Goal: Information Seeking & Learning: Learn about a topic

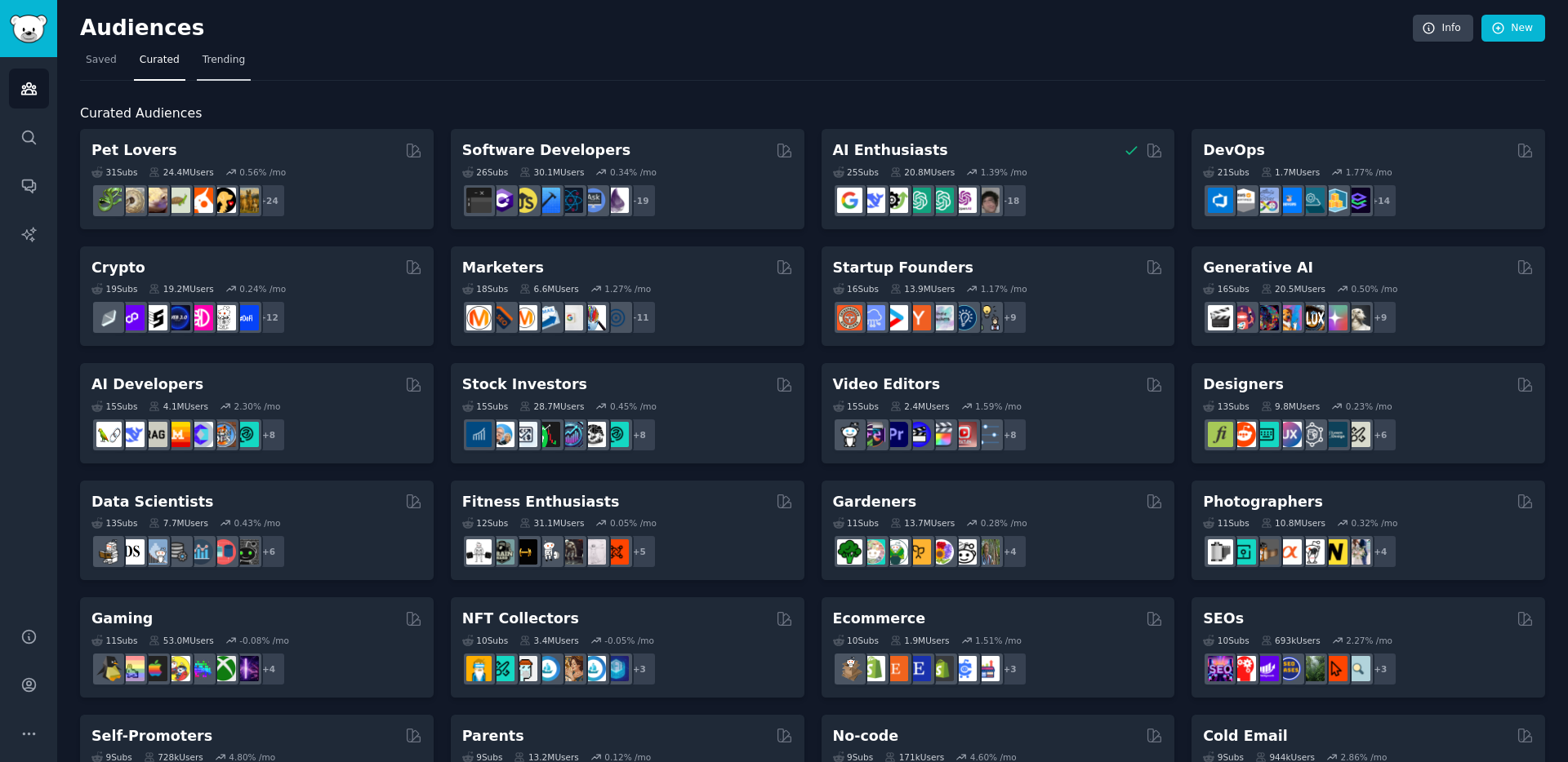
click at [204, 65] on span "Trending" at bounding box center [224, 61] width 43 height 15
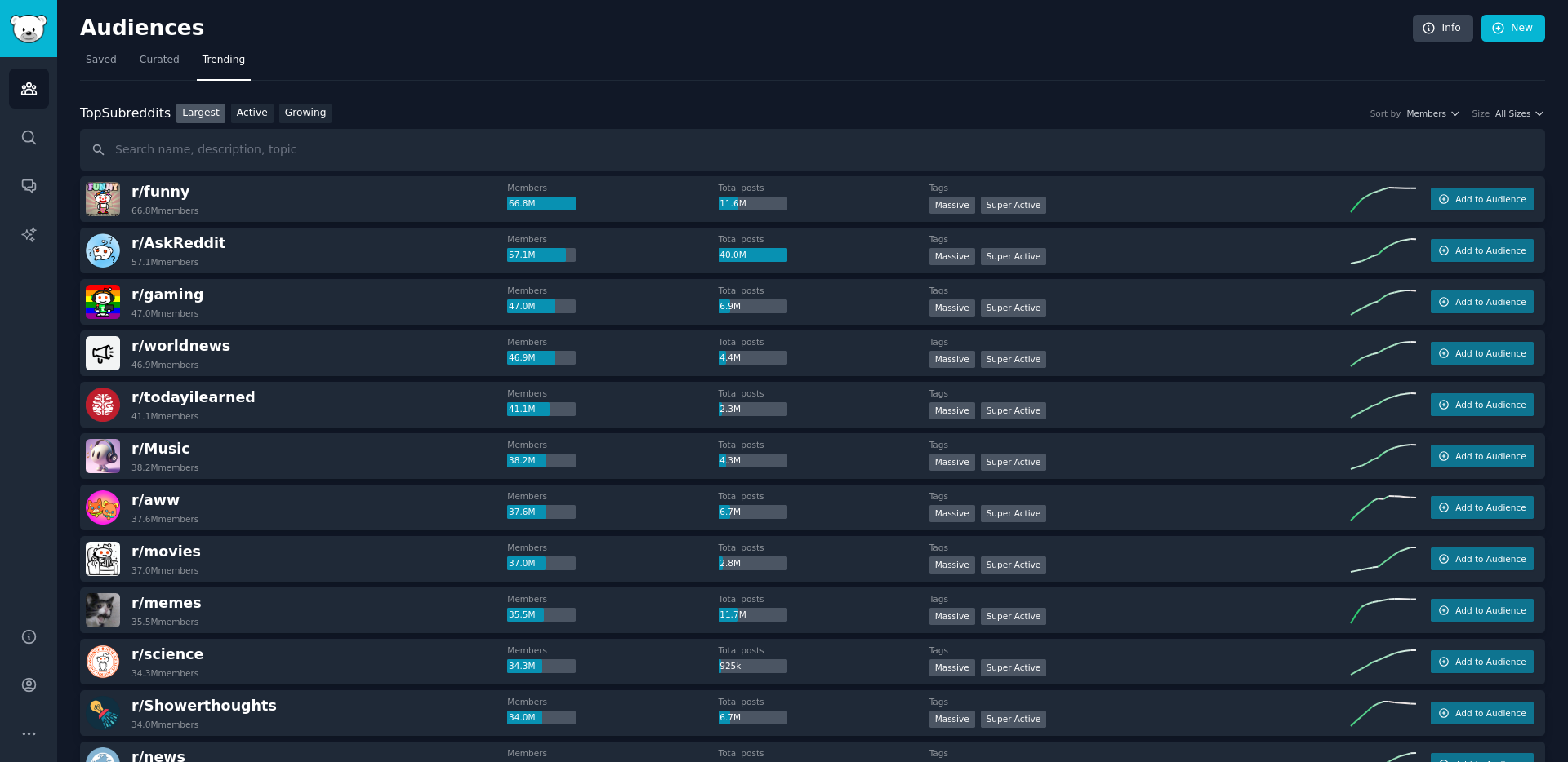
click at [1519, 123] on div "Top Subreddits Top Subreddits Largest Active Growing Sort by Members Size All S…" at bounding box center [812, 137] width 1465 height 68
click at [1516, 119] on span "All Sizes" at bounding box center [1512, 114] width 35 height 11
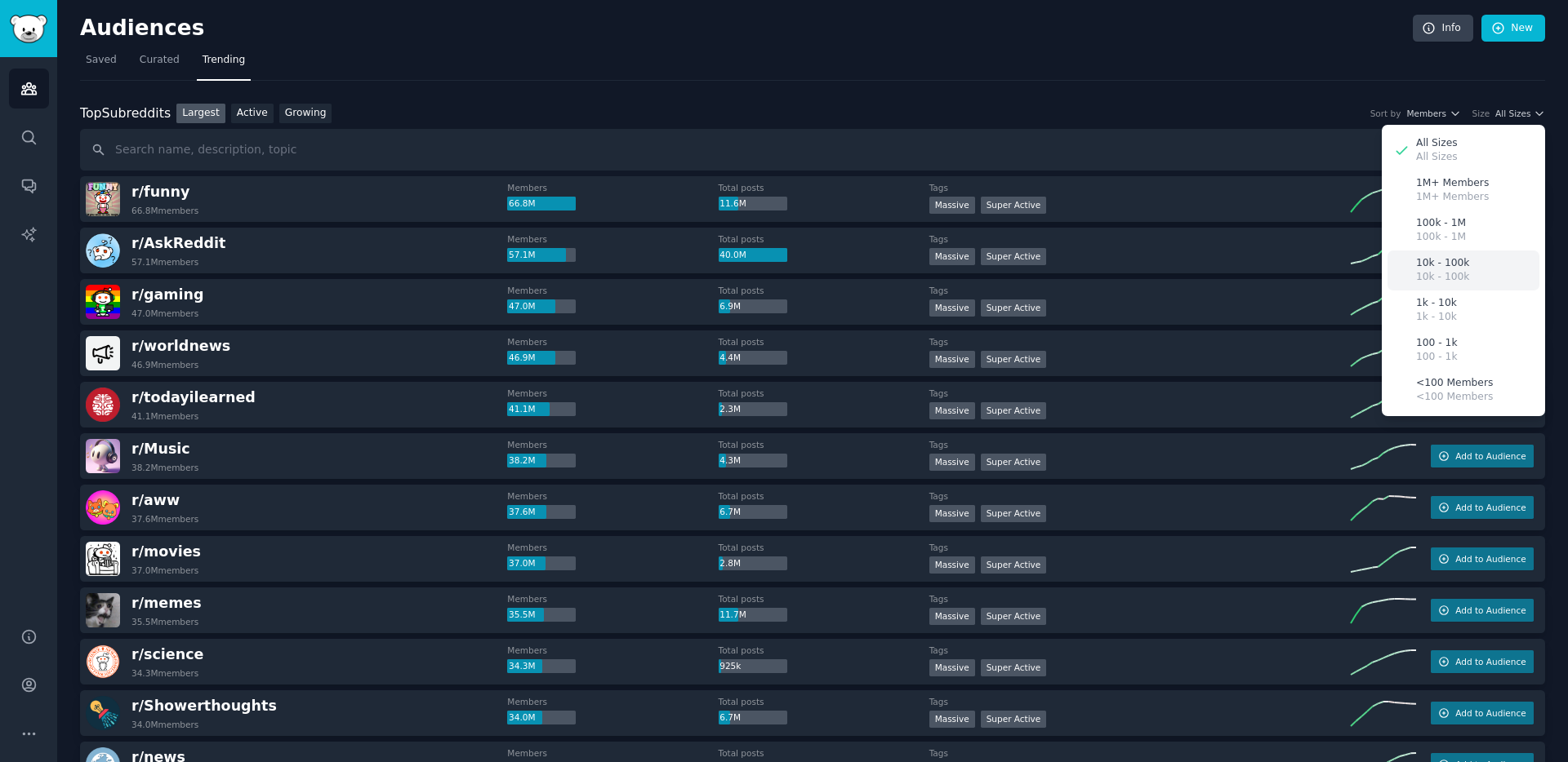
click at [1474, 275] on div "10k - 100k 10k - 100k" at bounding box center [1463, 270] width 152 height 40
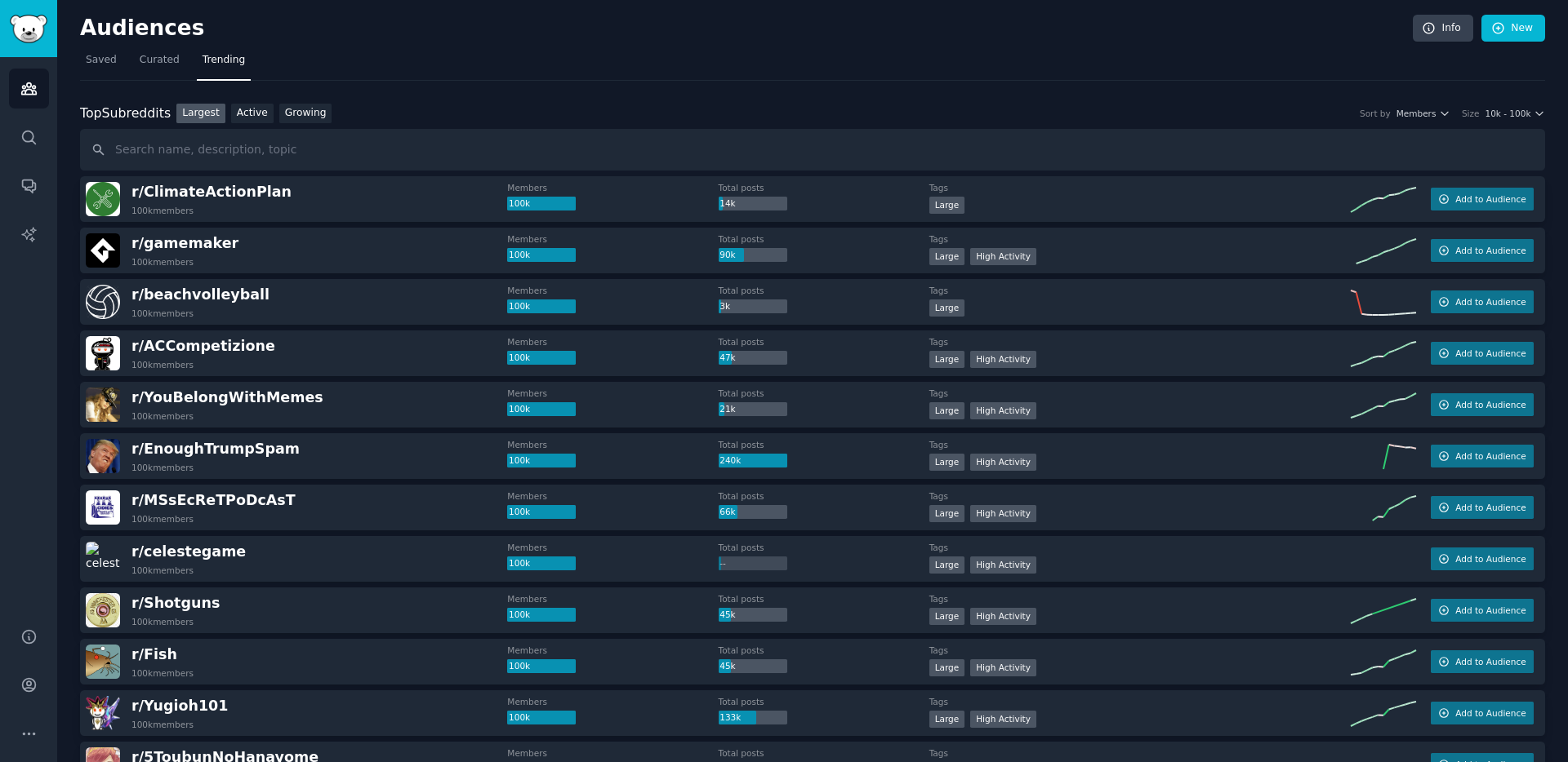
click at [320, 258] on div "r/ gamemaker 100k members" at bounding box center [296, 251] width 421 height 34
click at [335, 251] on div "r/ gamemaker 100k members" at bounding box center [296, 251] width 421 height 34
click at [1328, 252] on div ">= 80th percentile for submissions / day Large High Activity" at bounding box center [1139, 258] width 421 height 20
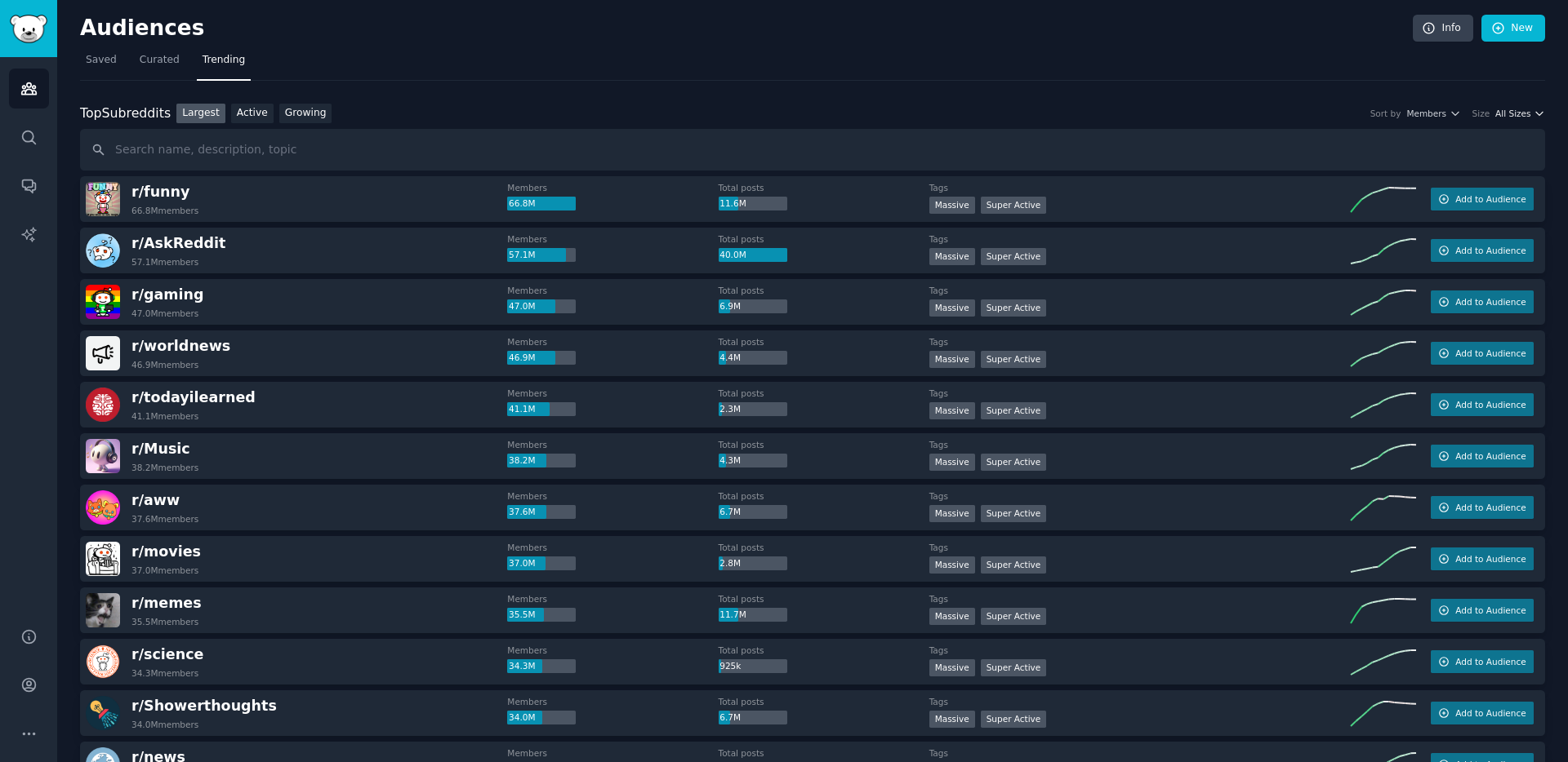
click at [1516, 117] on span "All Sizes" at bounding box center [1512, 114] width 35 height 11
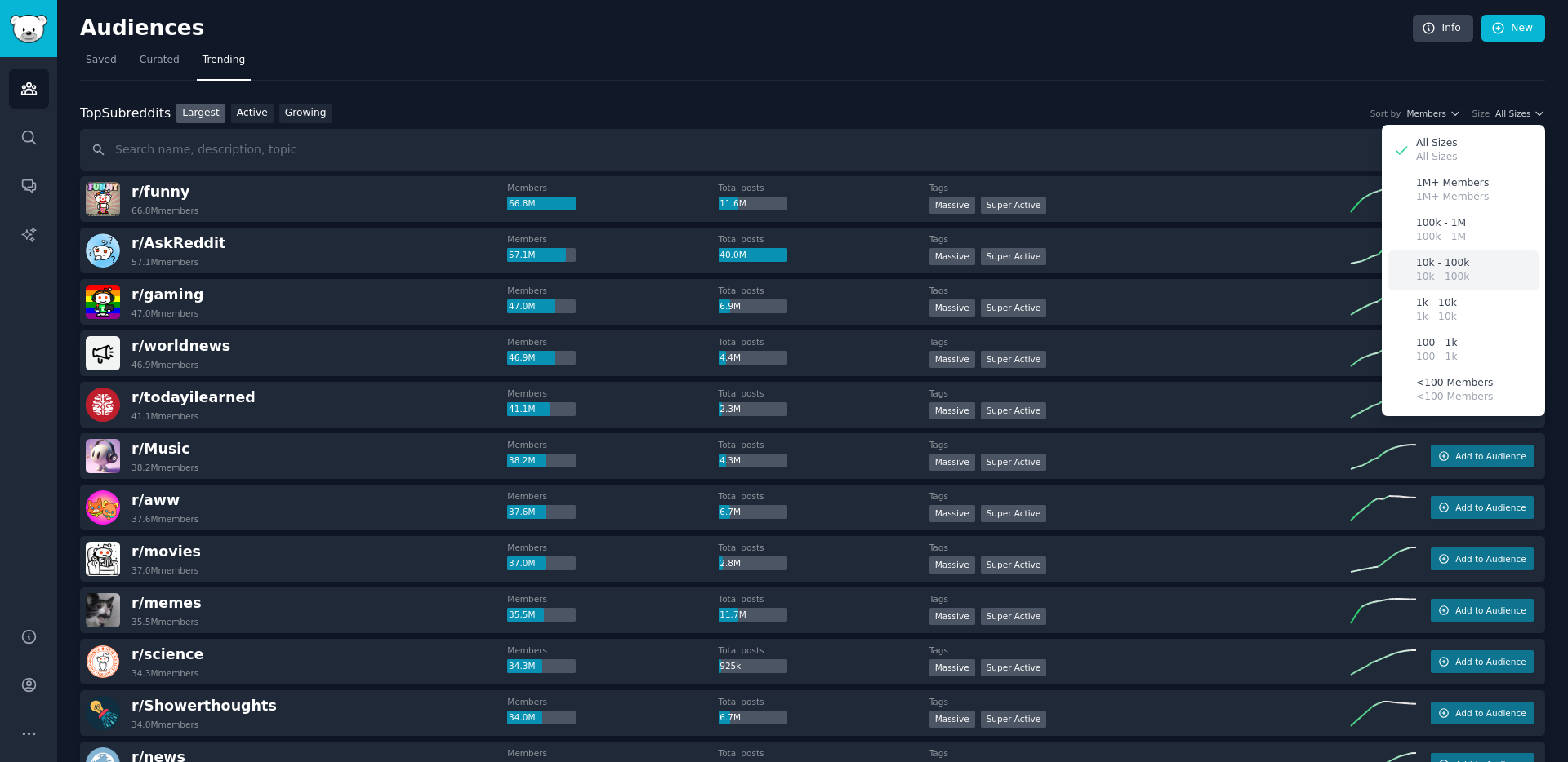
click at [1454, 263] on p "10k - 100k" at bounding box center [1442, 263] width 53 height 15
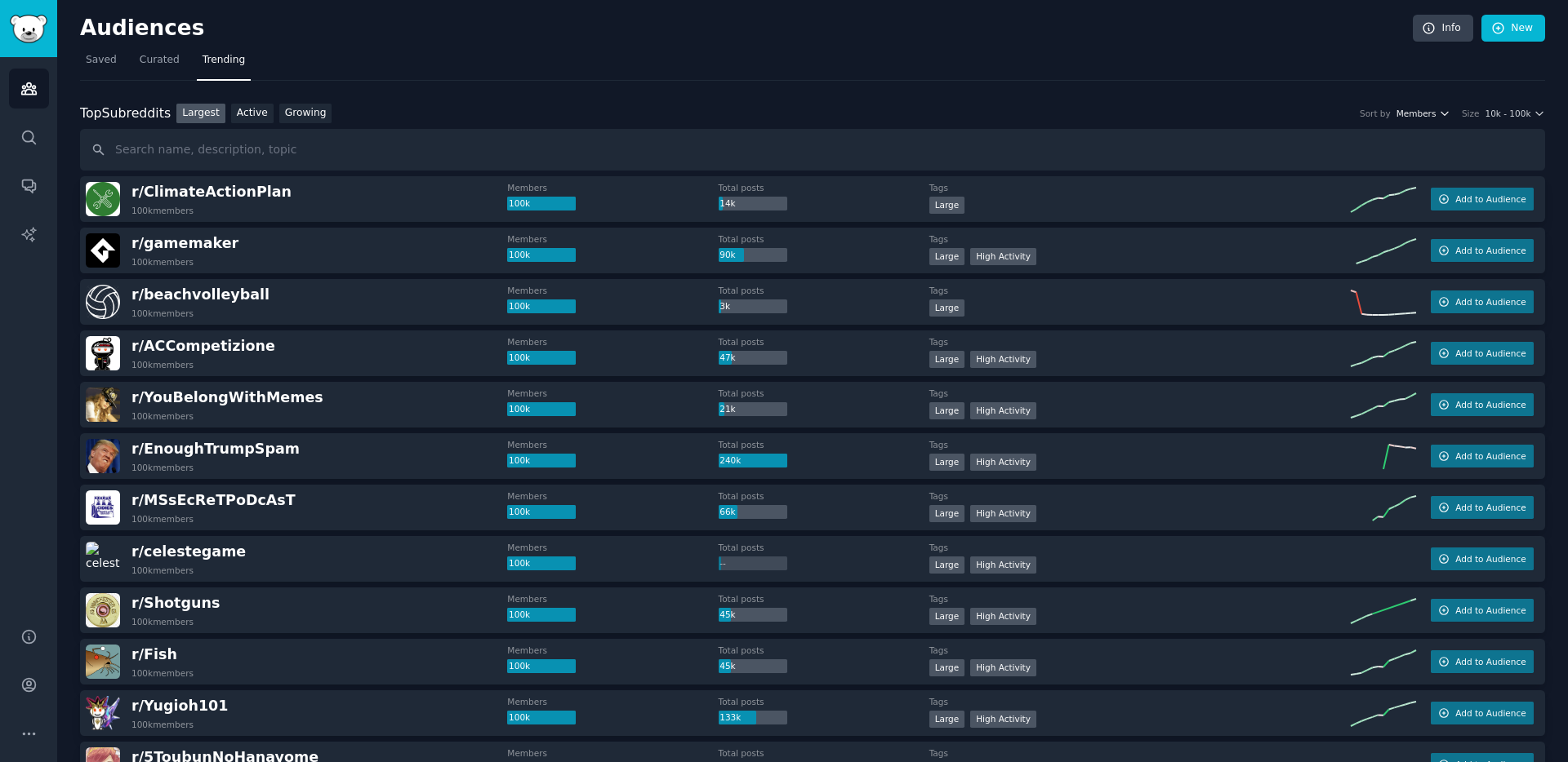
click at [1409, 119] on span "Members" at bounding box center [1416, 114] width 40 height 11
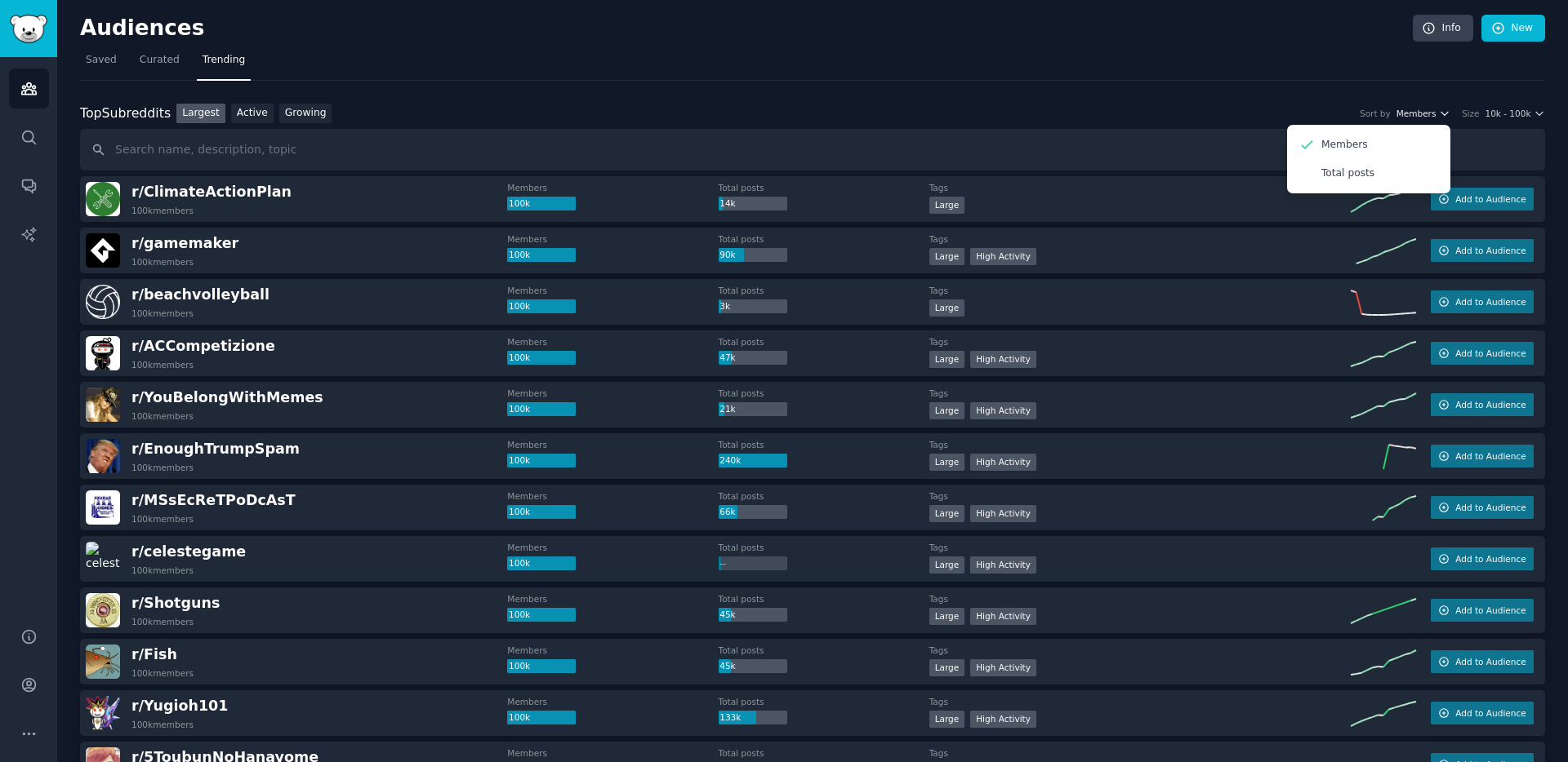
click at [1426, 114] on span "Members" at bounding box center [1416, 114] width 40 height 11
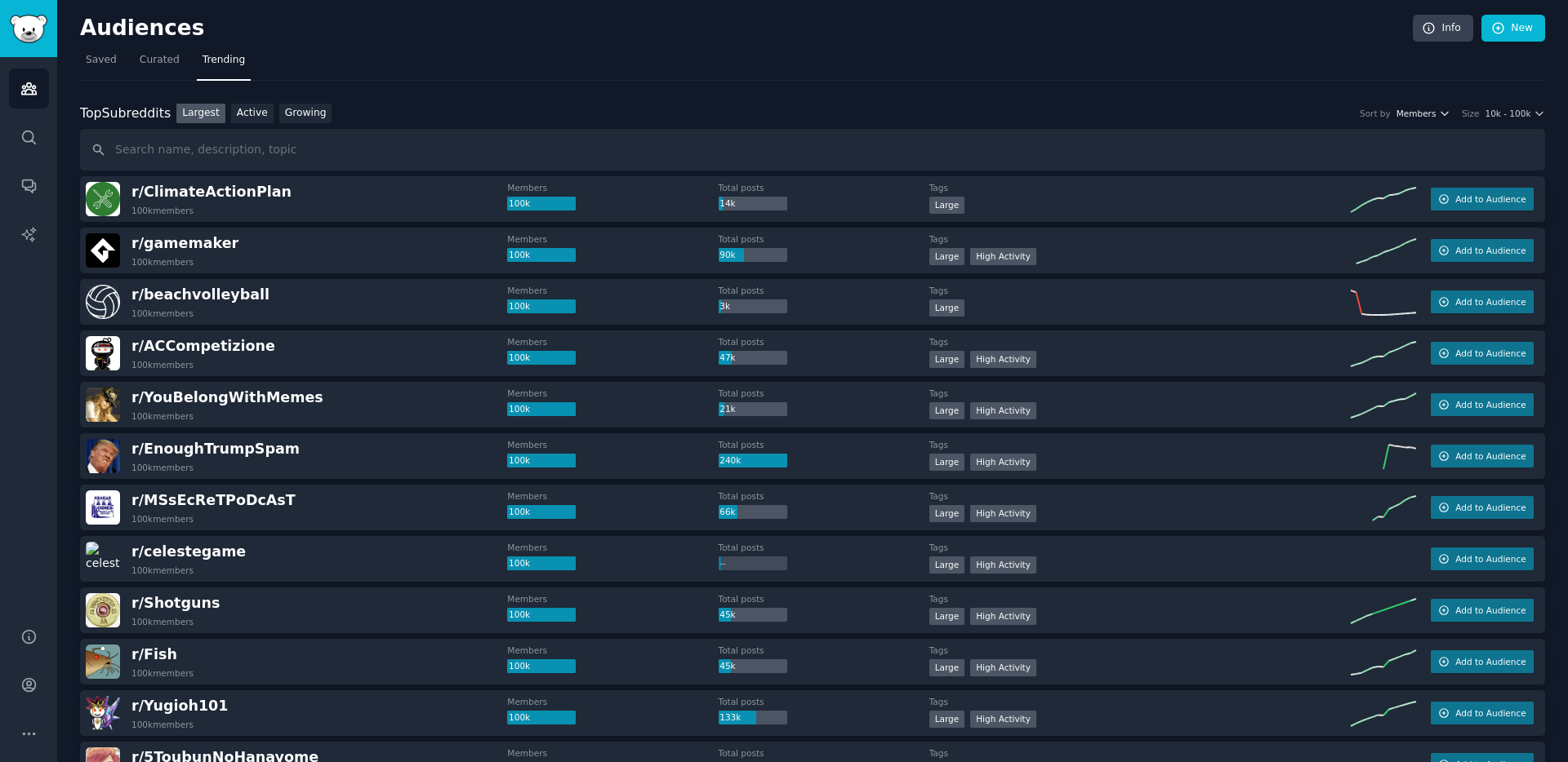
click at [1426, 114] on span "Members" at bounding box center [1416, 114] width 40 height 11
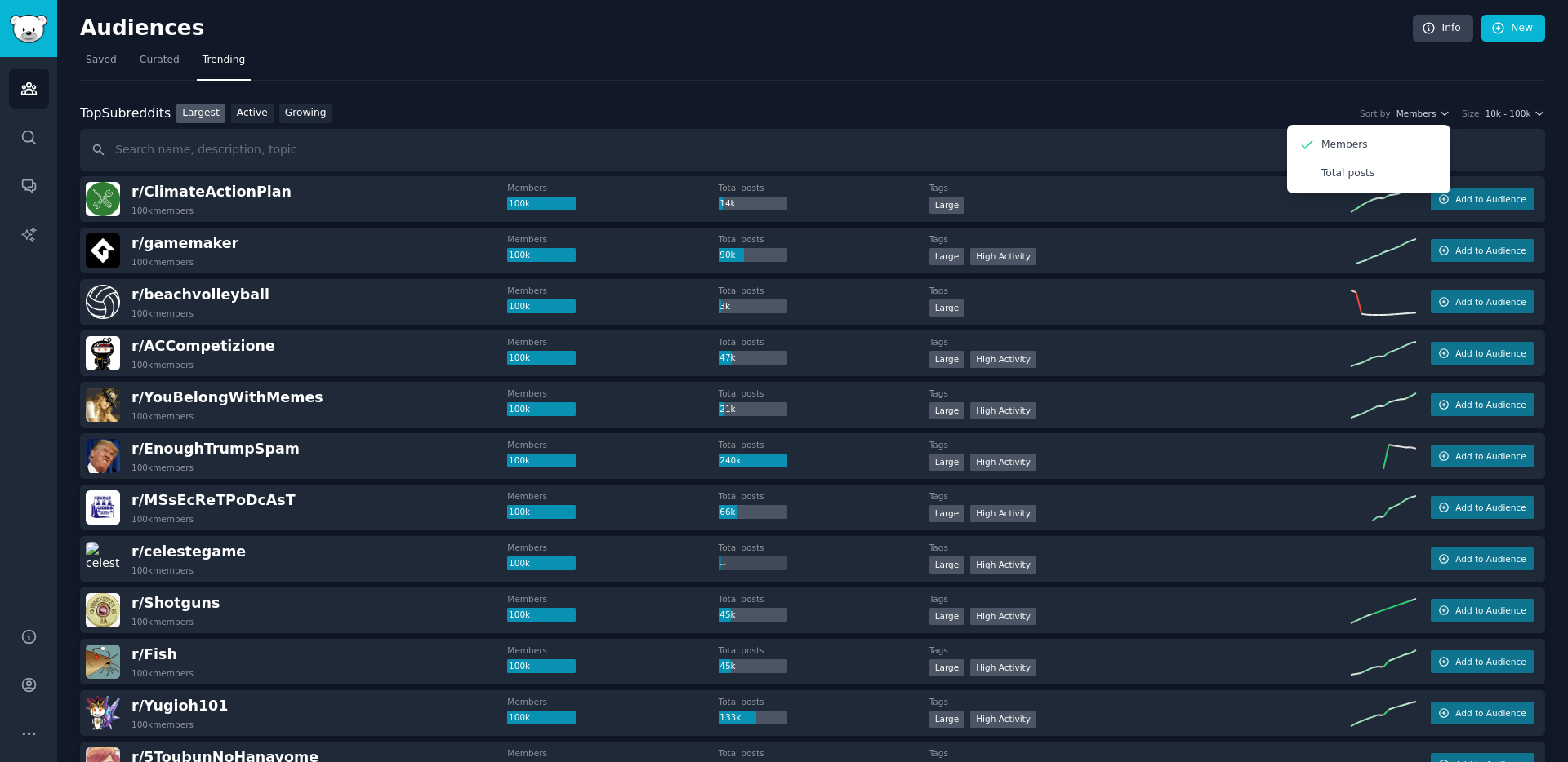
click at [388, 116] on div "Top Subreddits Top Subreddits Largest Active Growing Sort by Members Members To…" at bounding box center [812, 114] width 1465 height 20
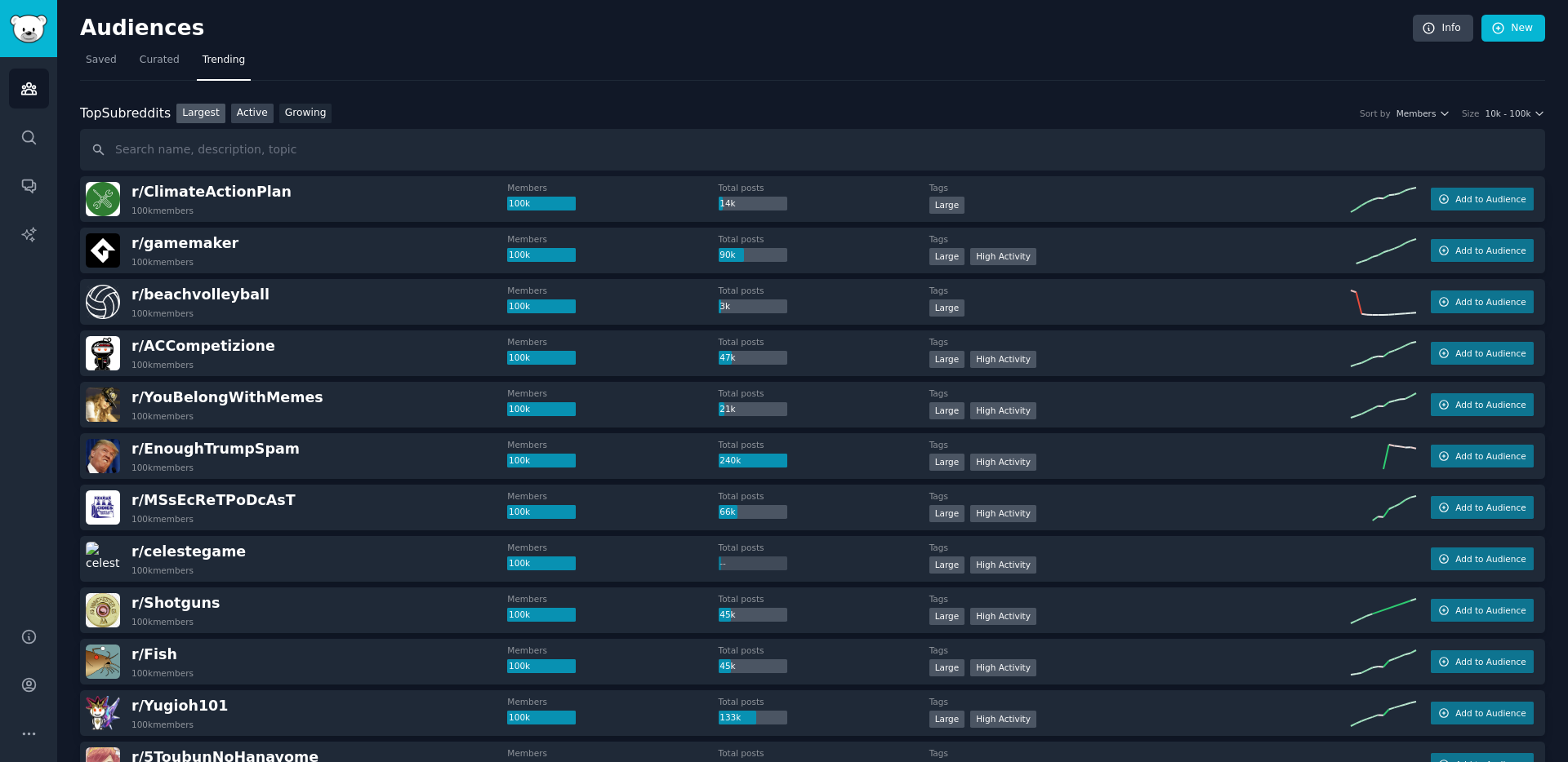
click at [255, 115] on link "Active" at bounding box center [253, 114] width 43 height 20
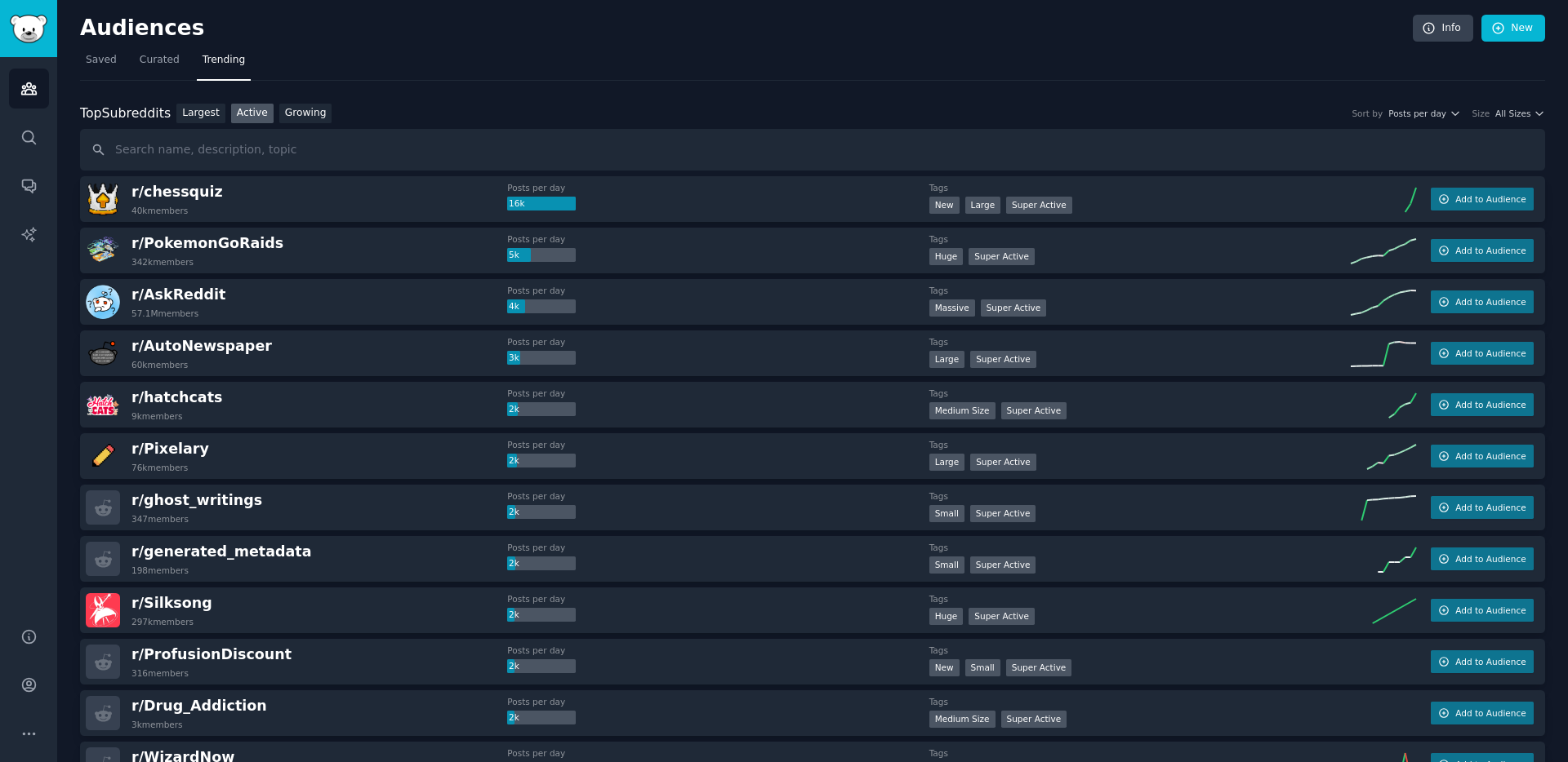
click at [334, 119] on h2 "Top Subreddits Top Subreddits Largest Active Growing" at bounding box center [211, 114] width 263 height 20
click at [310, 119] on link "Growing" at bounding box center [305, 114] width 53 height 20
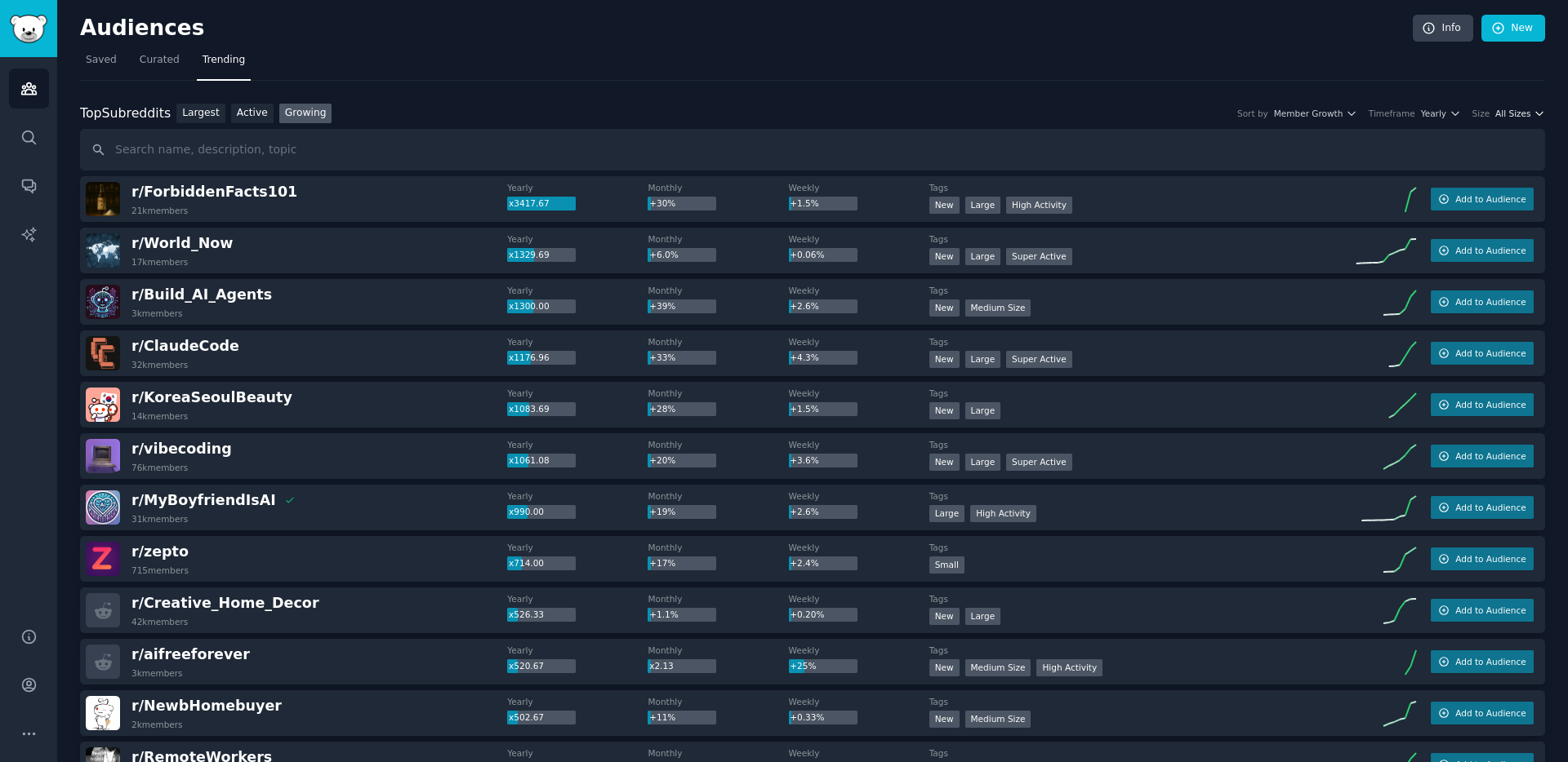
click at [1515, 116] on span "All Sizes" at bounding box center [1512, 114] width 35 height 11
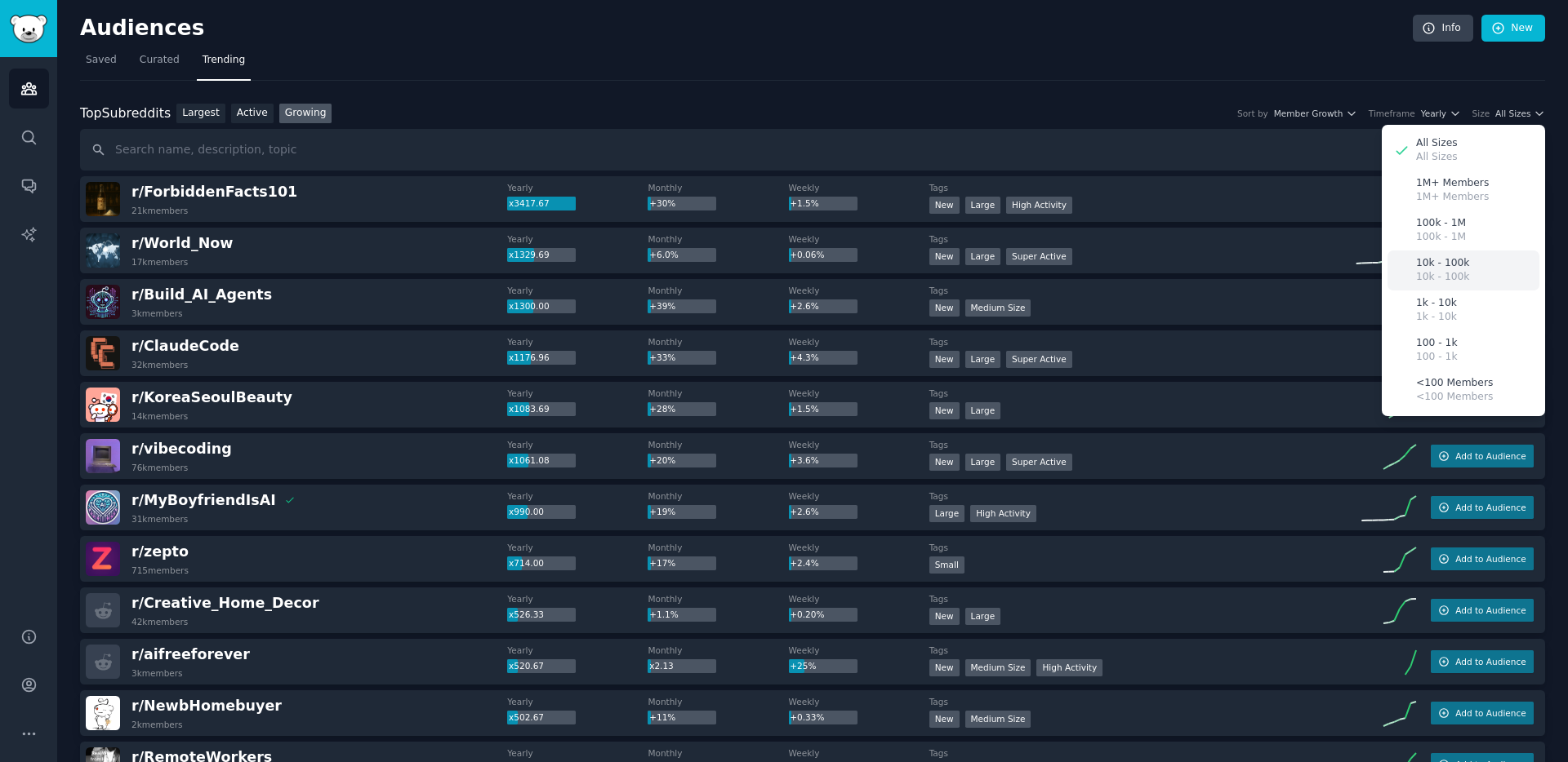
click at [1470, 256] on div "10k - 100k 10k - 100k" at bounding box center [1463, 270] width 152 height 40
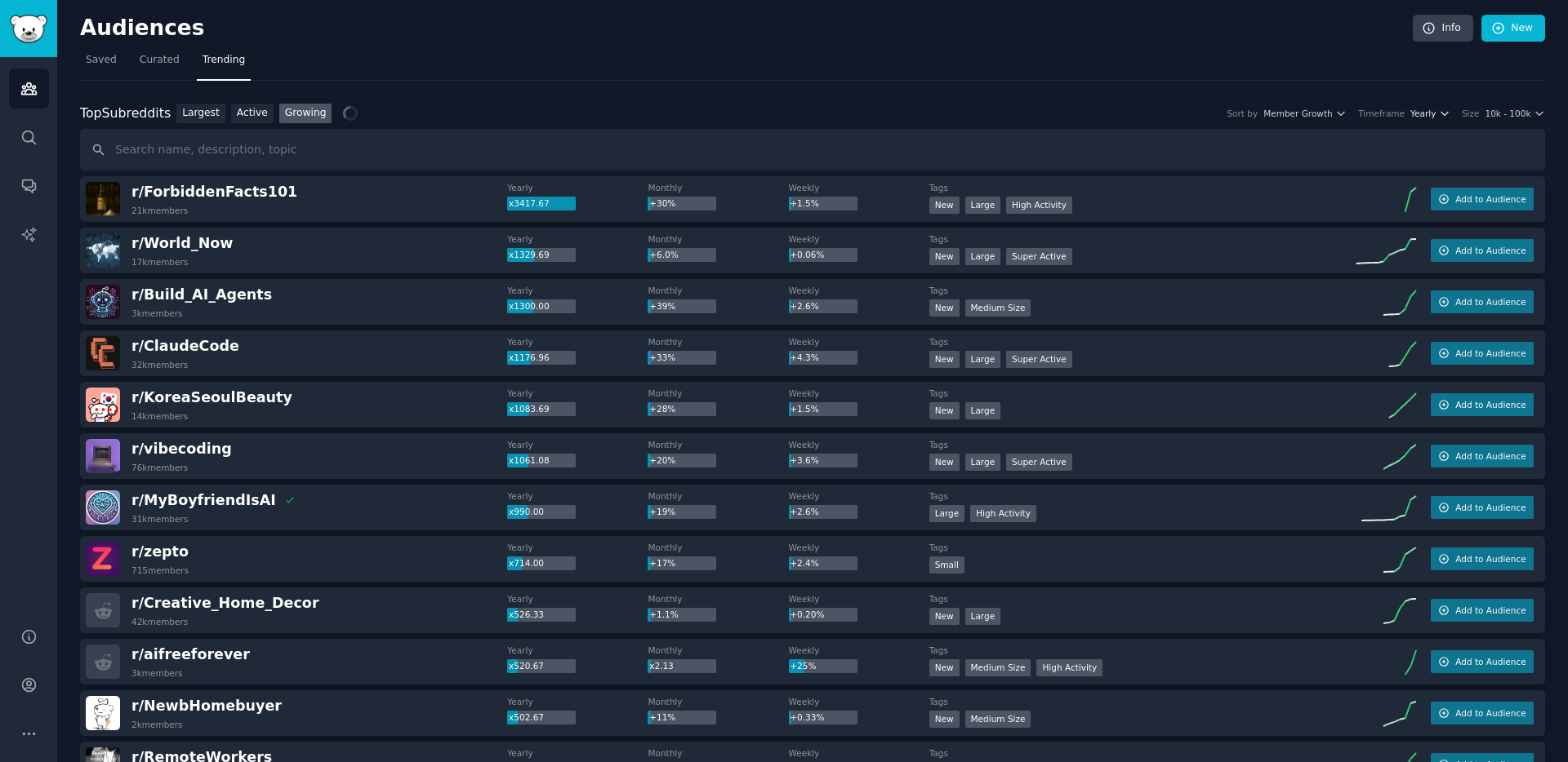
click at [1443, 118] on icon "button" at bounding box center [1444, 114] width 11 height 11
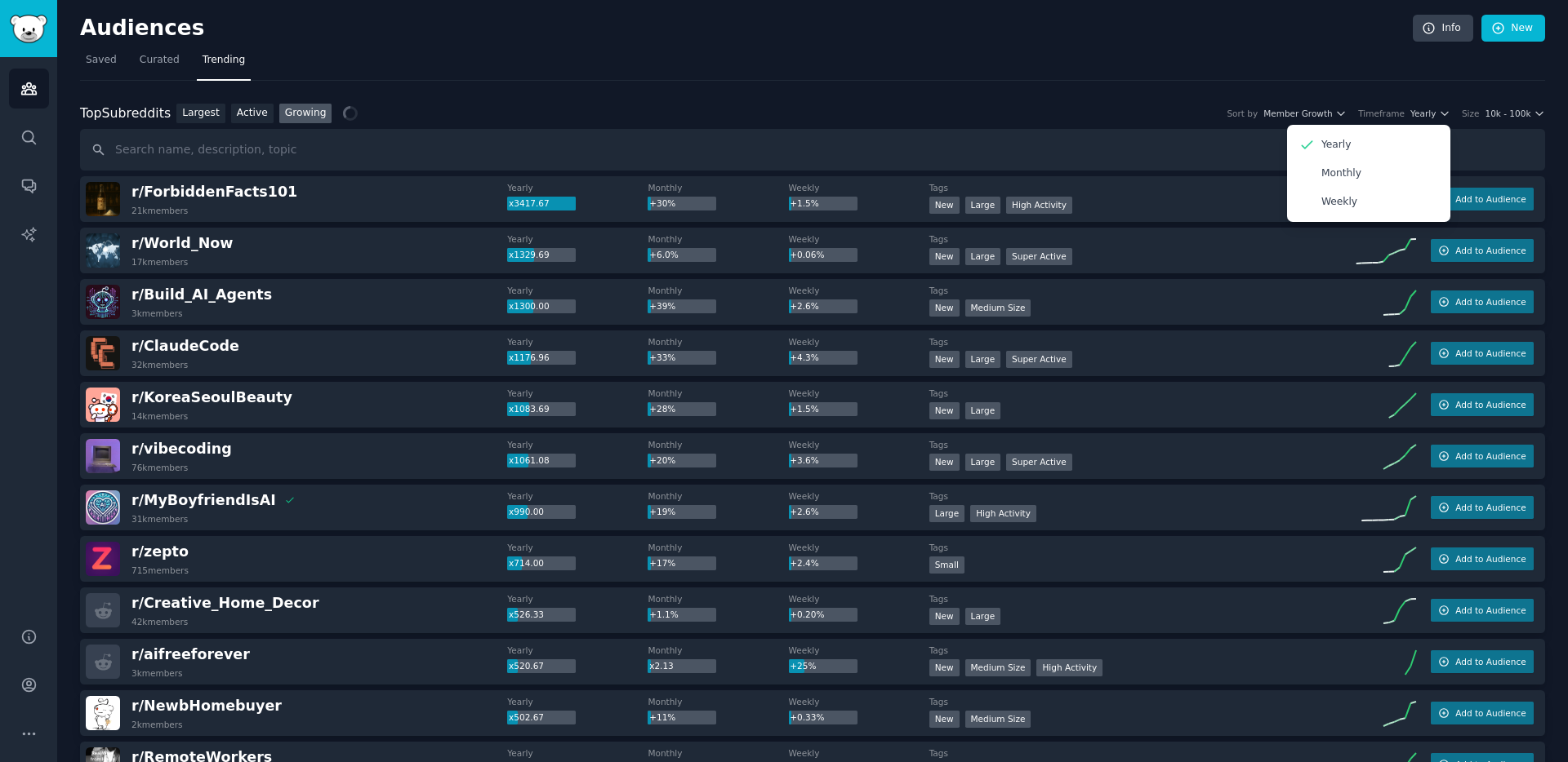
click at [1029, 104] on div "Top Subreddits Top Subreddits Largest Active Growing Sort by Member Growth Time…" at bounding box center [812, 114] width 1465 height 20
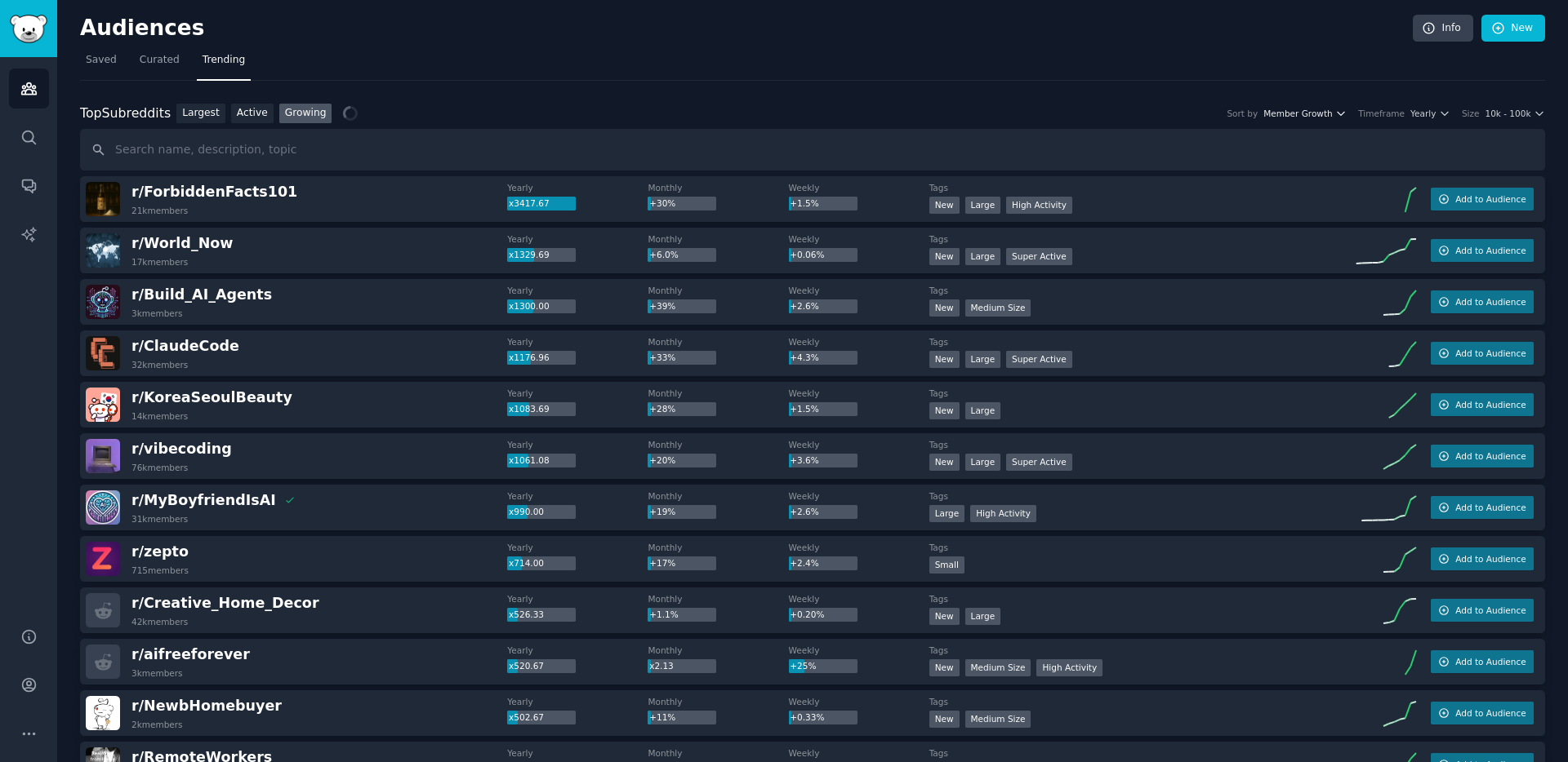
click at [1301, 110] on span "Member Growth" at bounding box center [1297, 114] width 70 height 11
click at [1092, 109] on div "Top Subreddits Top Subreddits Largest Active Growing Sort by Member Growth Memb…" at bounding box center [812, 114] width 1465 height 20
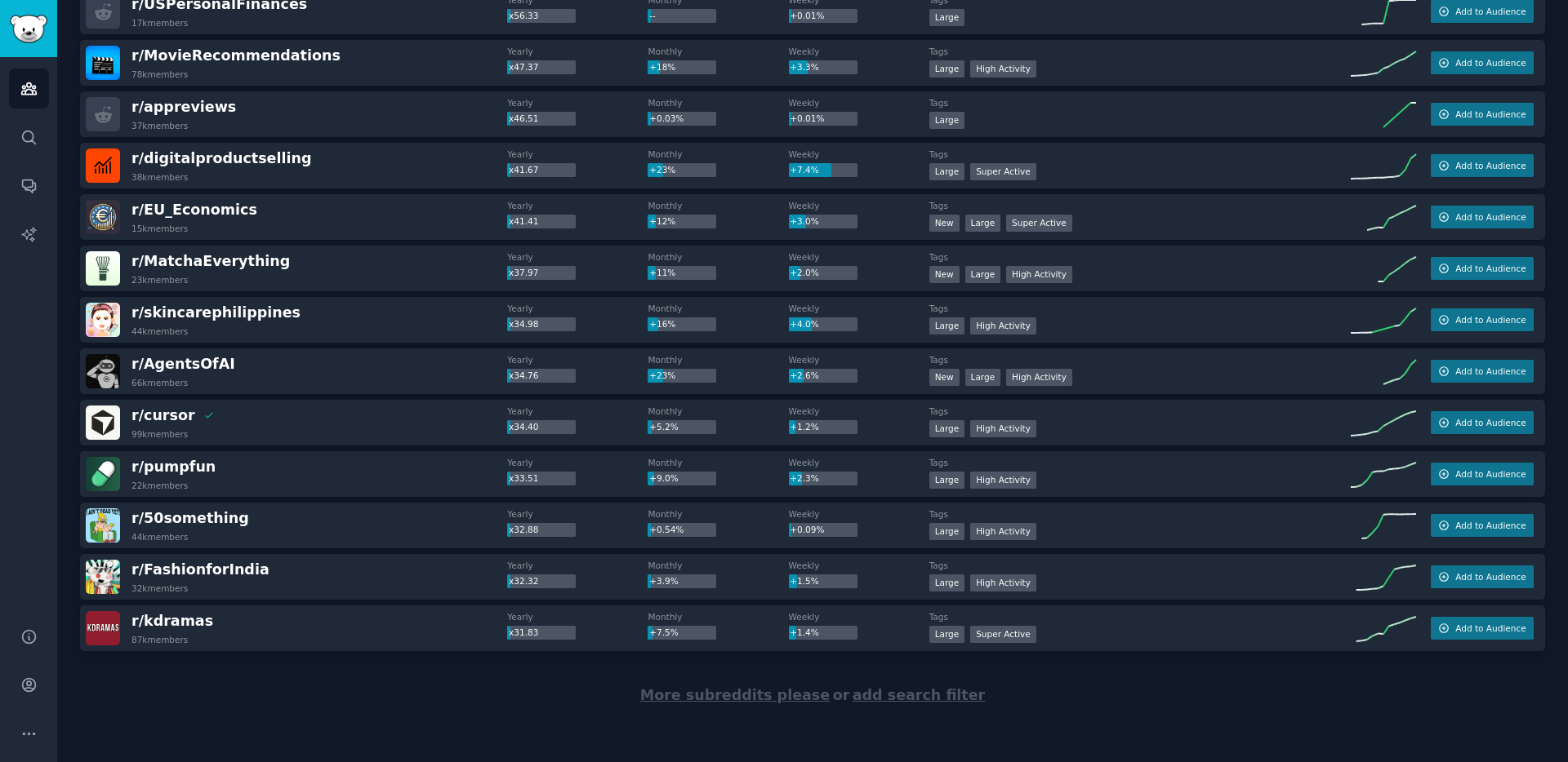
scroll to position [2091, 0]
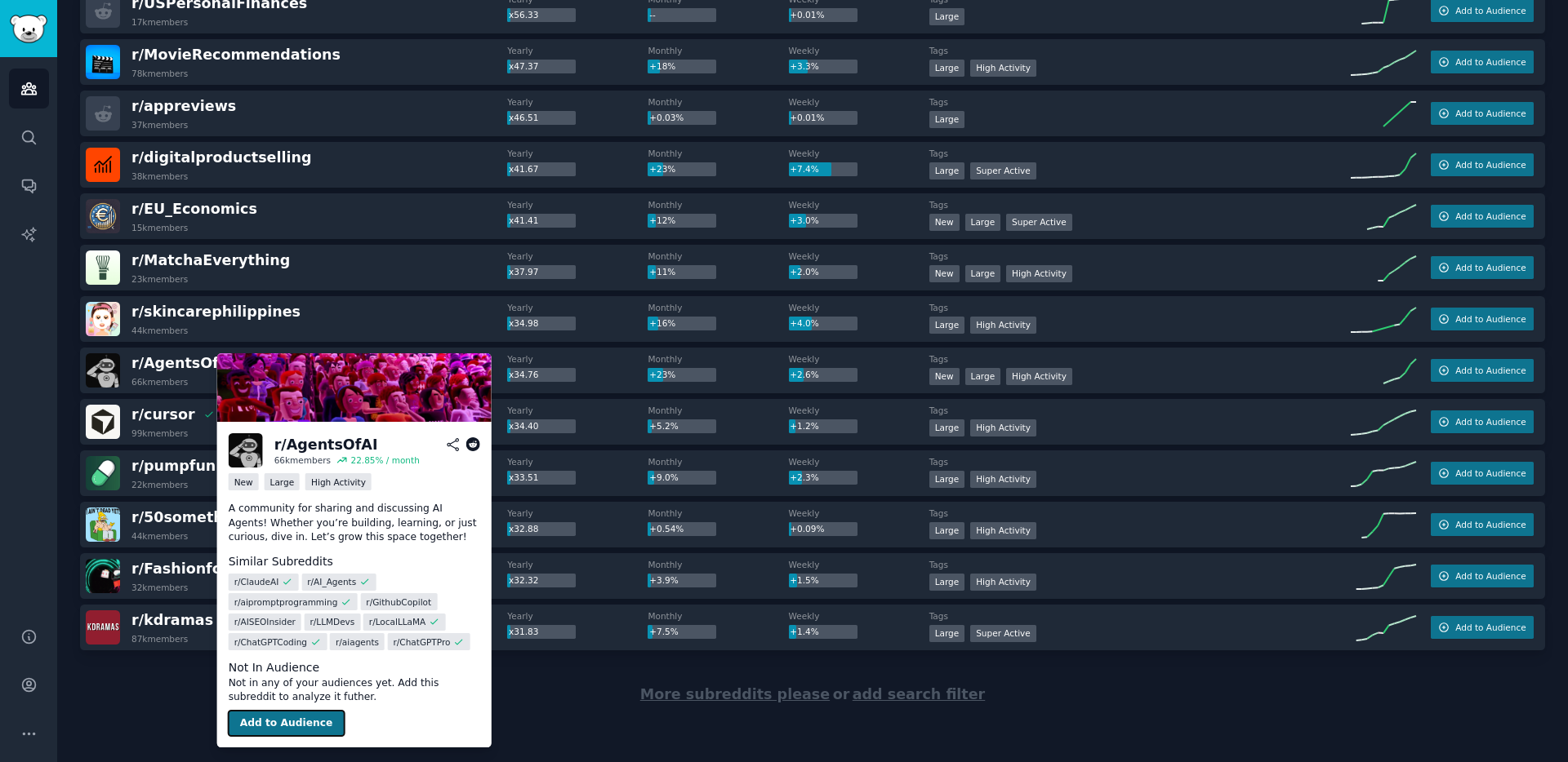
click at [272, 727] on button "Add to Audience" at bounding box center [287, 724] width 116 height 26
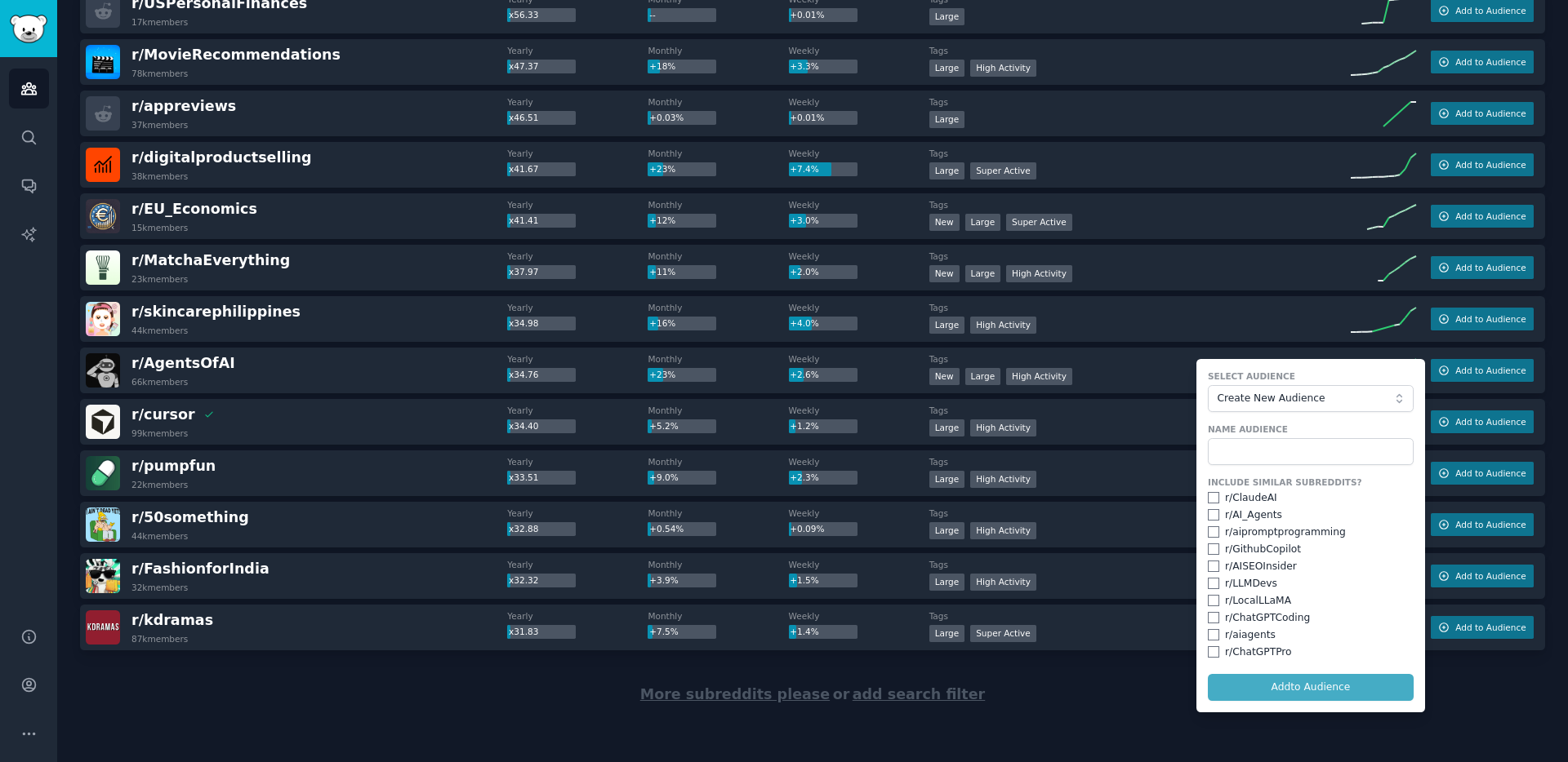
click at [1263, 519] on div "r/ AI_Agents" at bounding box center [1253, 516] width 57 height 15
click at [1214, 513] on div "r/ AI_Agents" at bounding box center [1311, 516] width 206 height 15
click at [1214, 513] on input "checkbox" at bounding box center [1214, 515] width 11 height 11
click at [1213, 514] on input "checkbox" at bounding box center [1214, 515] width 11 height 11
checkbox input "false"
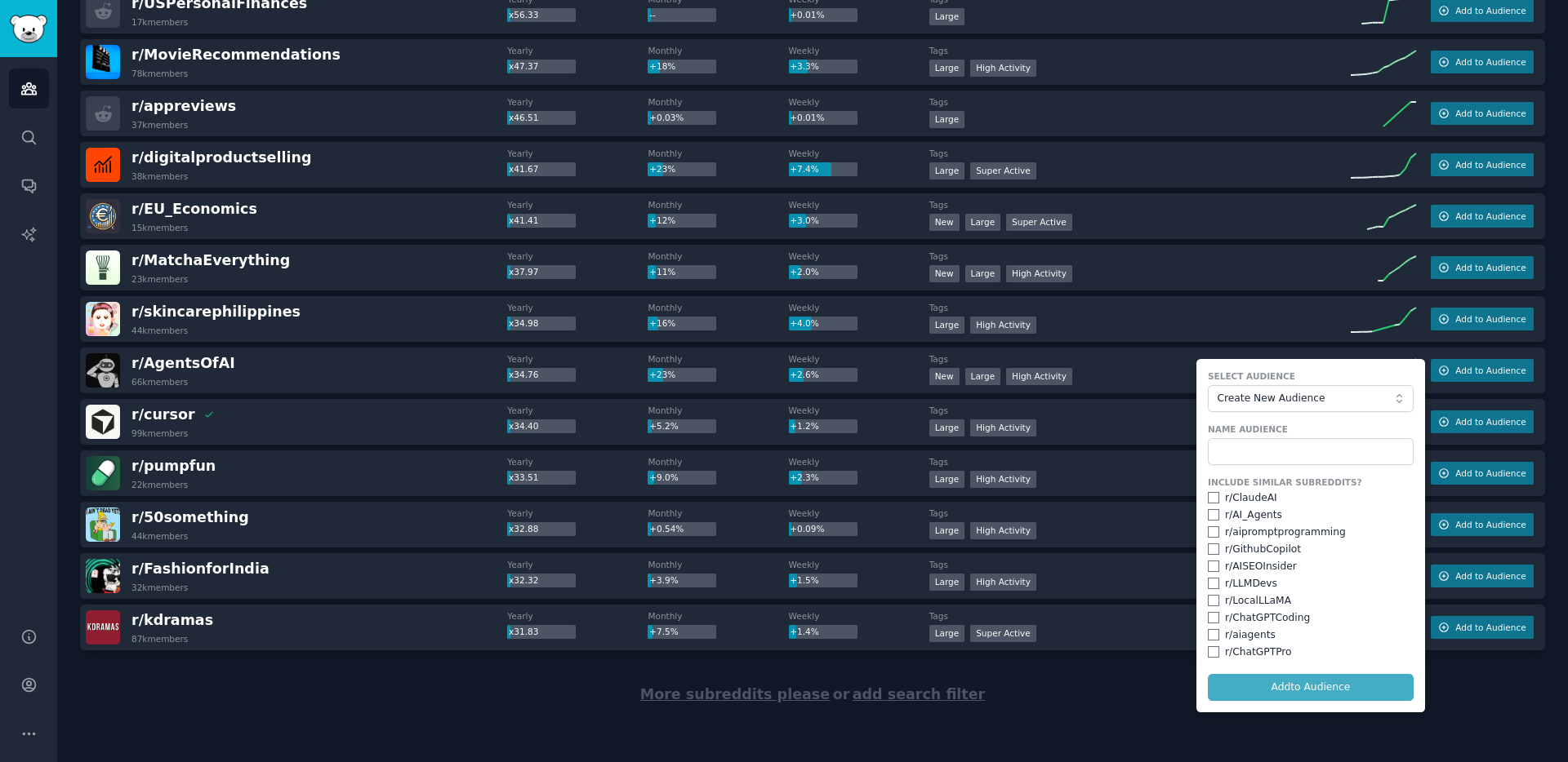
click at [1221, 466] on form "Select Audience Create New Audience Name Audience Include Similar Subreddits? r…" at bounding box center [1311, 536] width 229 height 353
click at [1227, 455] on input "text" at bounding box center [1311, 452] width 206 height 28
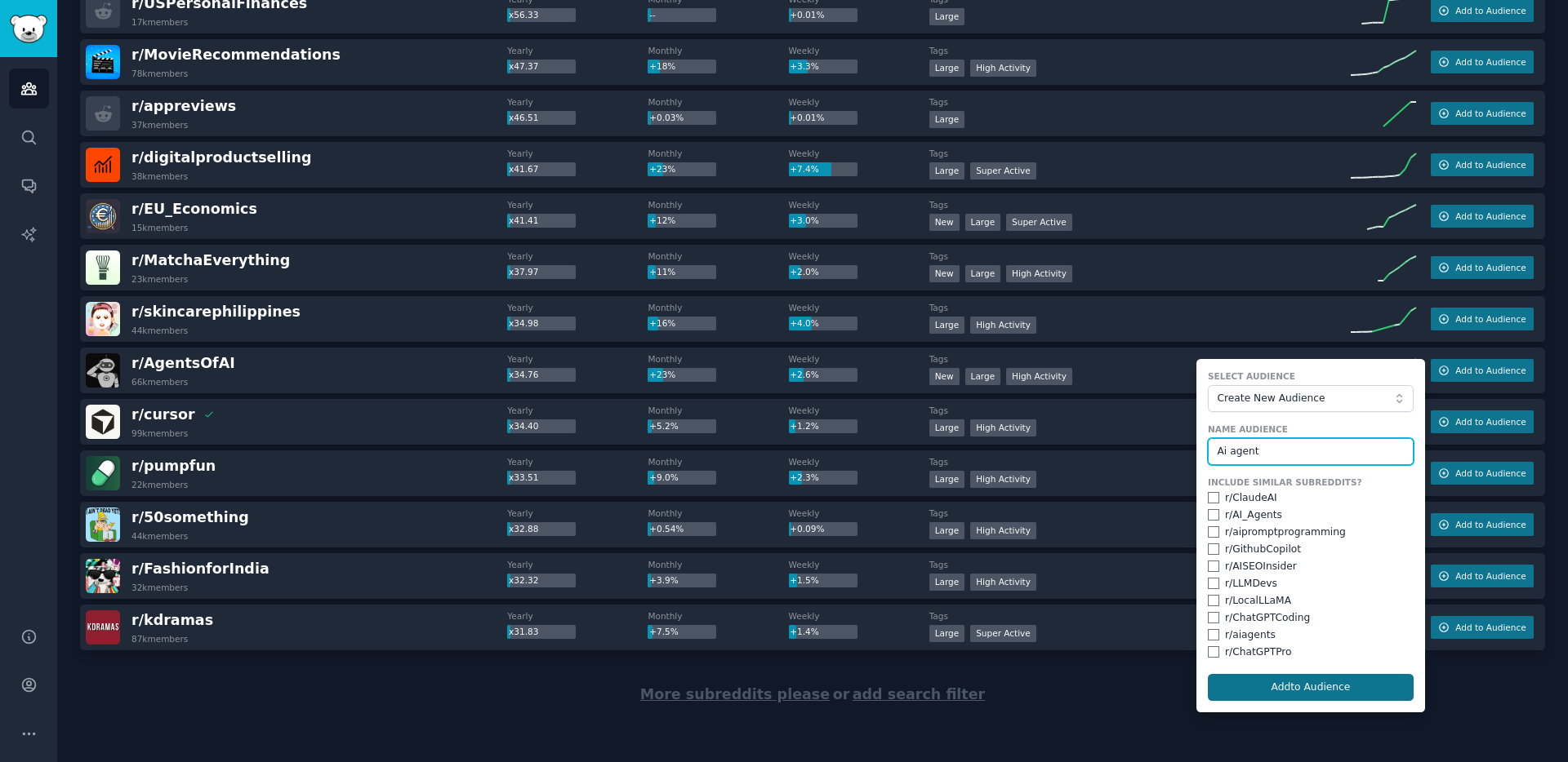
type input "Ai agent"
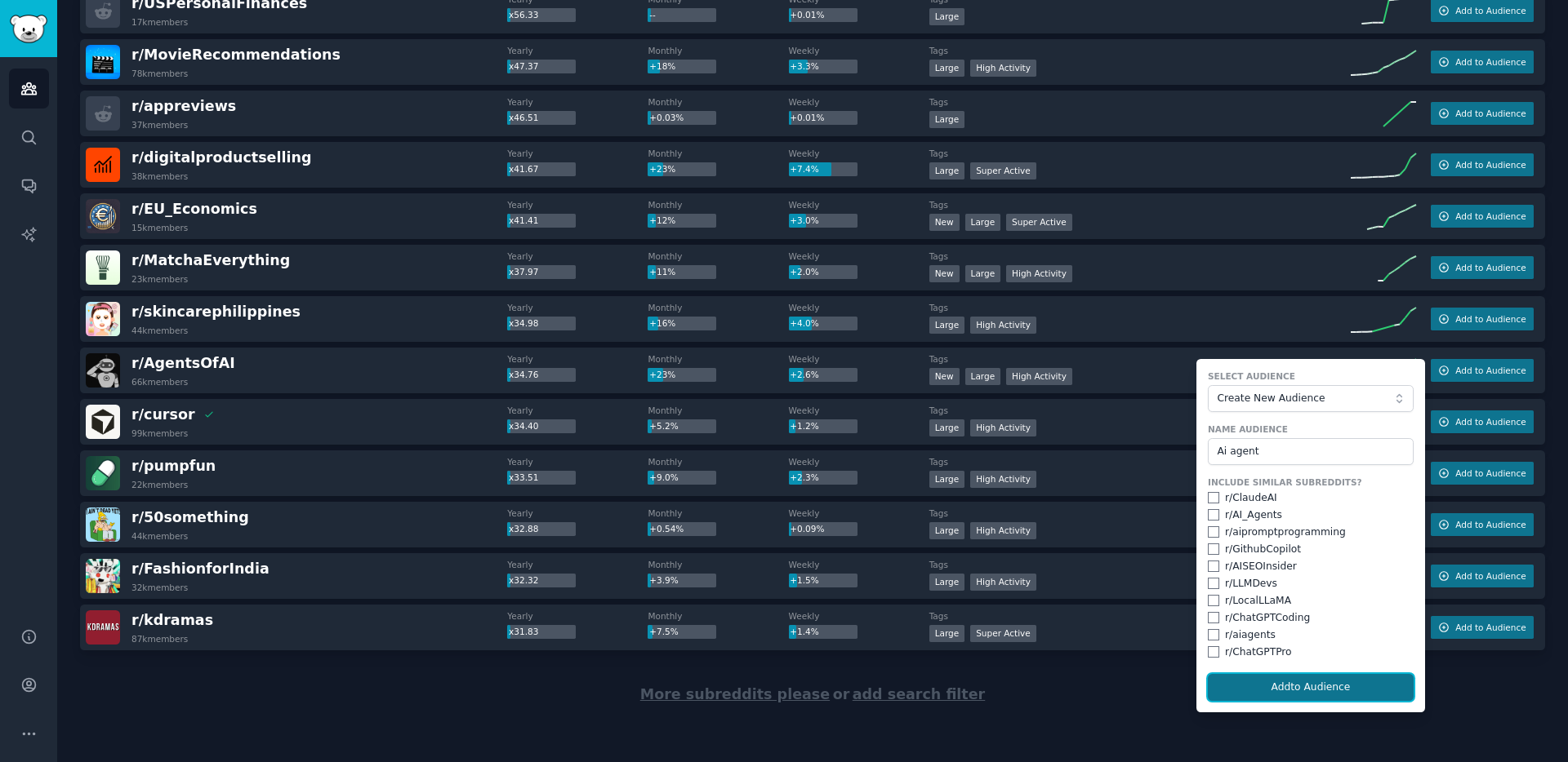
click at [1337, 690] on button "Add to Audience" at bounding box center [1311, 688] width 206 height 28
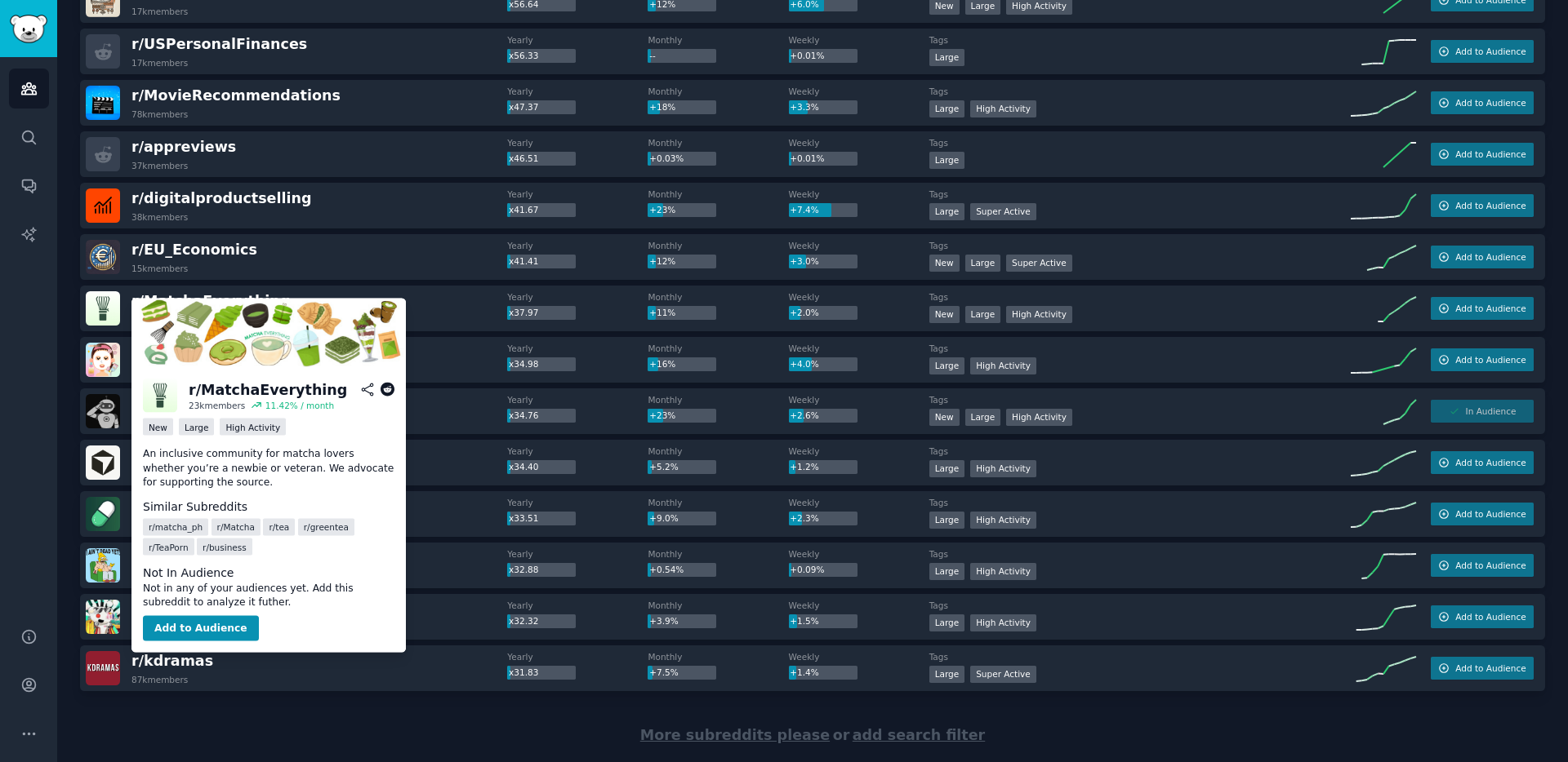
scroll to position [2048, 0]
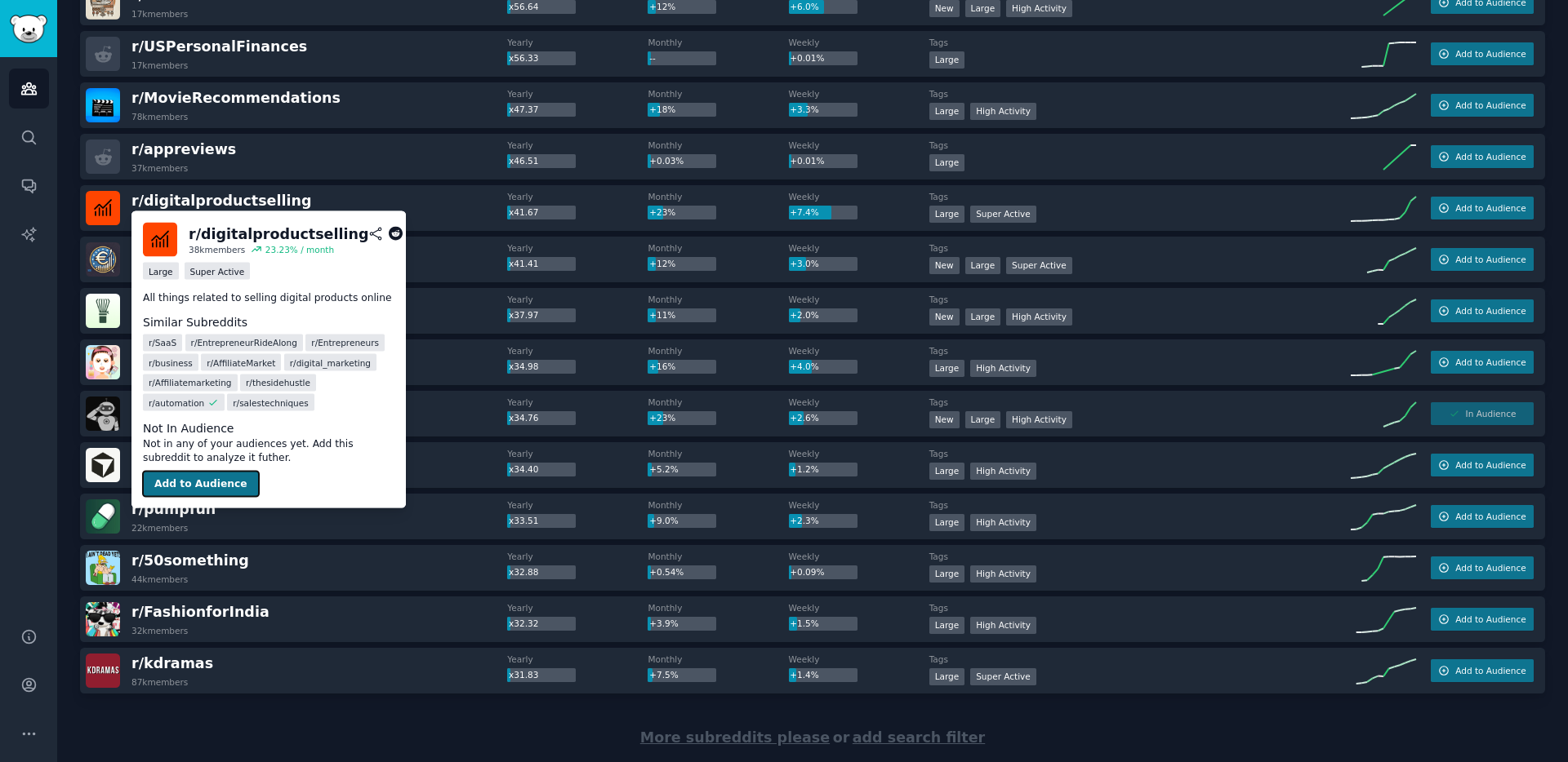
click at [214, 482] on button "Add to Audience" at bounding box center [201, 484] width 116 height 26
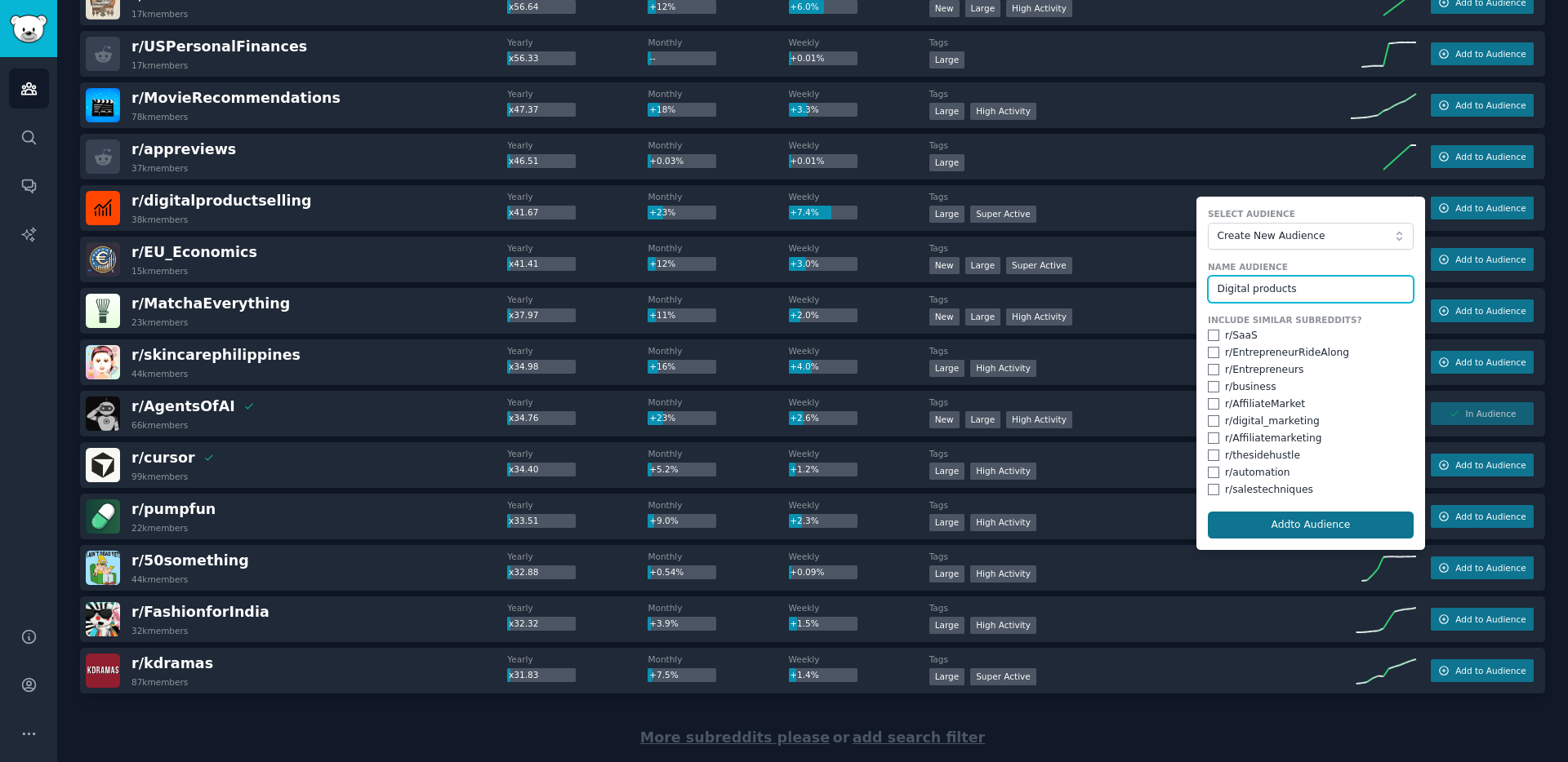
type input "Digital products"
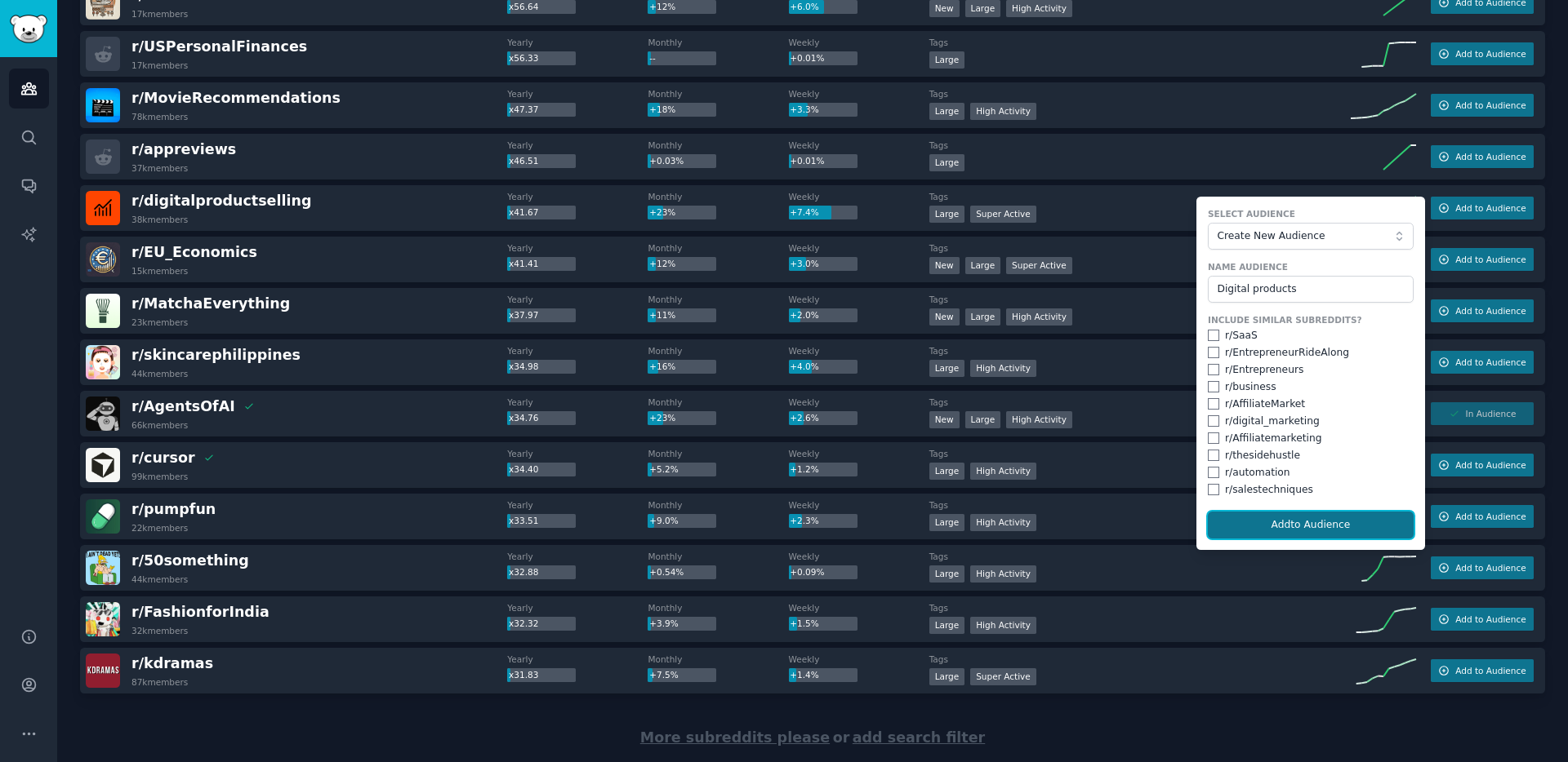
click at [1374, 527] on button "Add to Audience" at bounding box center [1311, 526] width 206 height 28
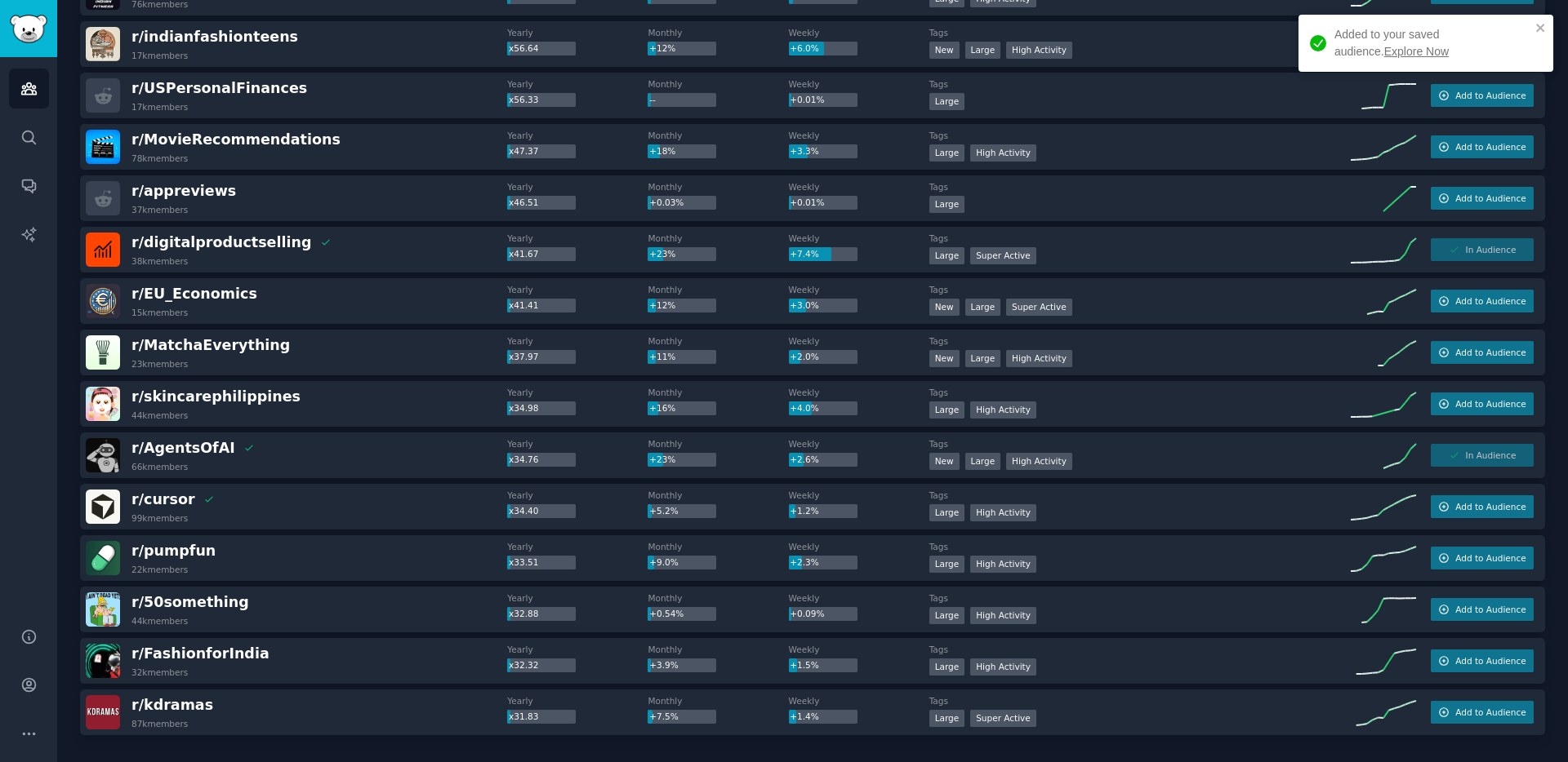
scroll to position [1999, 0]
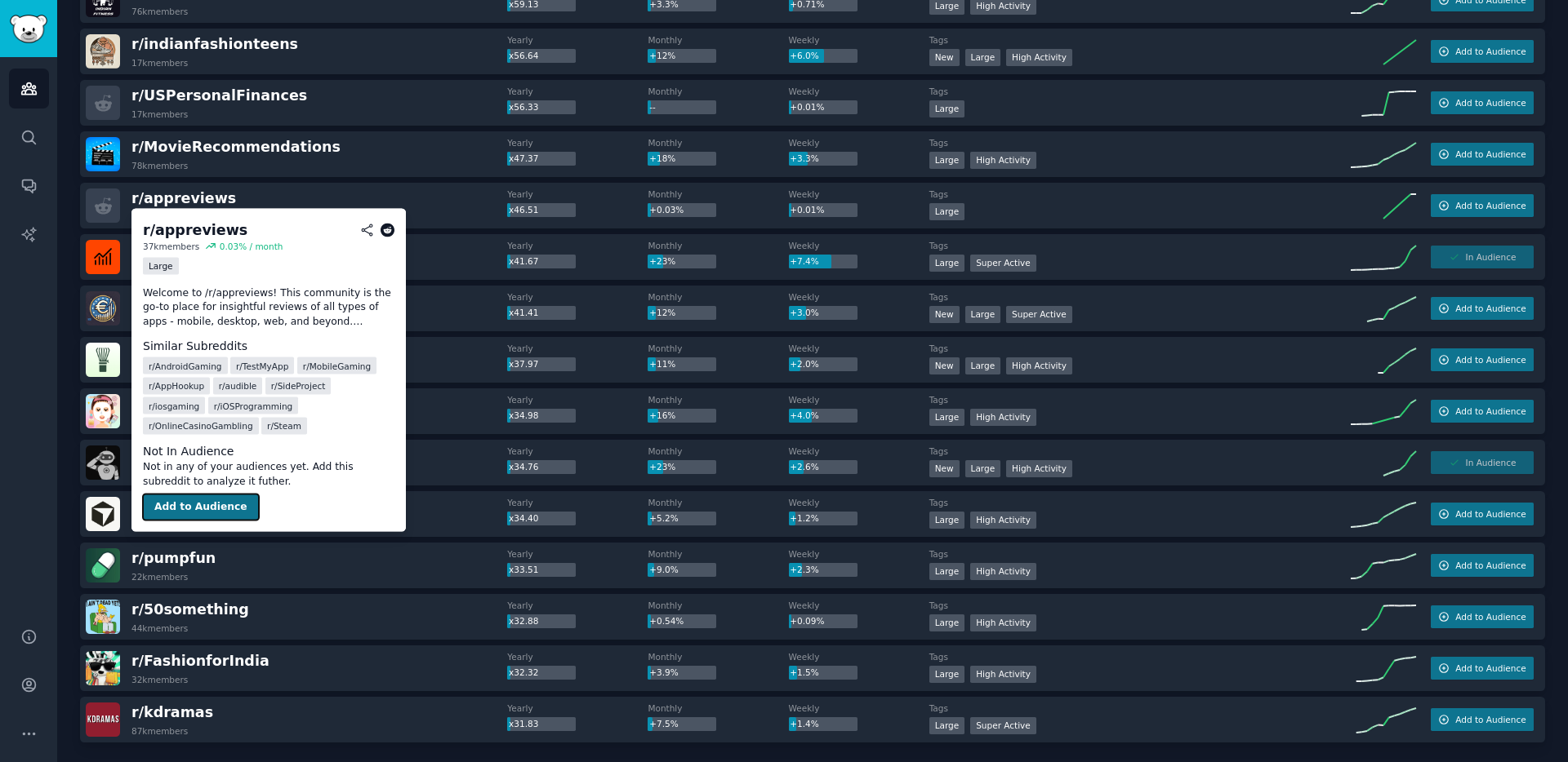
click at [218, 495] on button "Add to Audience" at bounding box center [201, 508] width 116 height 26
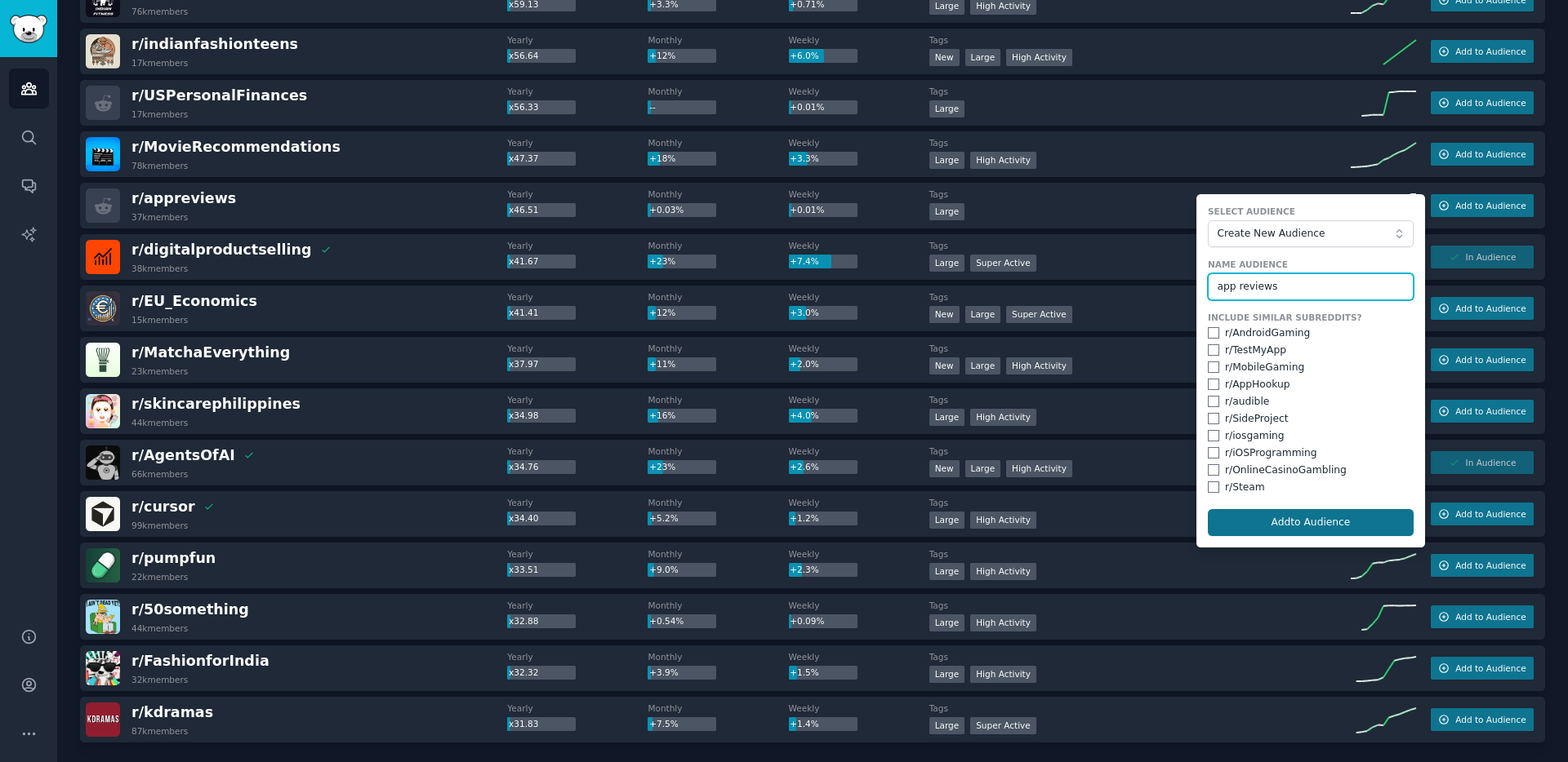
type input "app reviews"
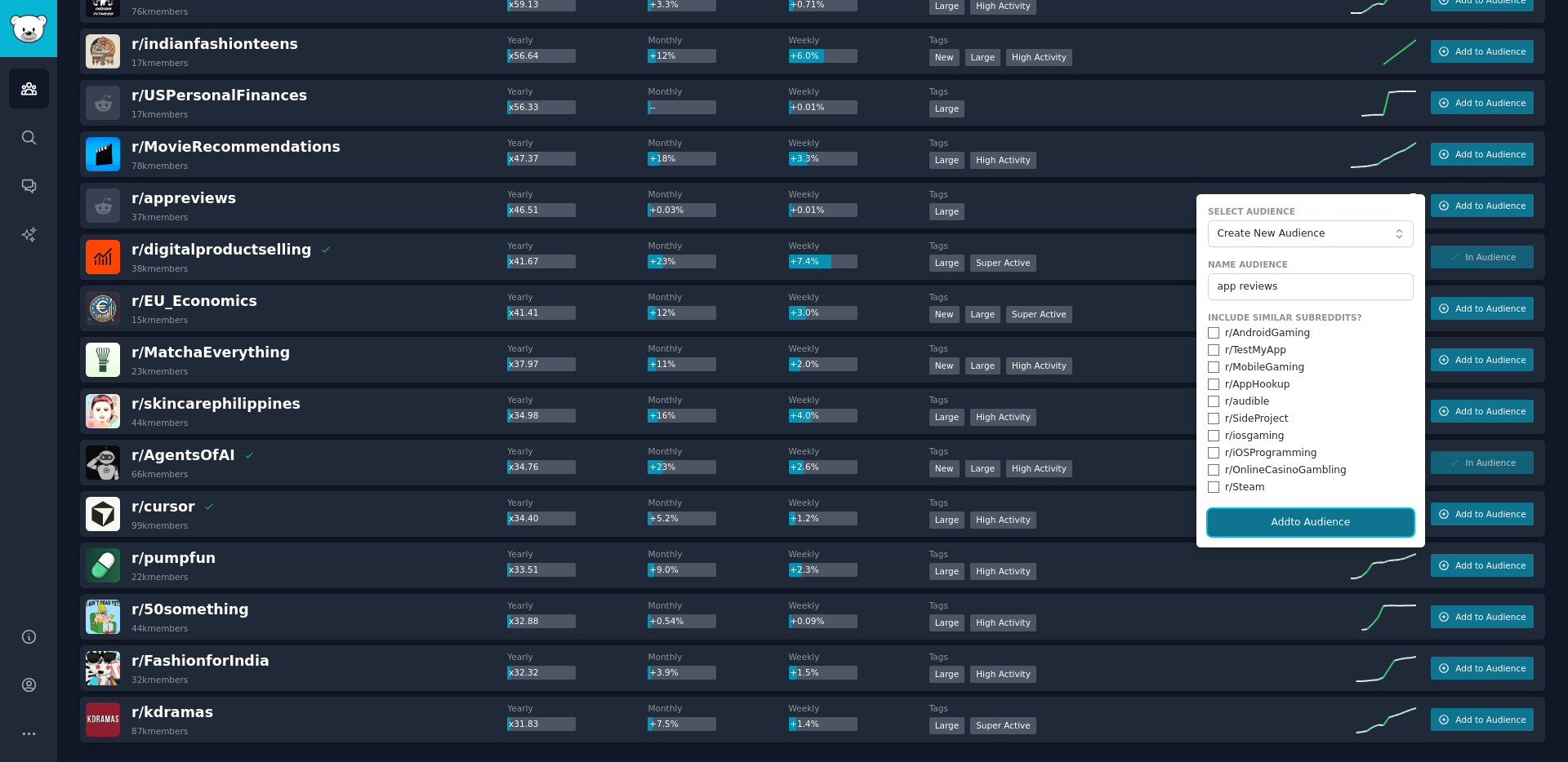
click at [1335, 527] on button "Add to Audience" at bounding box center [1311, 523] width 206 height 28
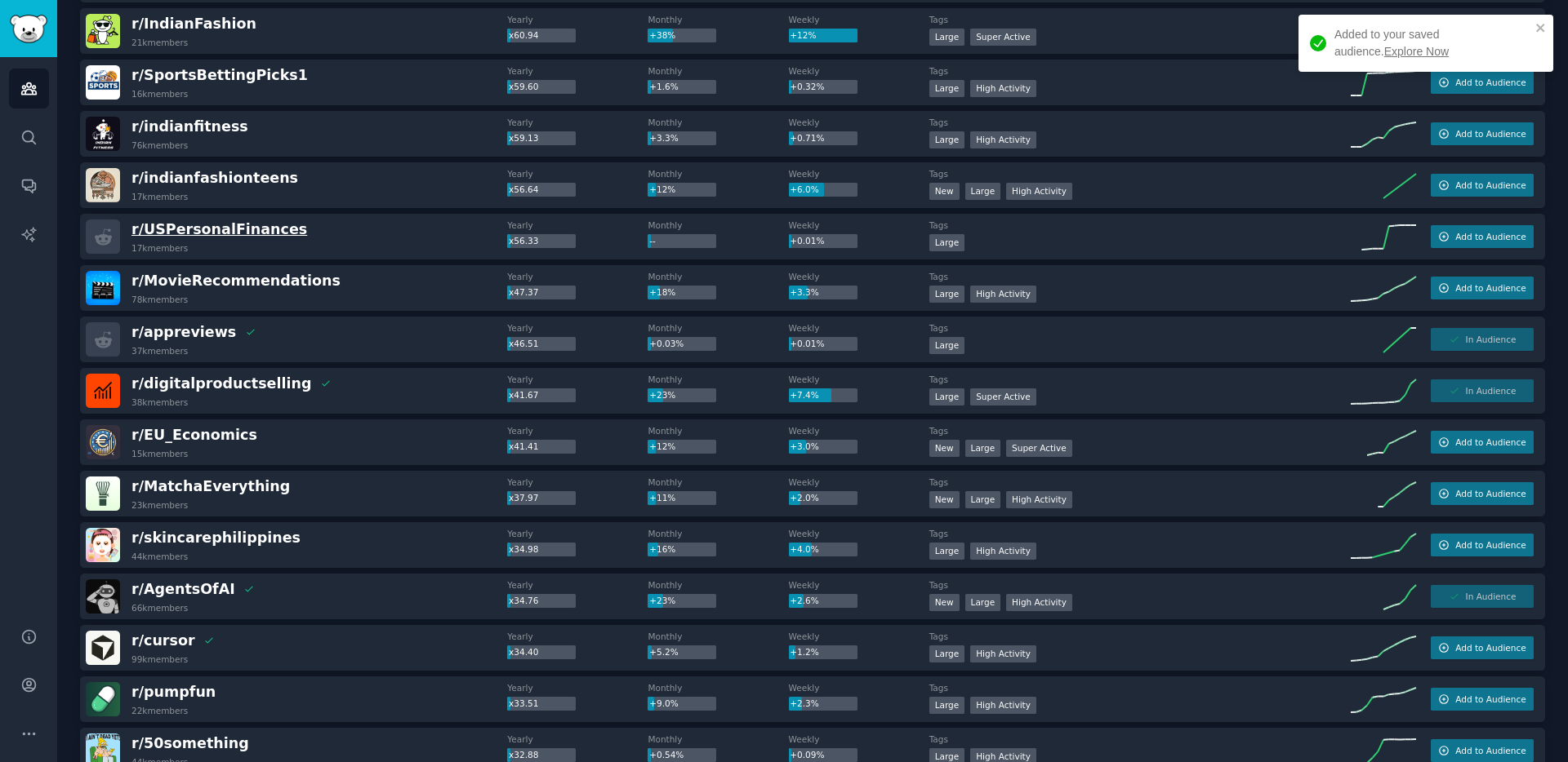
scroll to position [1860, 0]
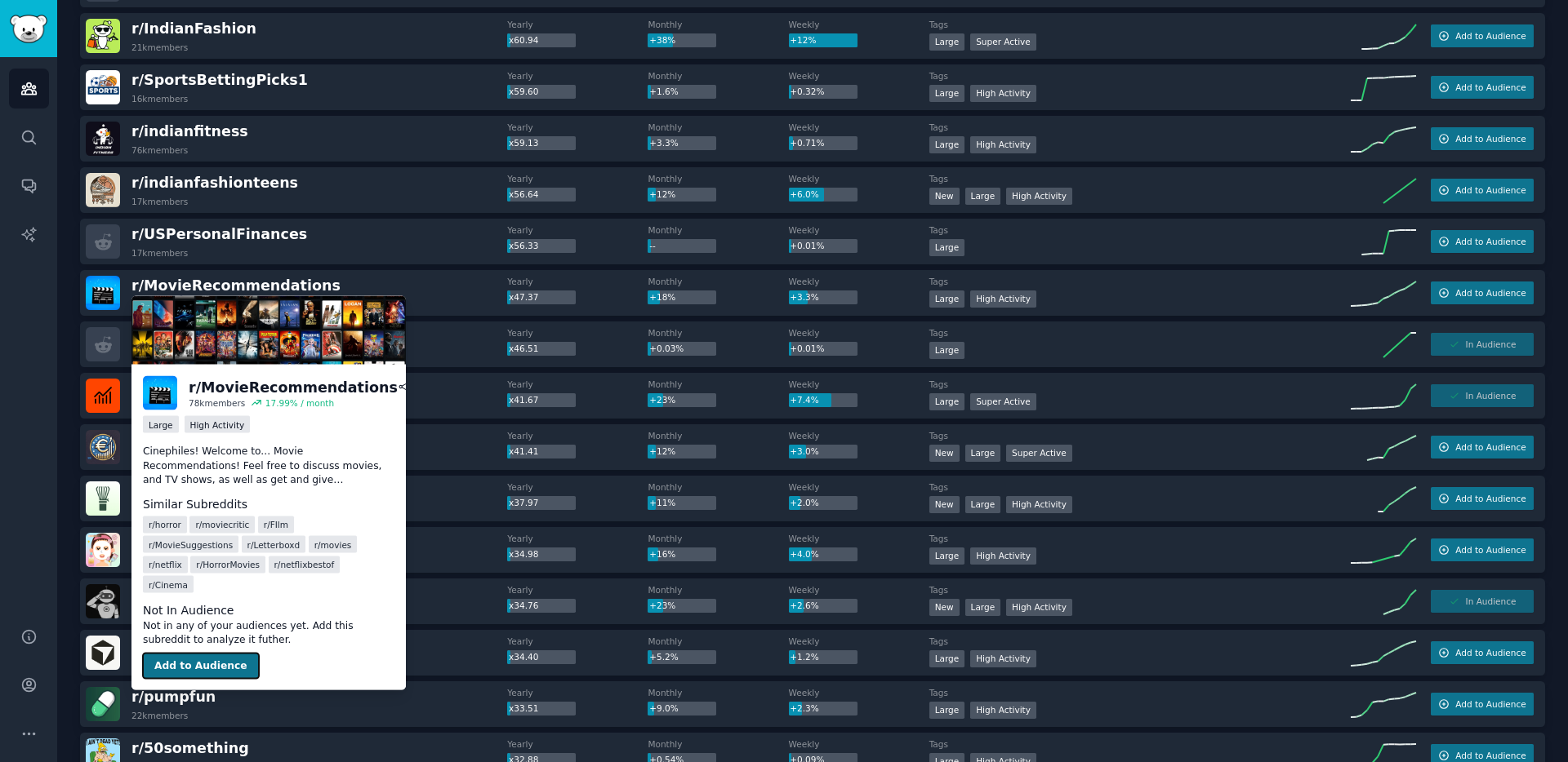
click at [222, 653] on button "Add to Audience" at bounding box center [201, 666] width 116 height 26
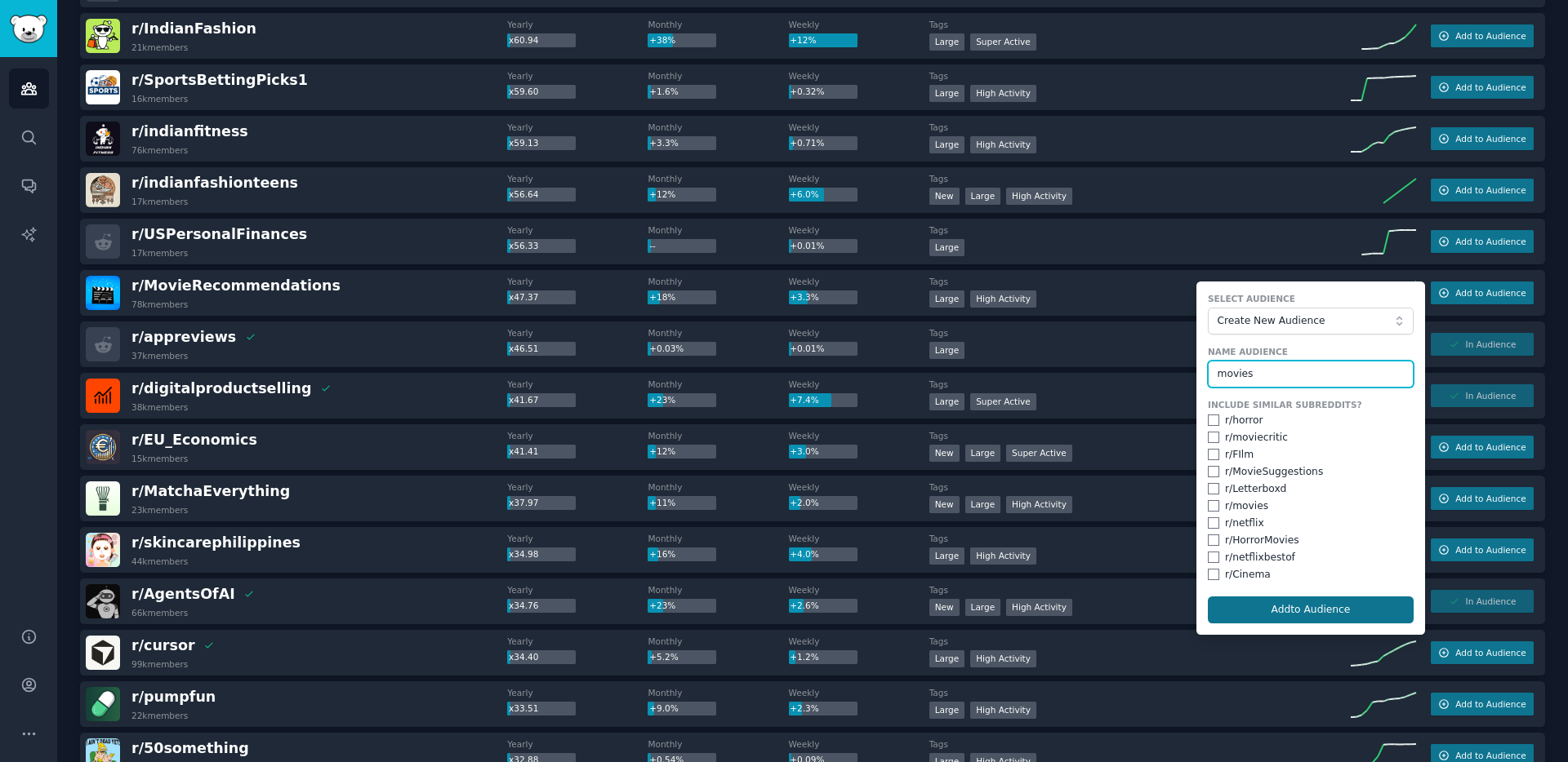
type input "movies"
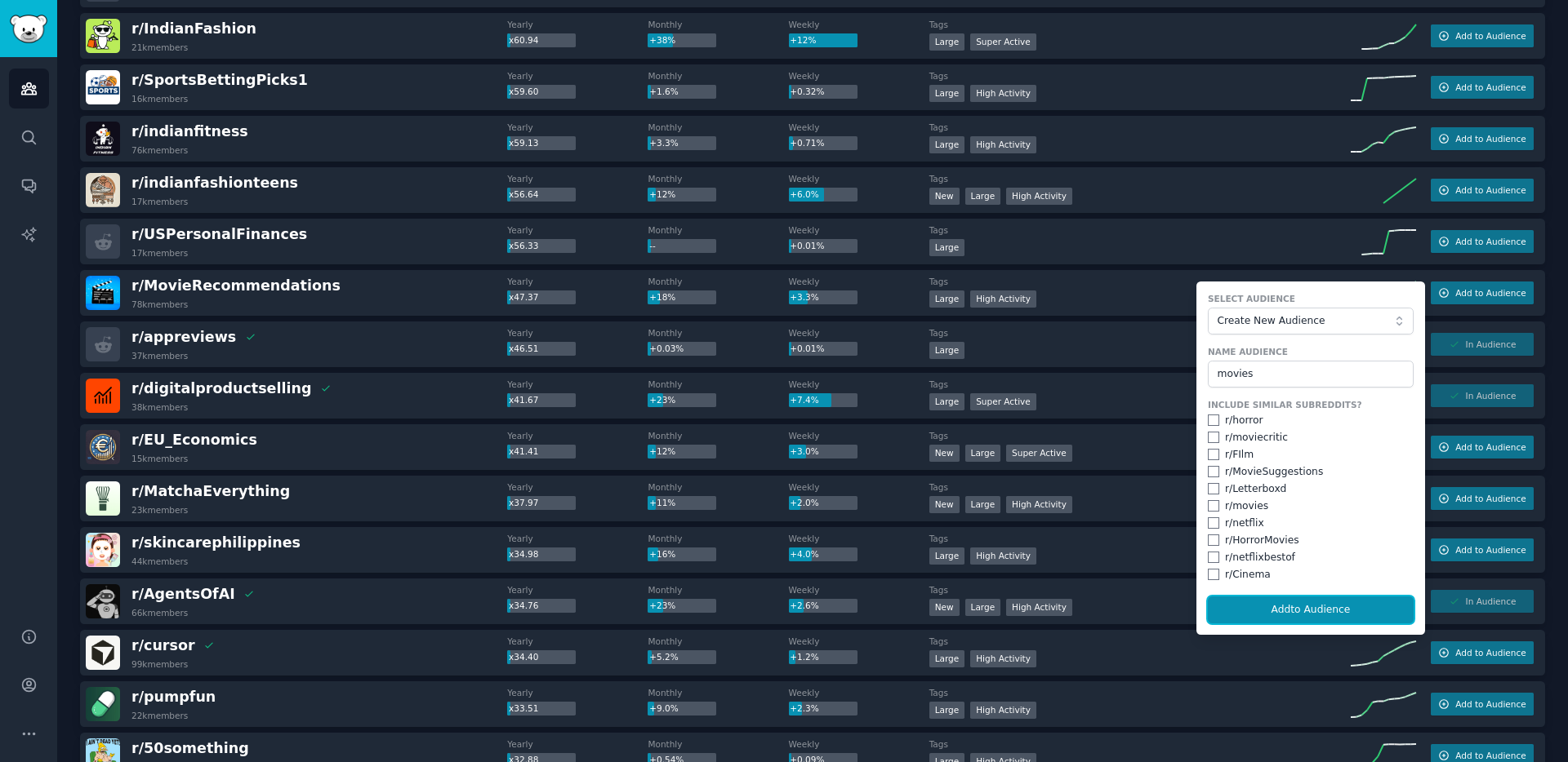
click at [1362, 617] on button "Add to Audience" at bounding box center [1311, 611] width 206 height 28
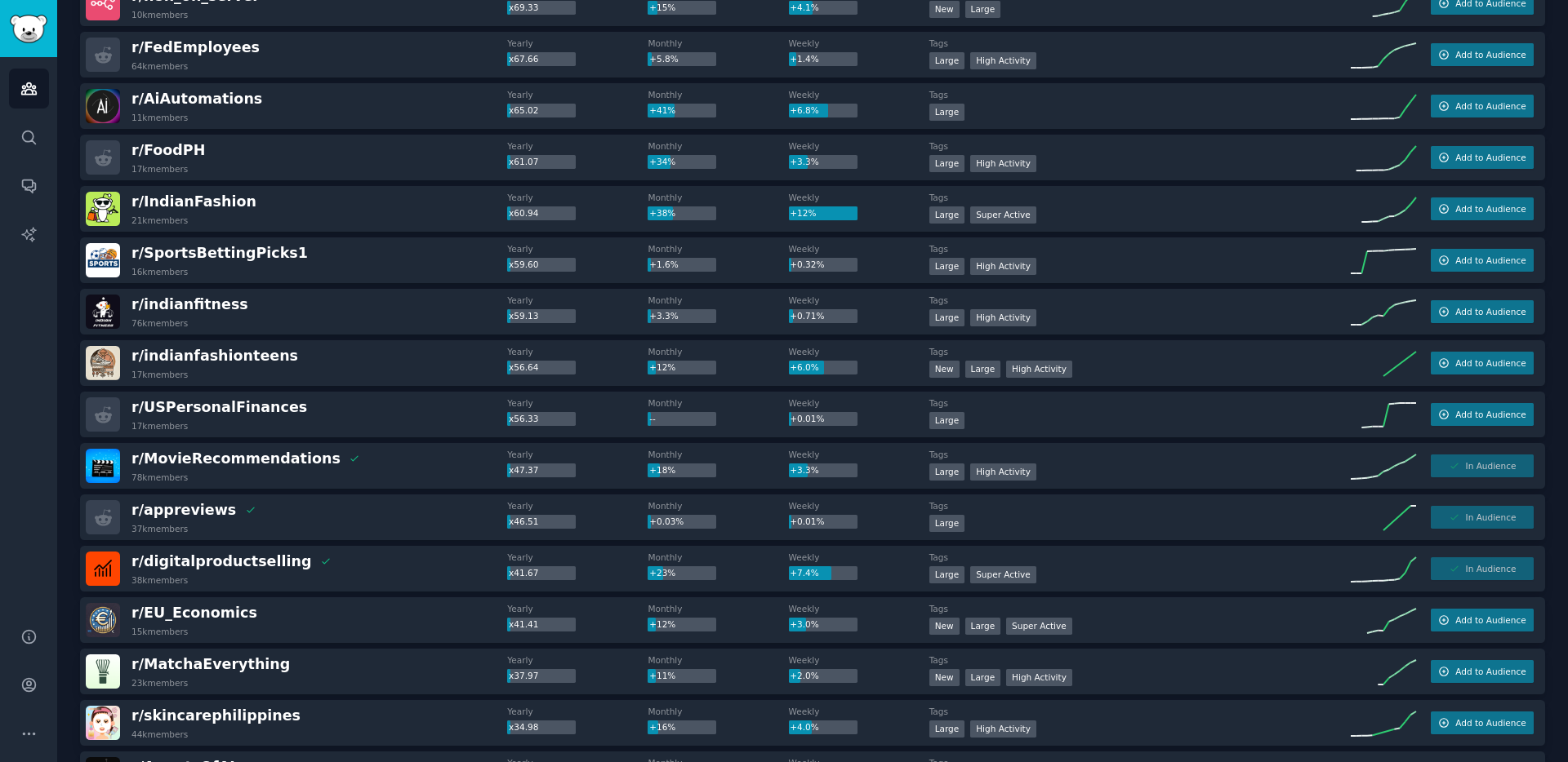
scroll to position [1687, 0]
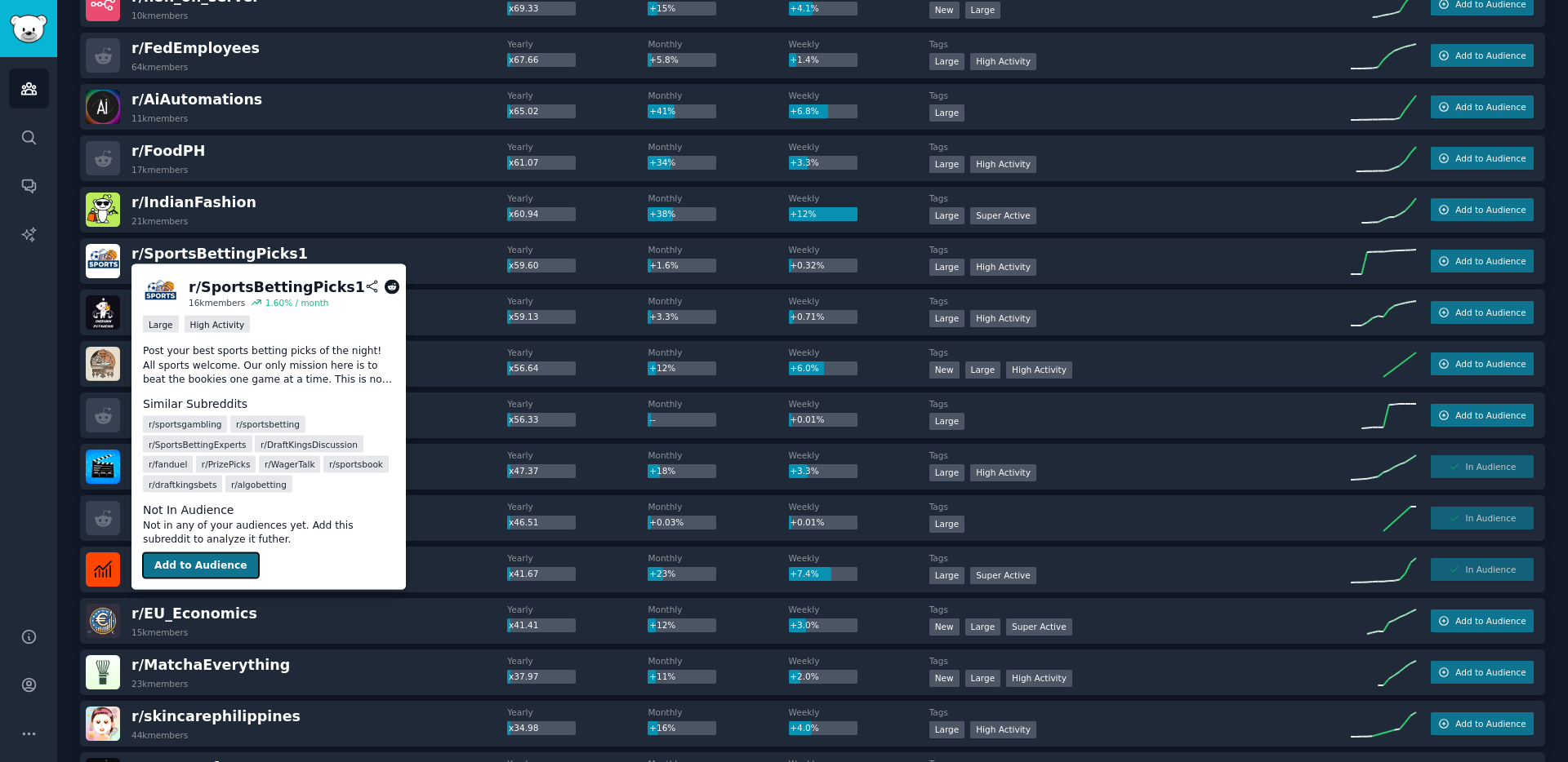
click at [219, 569] on button "Add to Audience" at bounding box center [201, 566] width 116 height 26
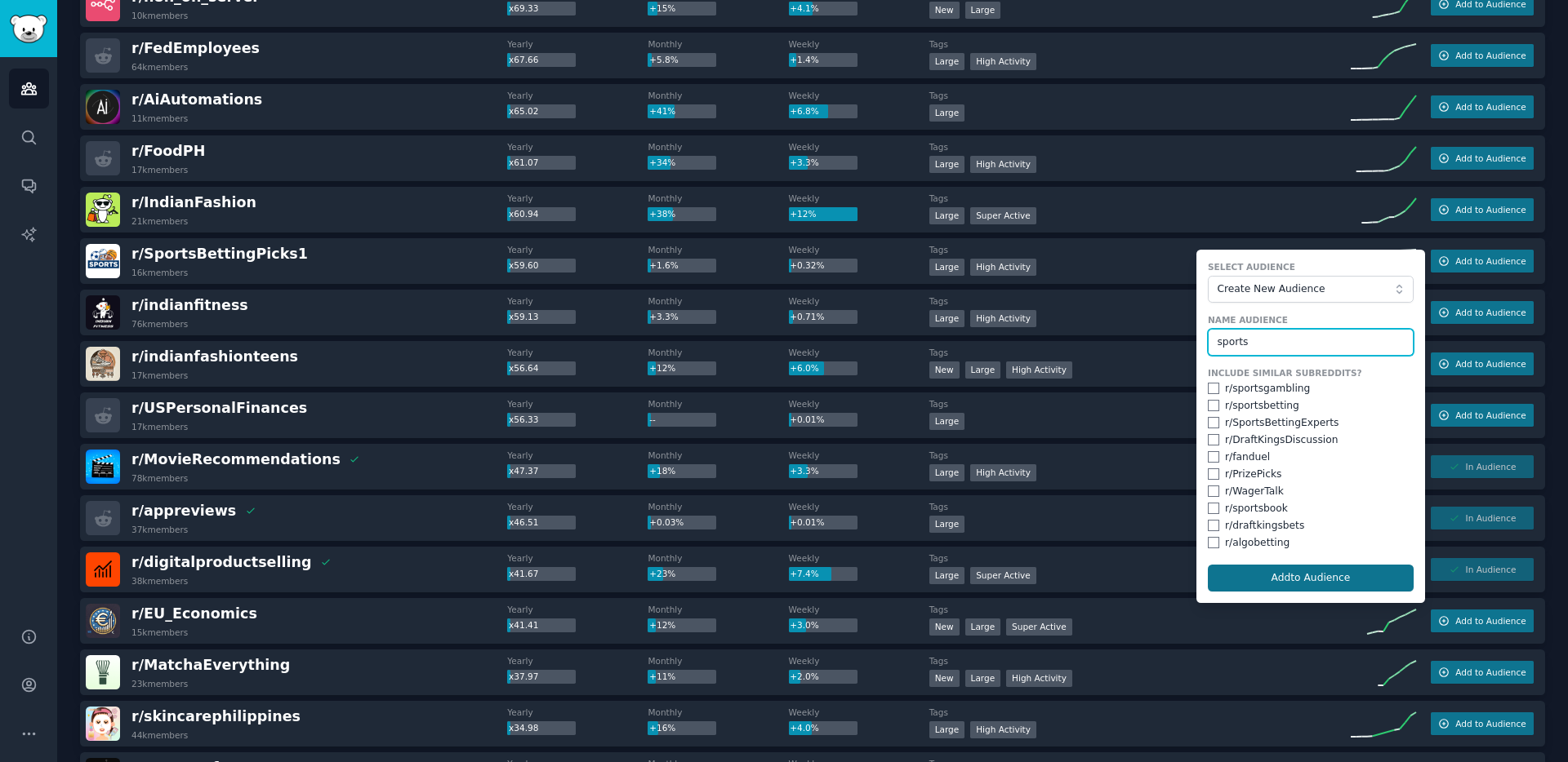
type input "sports"
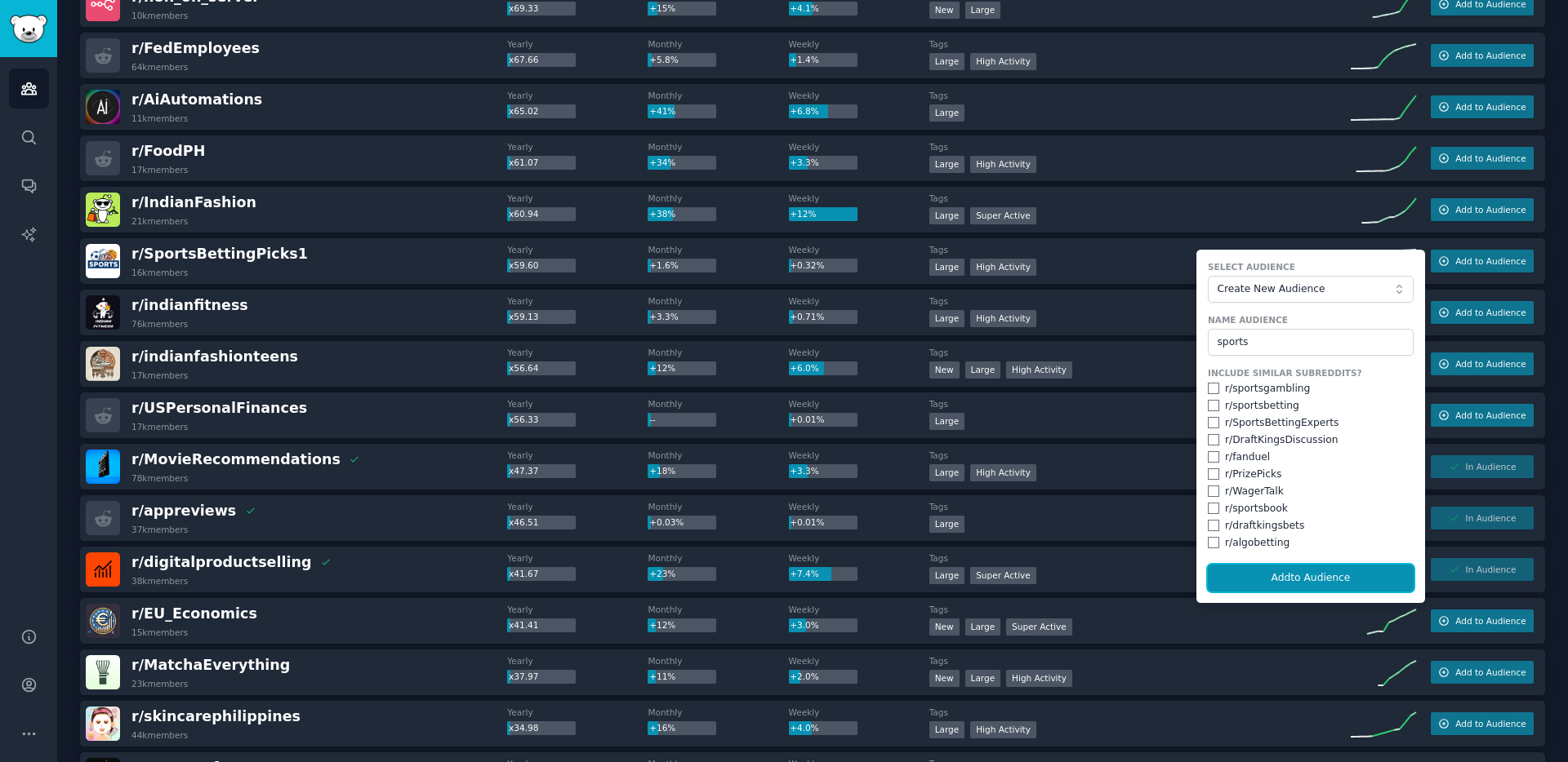
drag, startPoint x: 1346, startPoint y: 578, endPoint x: 1317, endPoint y: 556, distance: 36.4
click at [1346, 578] on button "Add to Audience" at bounding box center [1311, 579] width 206 height 28
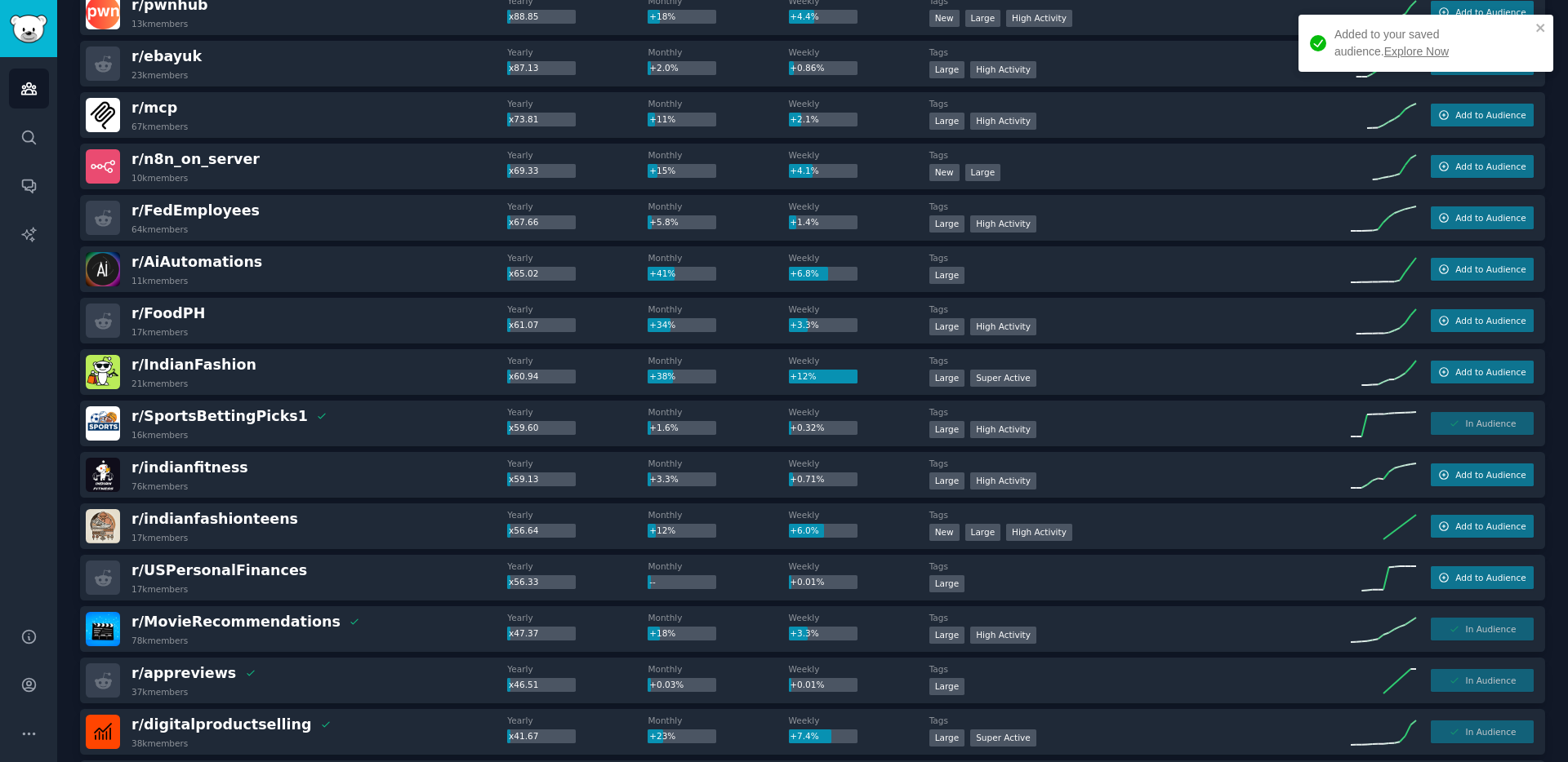
scroll to position [1503, 0]
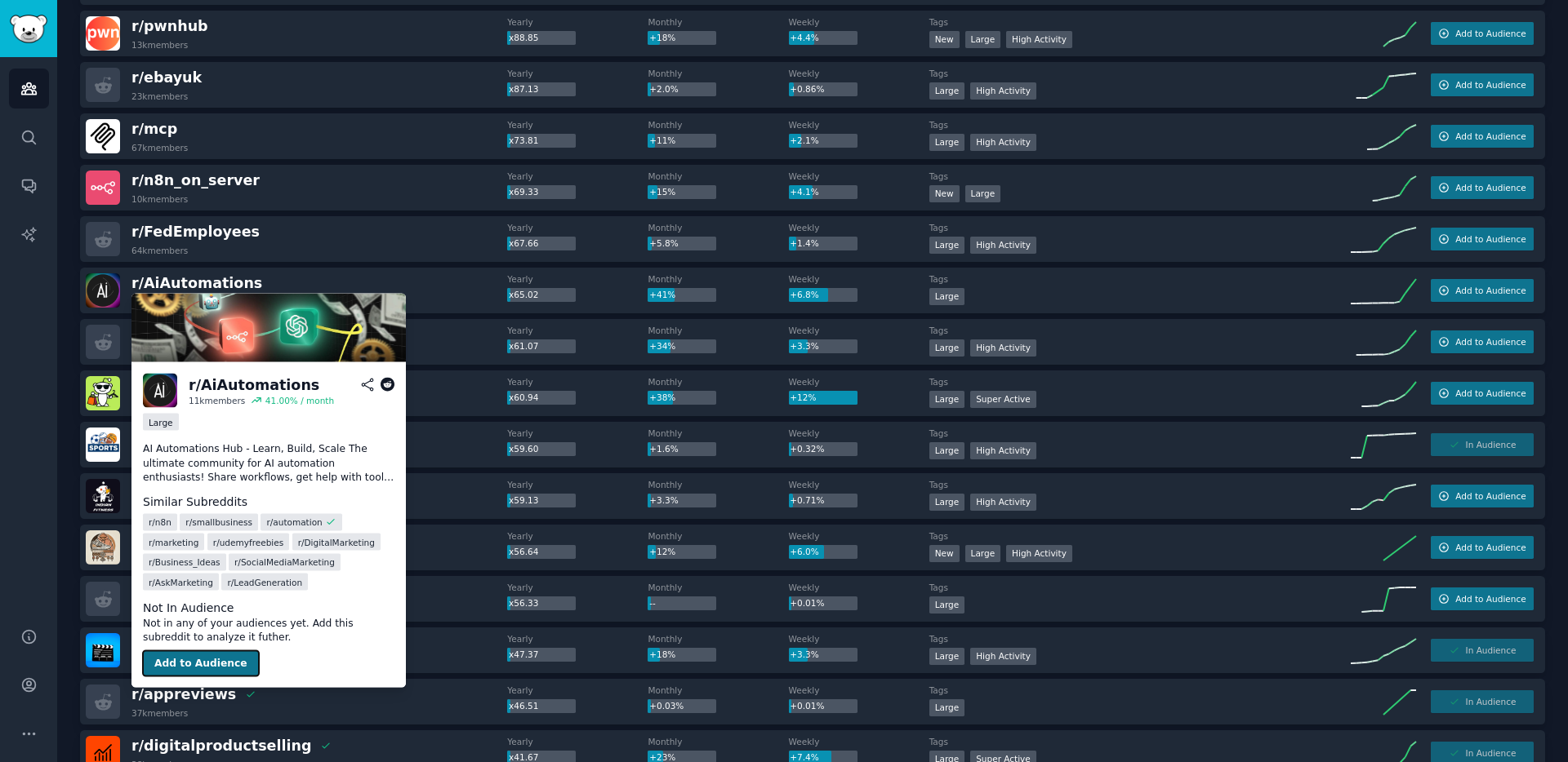
click at [204, 666] on button "Add to Audience" at bounding box center [201, 664] width 116 height 26
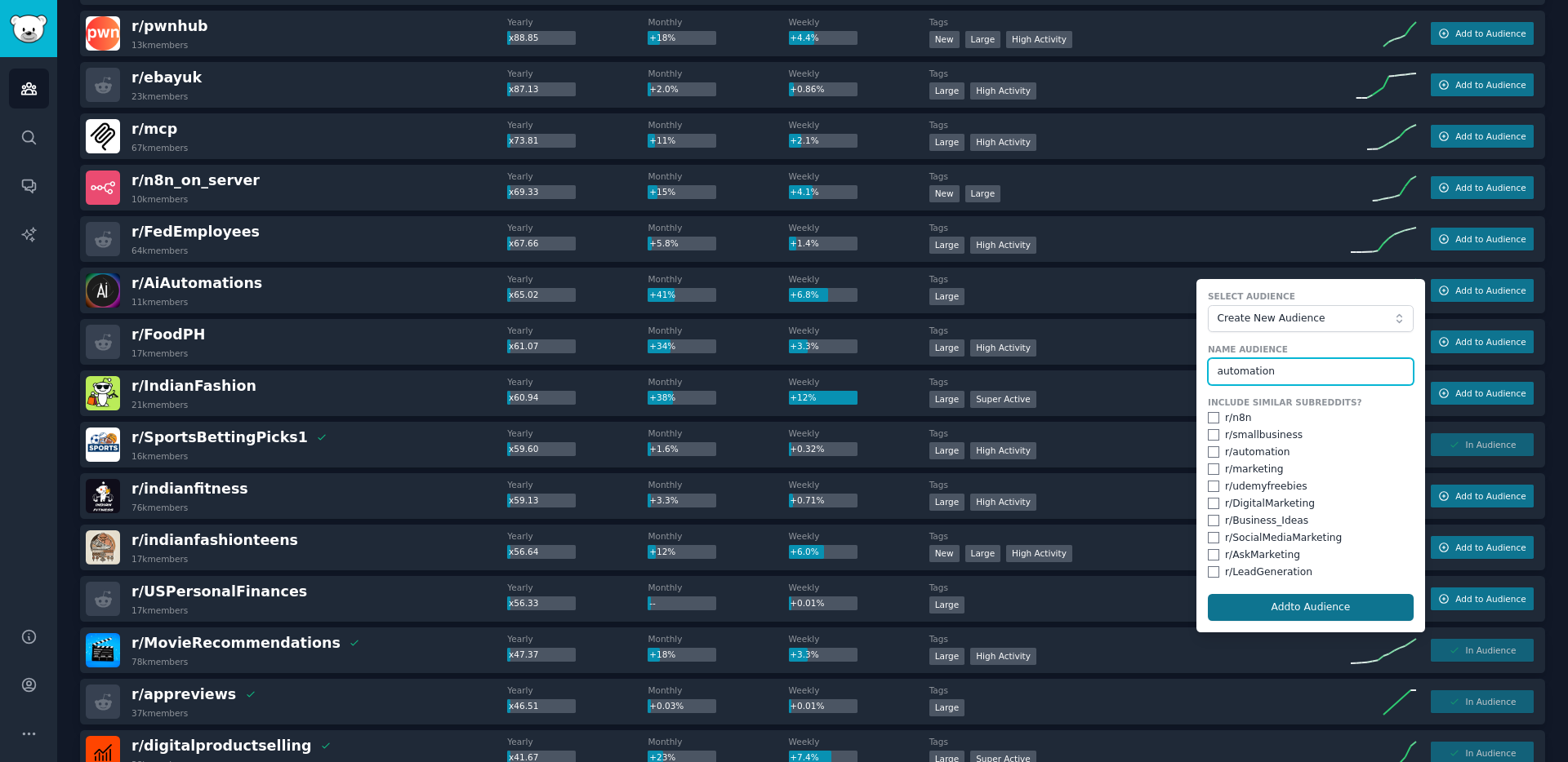
type input "automation"
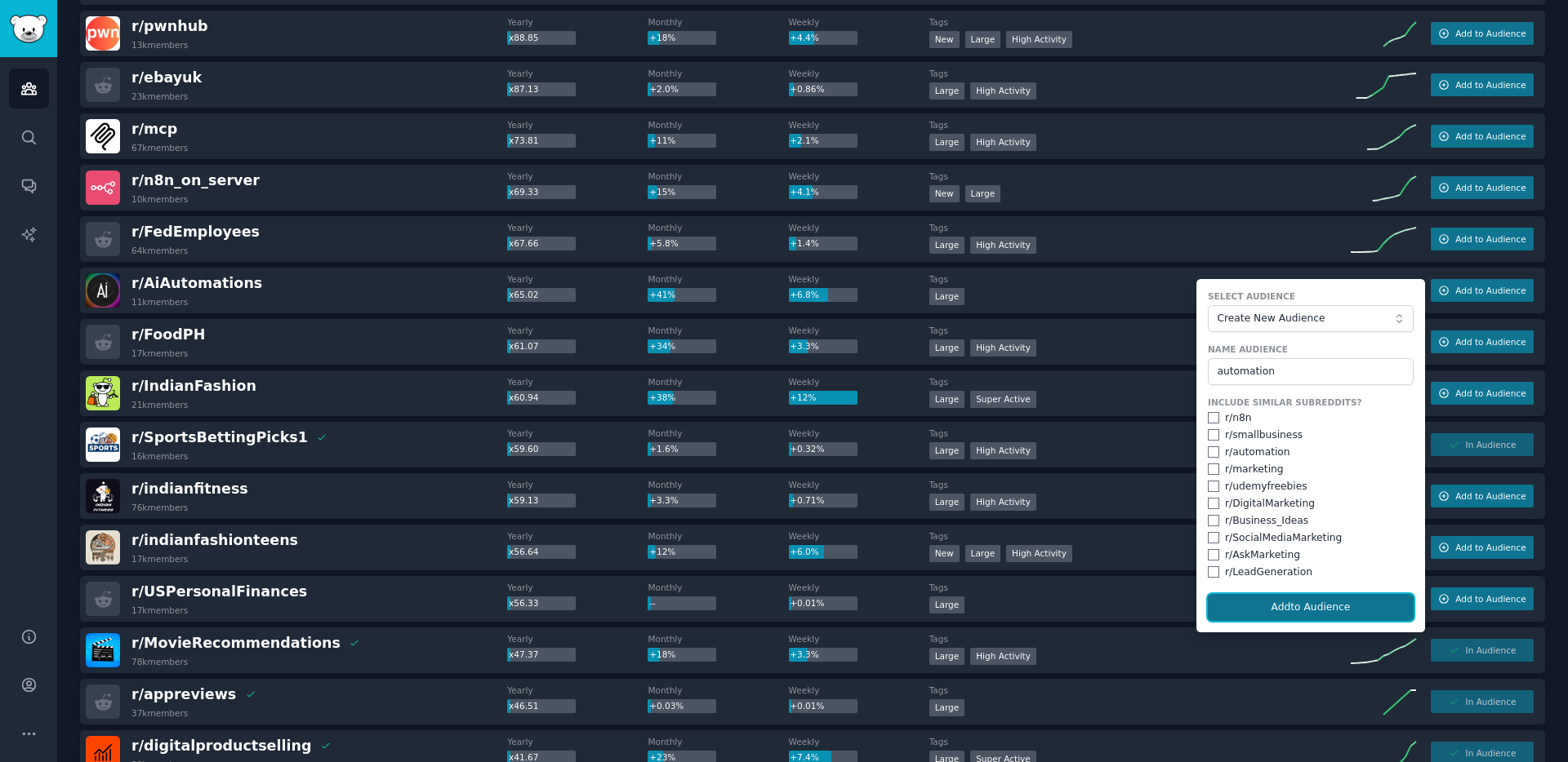
click at [1270, 610] on button "Add to Audience" at bounding box center [1311, 608] width 206 height 28
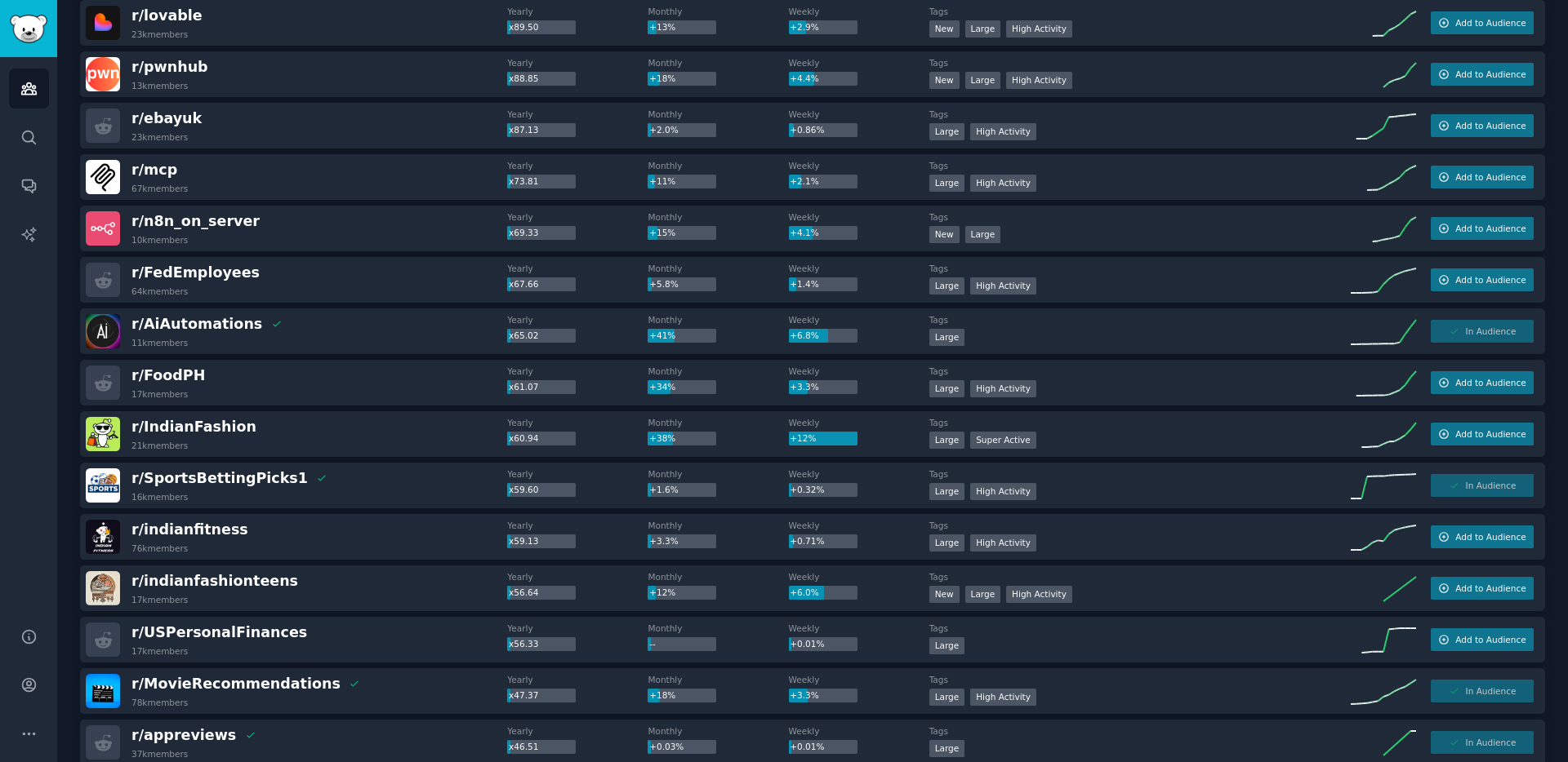
scroll to position [1460, 0]
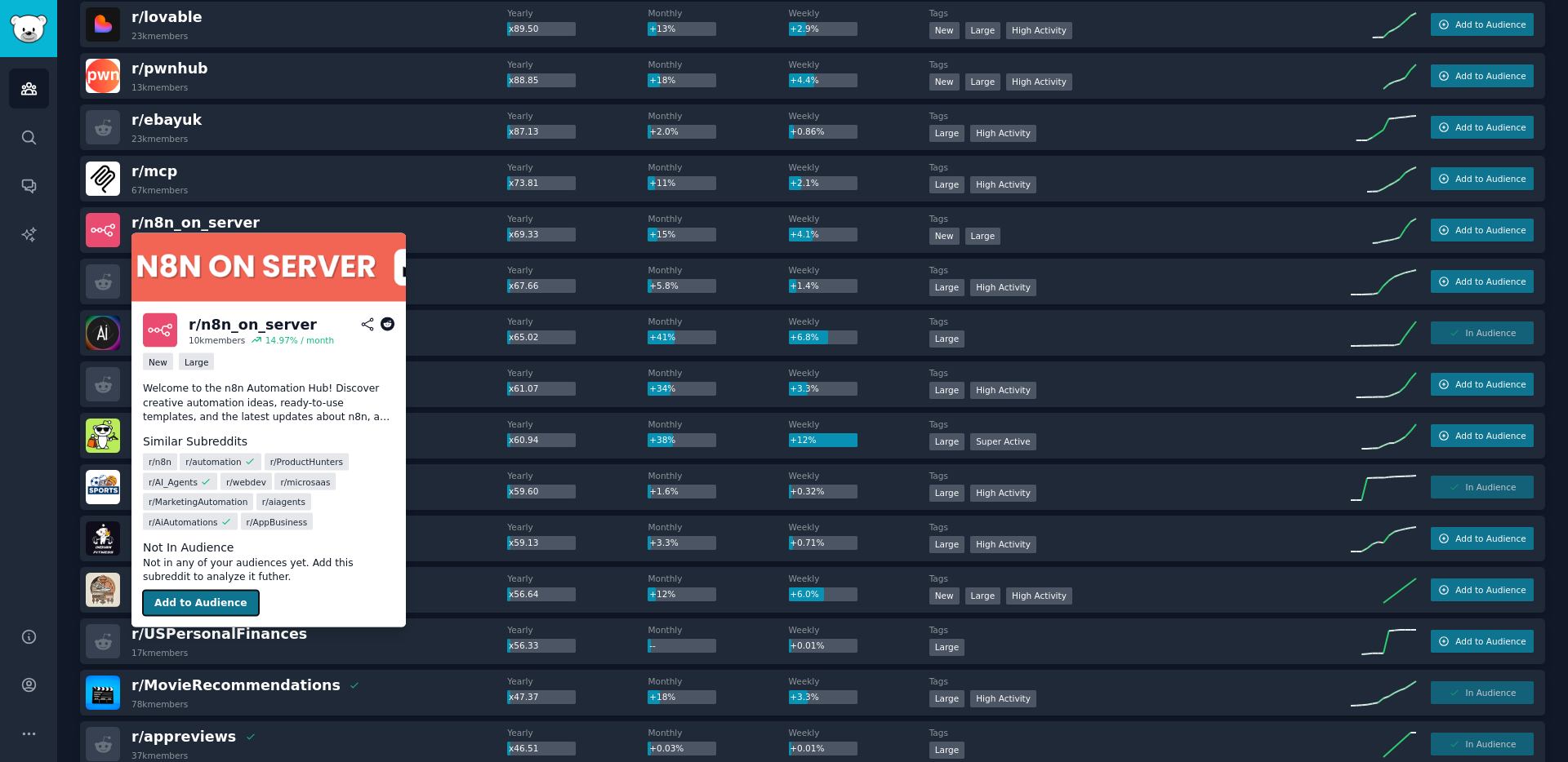
click at [201, 605] on button "Add to Audience" at bounding box center [201, 603] width 116 height 26
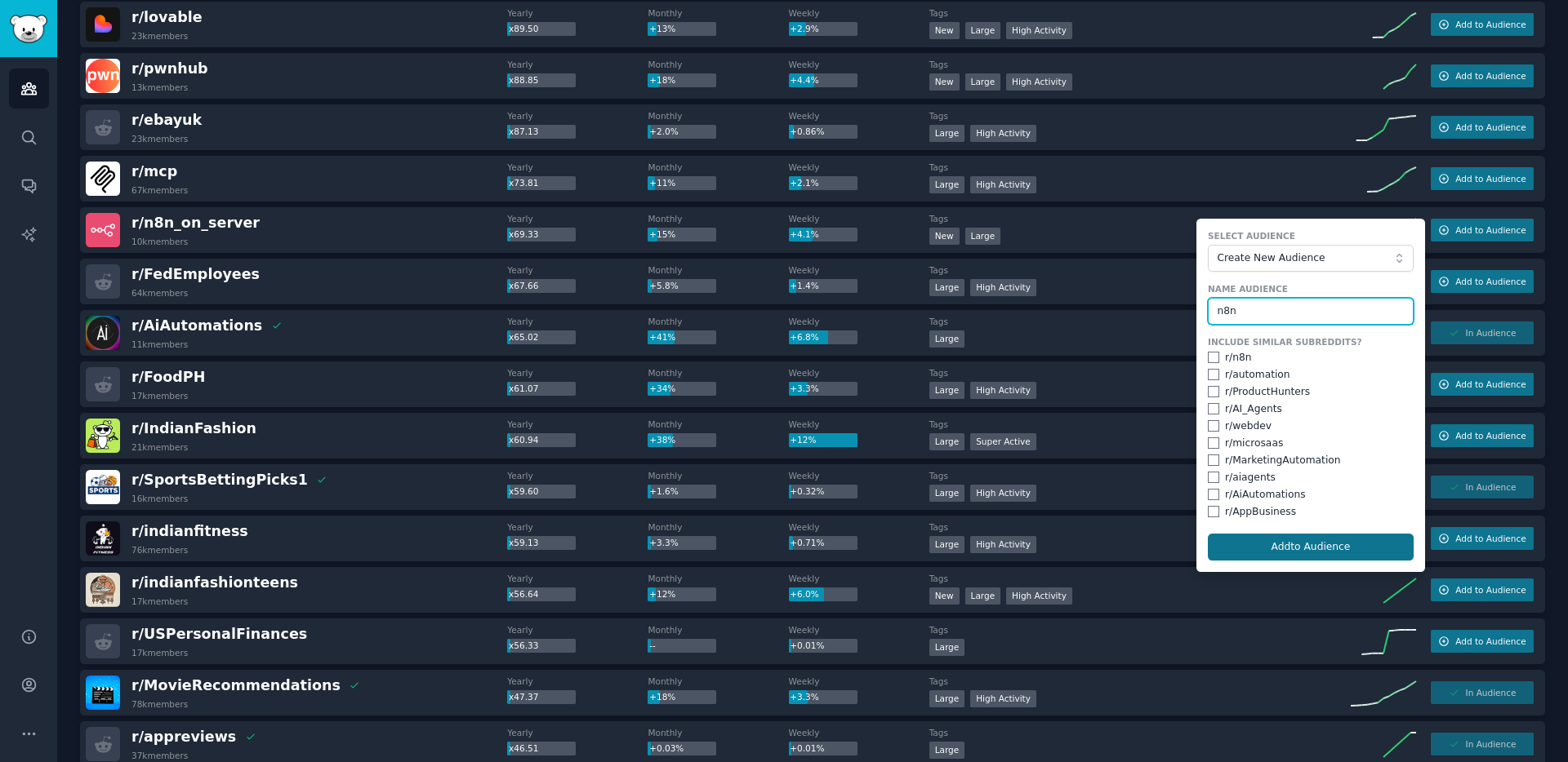
type input "n8n"
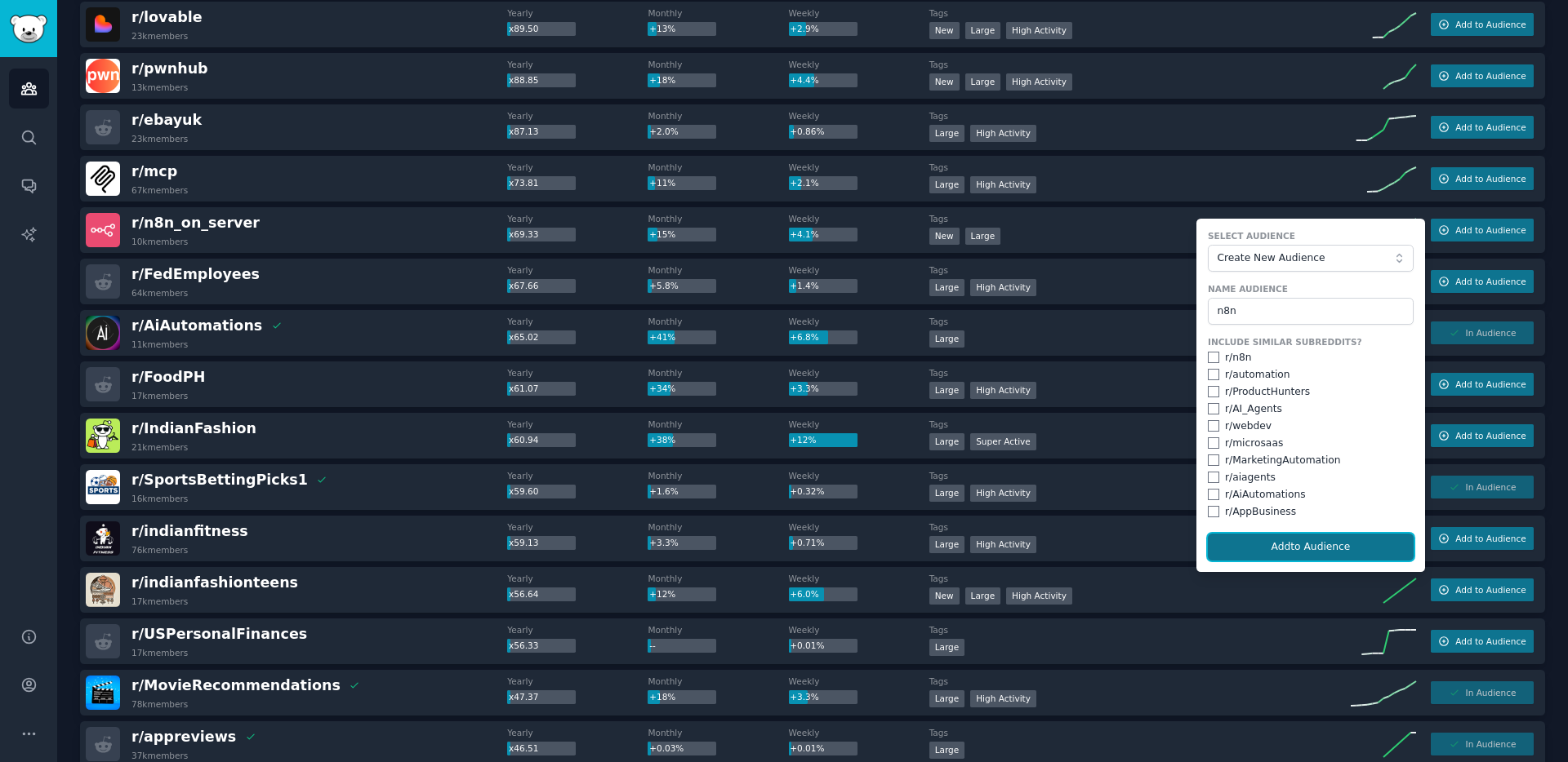
click at [1310, 550] on button "Add to Audience" at bounding box center [1311, 548] width 206 height 28
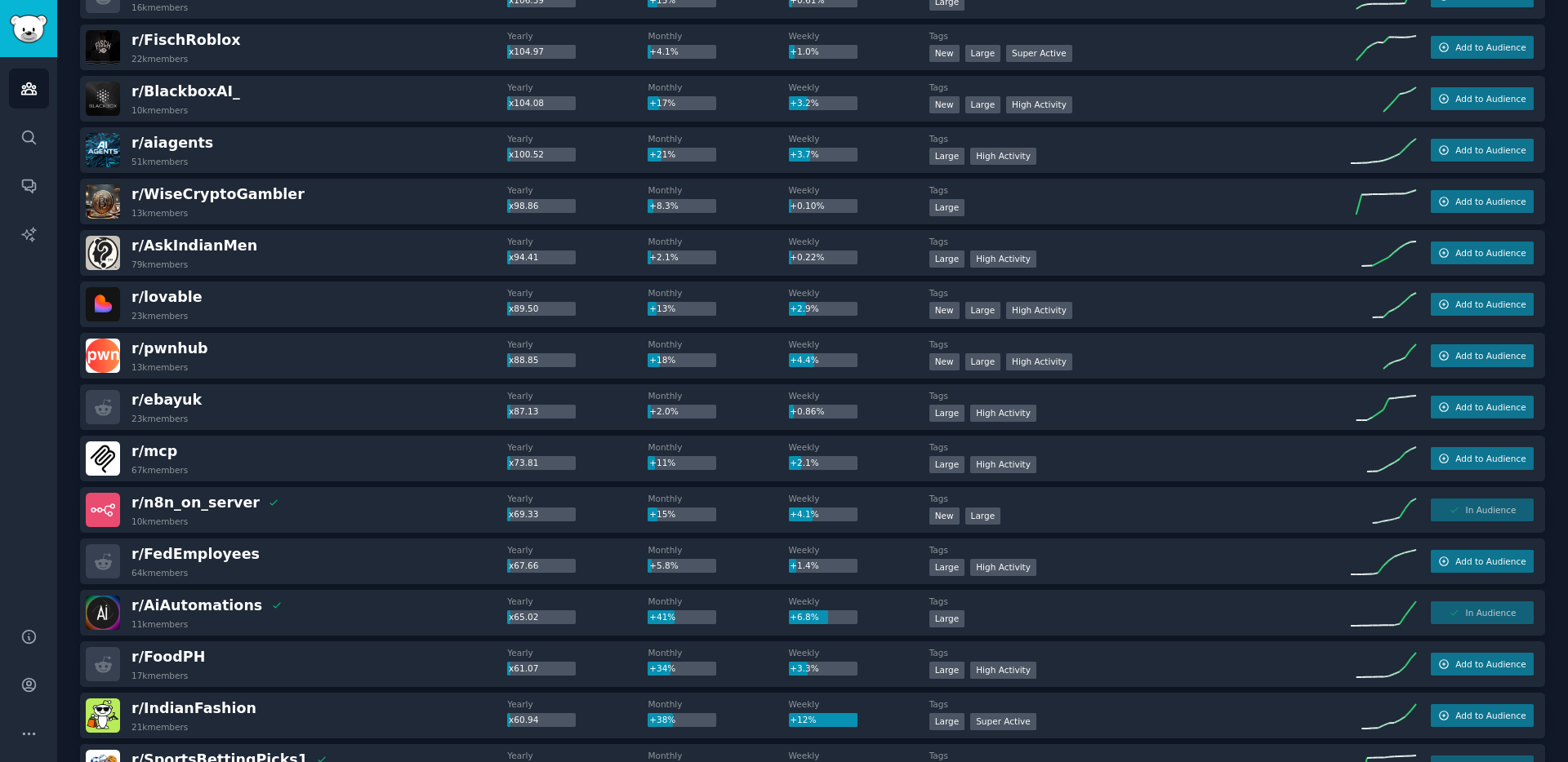
scroll to position [1164, 0]
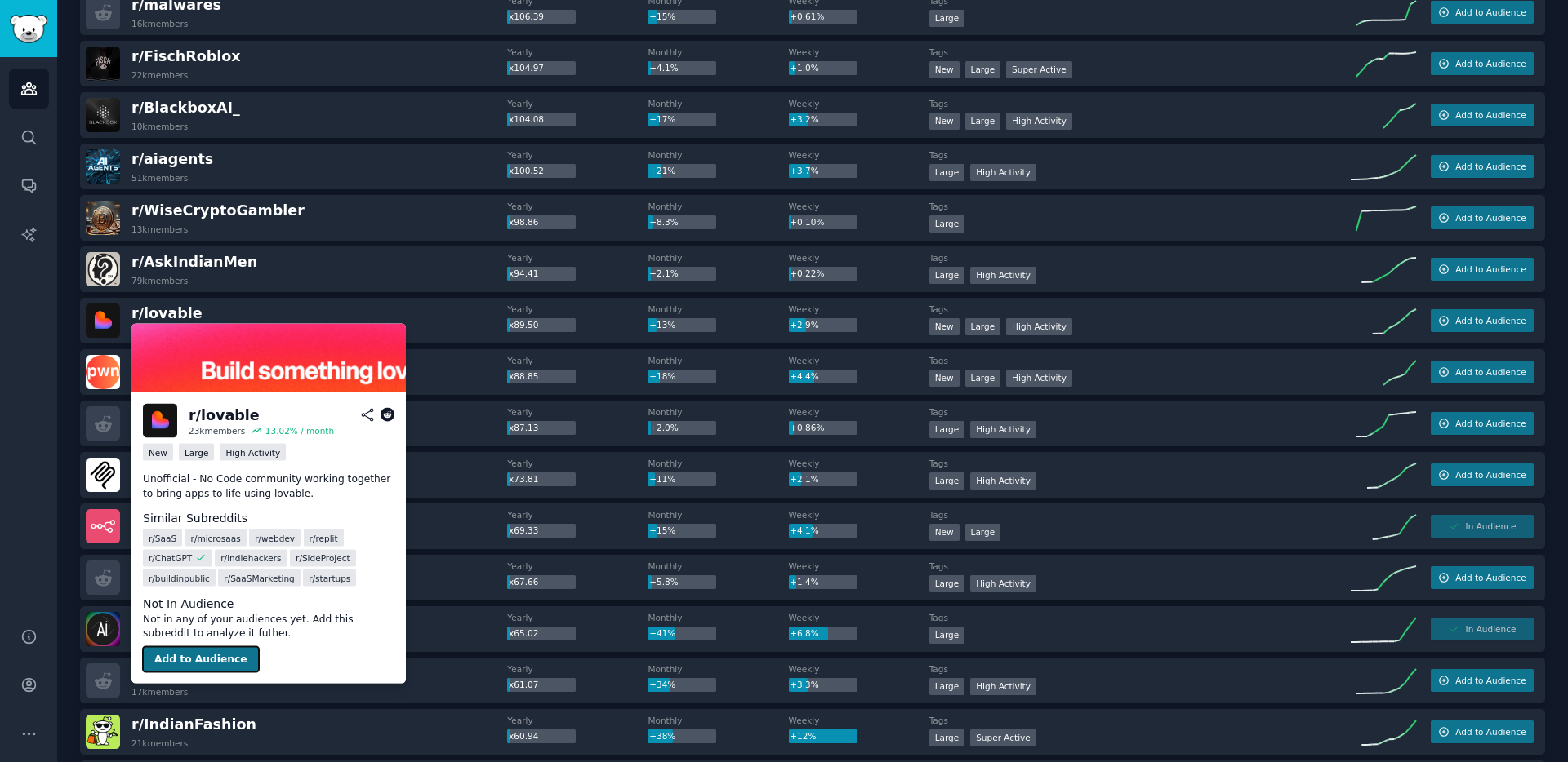
click at [197, 665] on button "Add to Audience" at bounding box center [201, 660] width 116 height 26
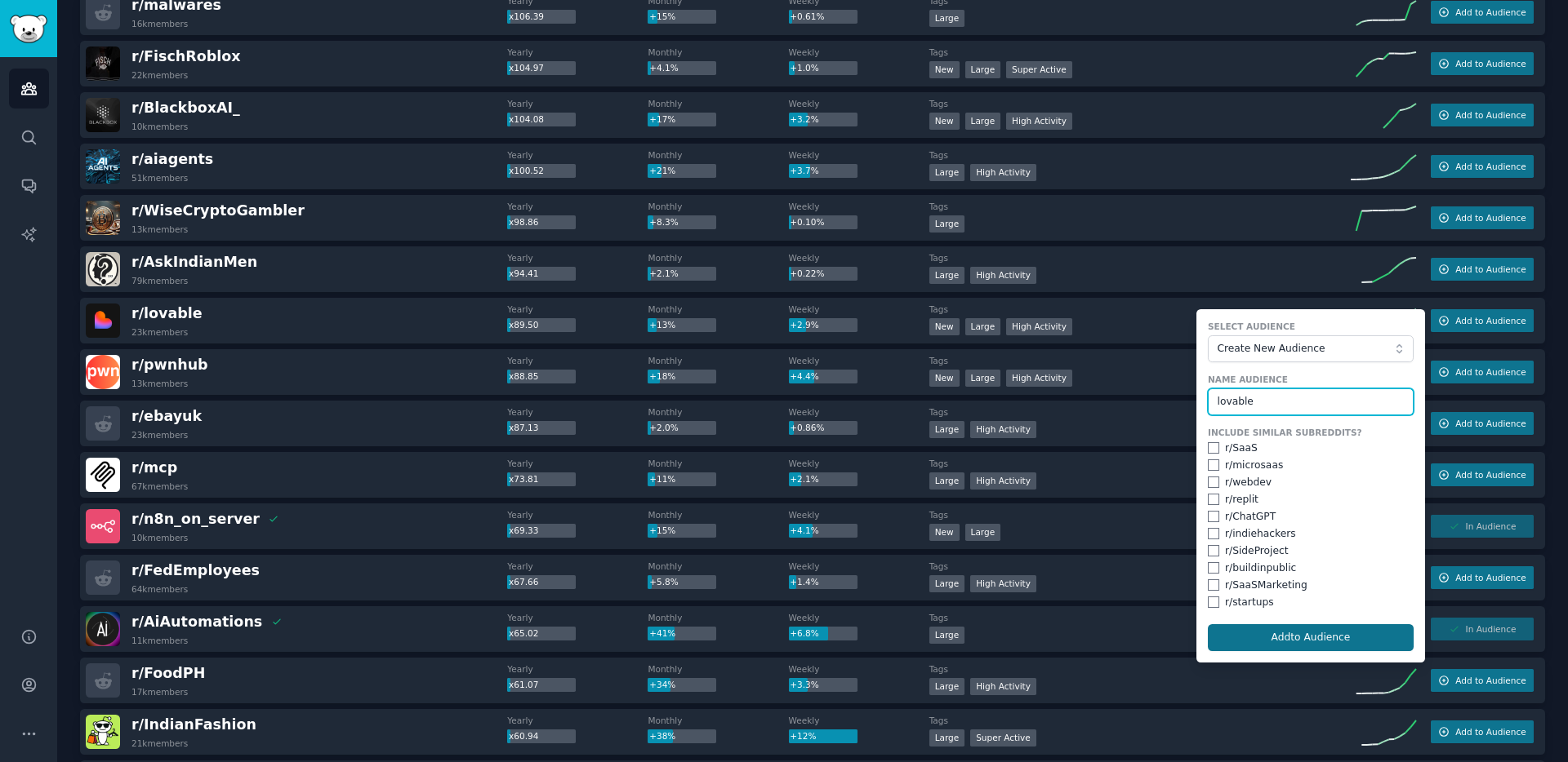
type input "lovable"
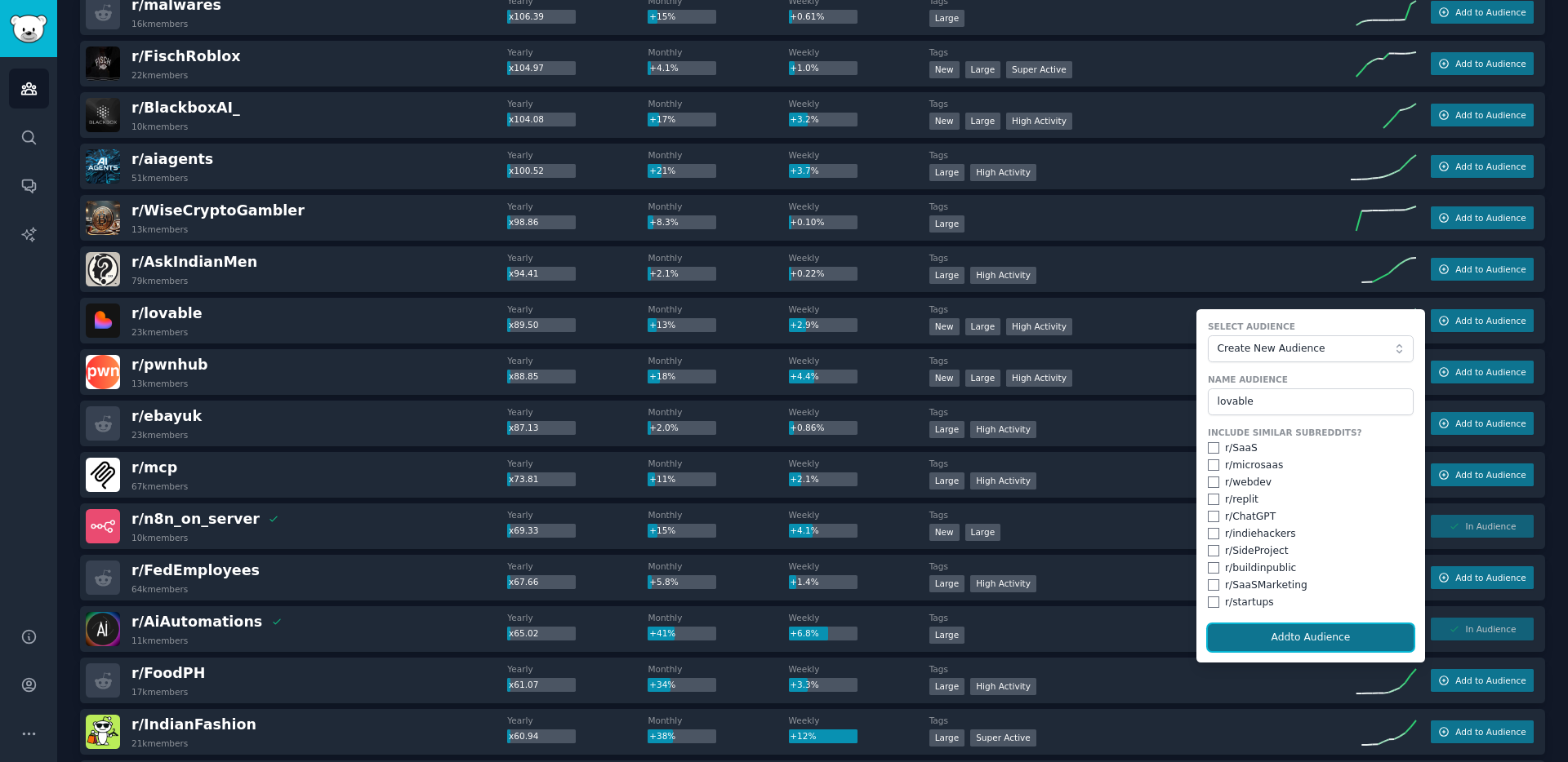
click at [1264, 646] on button "Add to Audience" at bounding box center [1311, 639] width 206 height 28
click at [1264, 646] on form "Select Audience Create New Audience Name Audience lovable Include Similar Subre…" at bounding box center [1311, 486] width 229 height 353
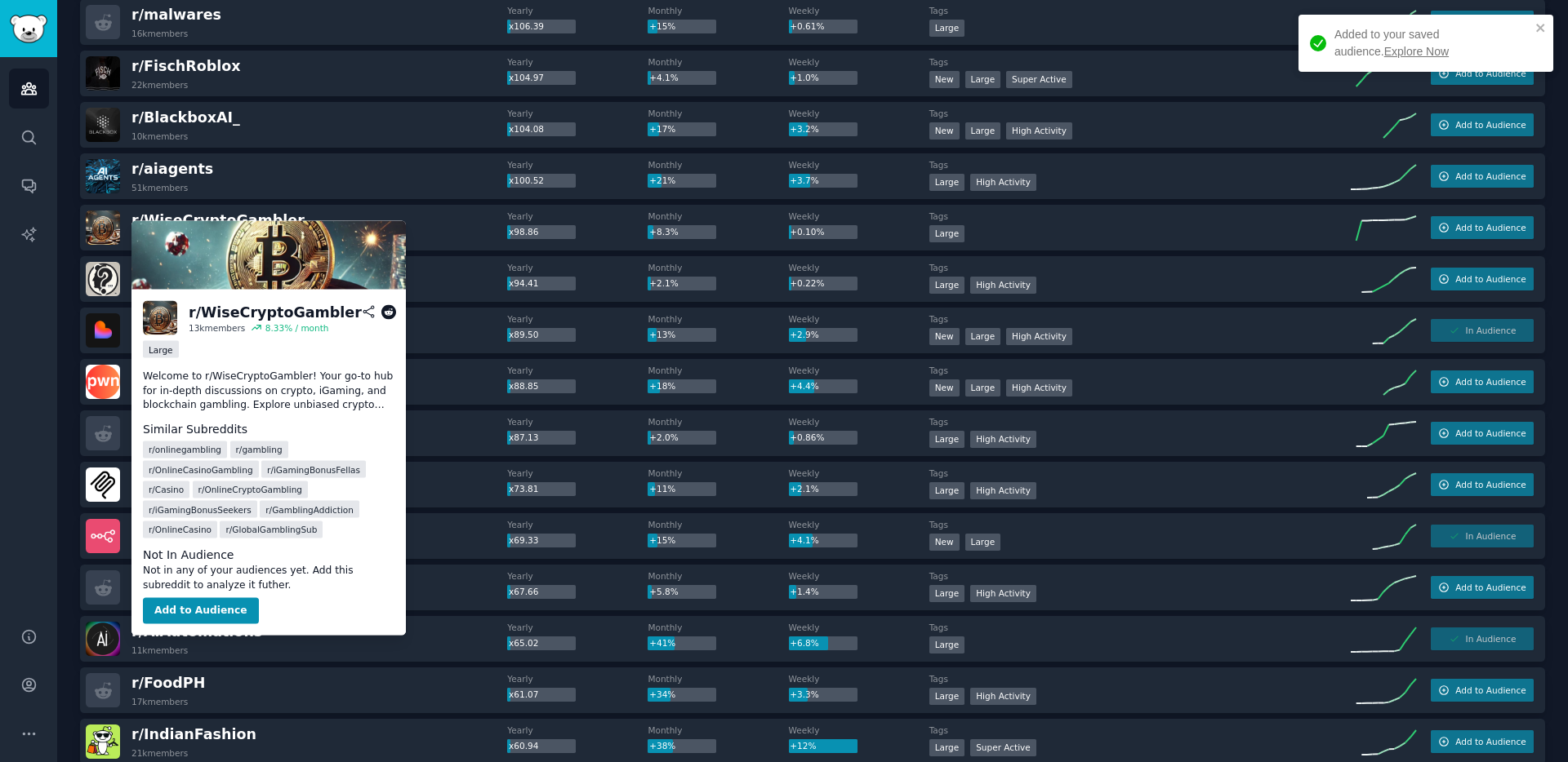
scroll to position [1139, 0]
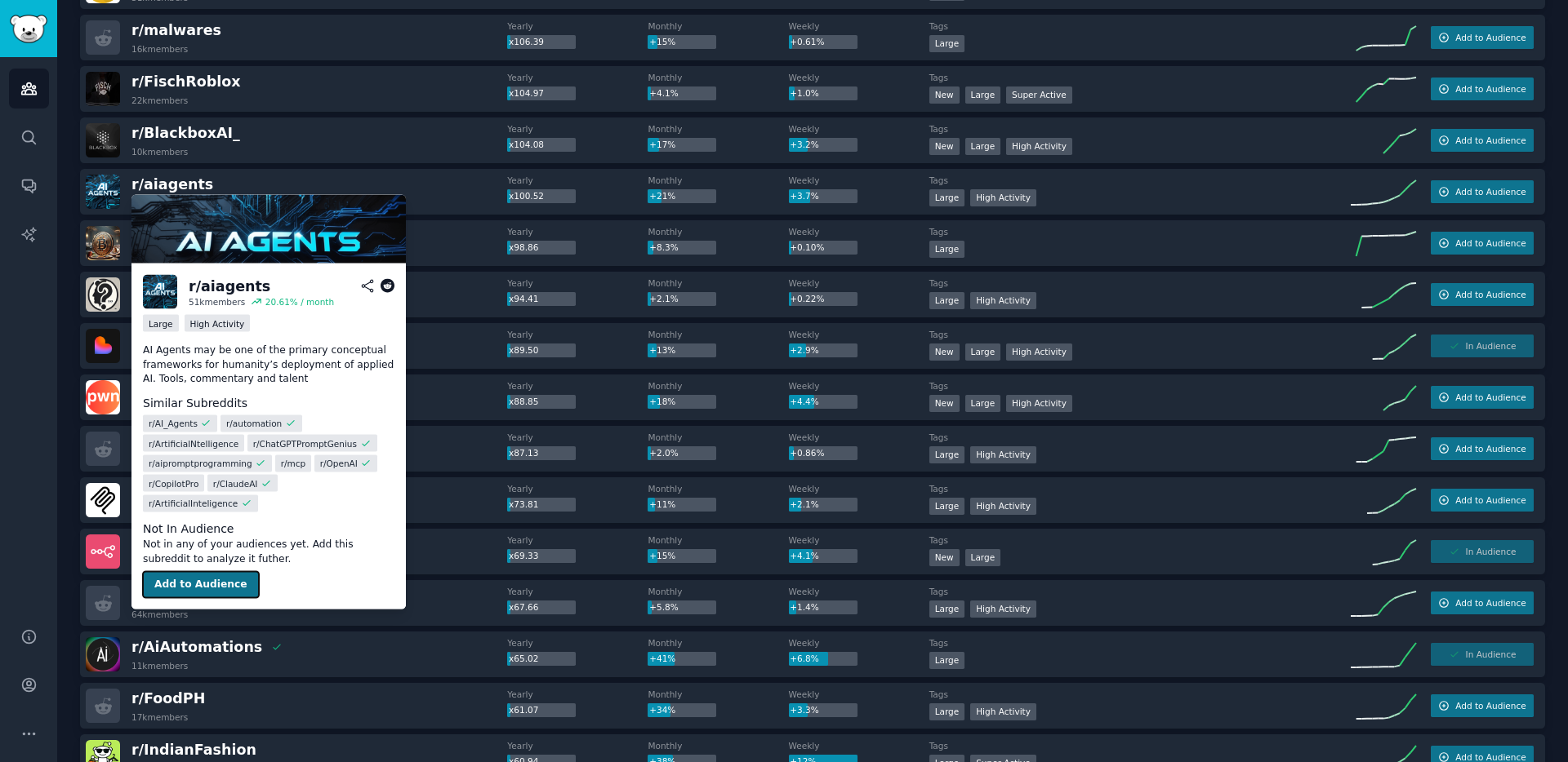
click at [192, 572] on button "Add to Audience" at bounding box center [201, 585] width 116 height 26
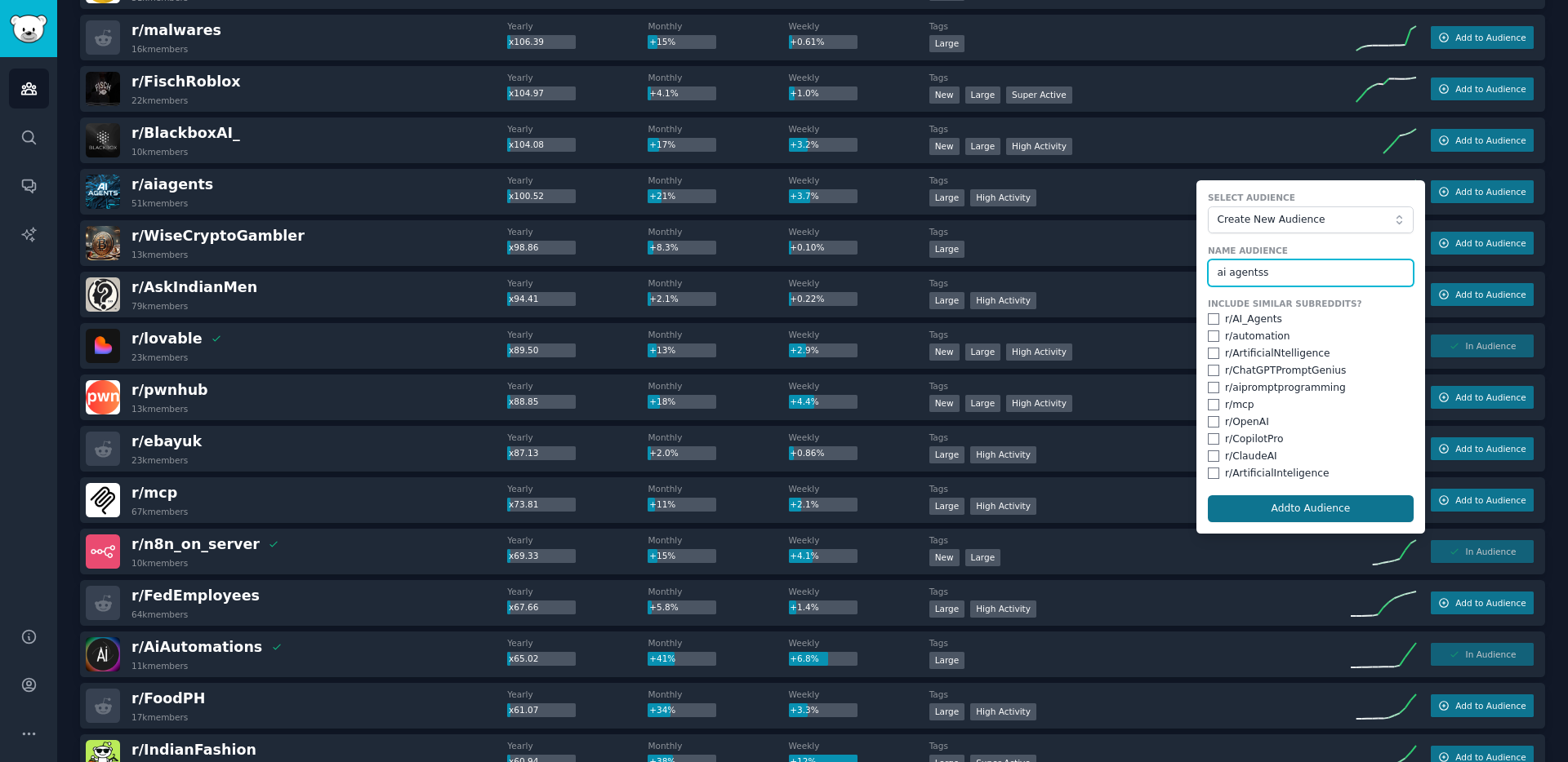
type input "ai agentss"
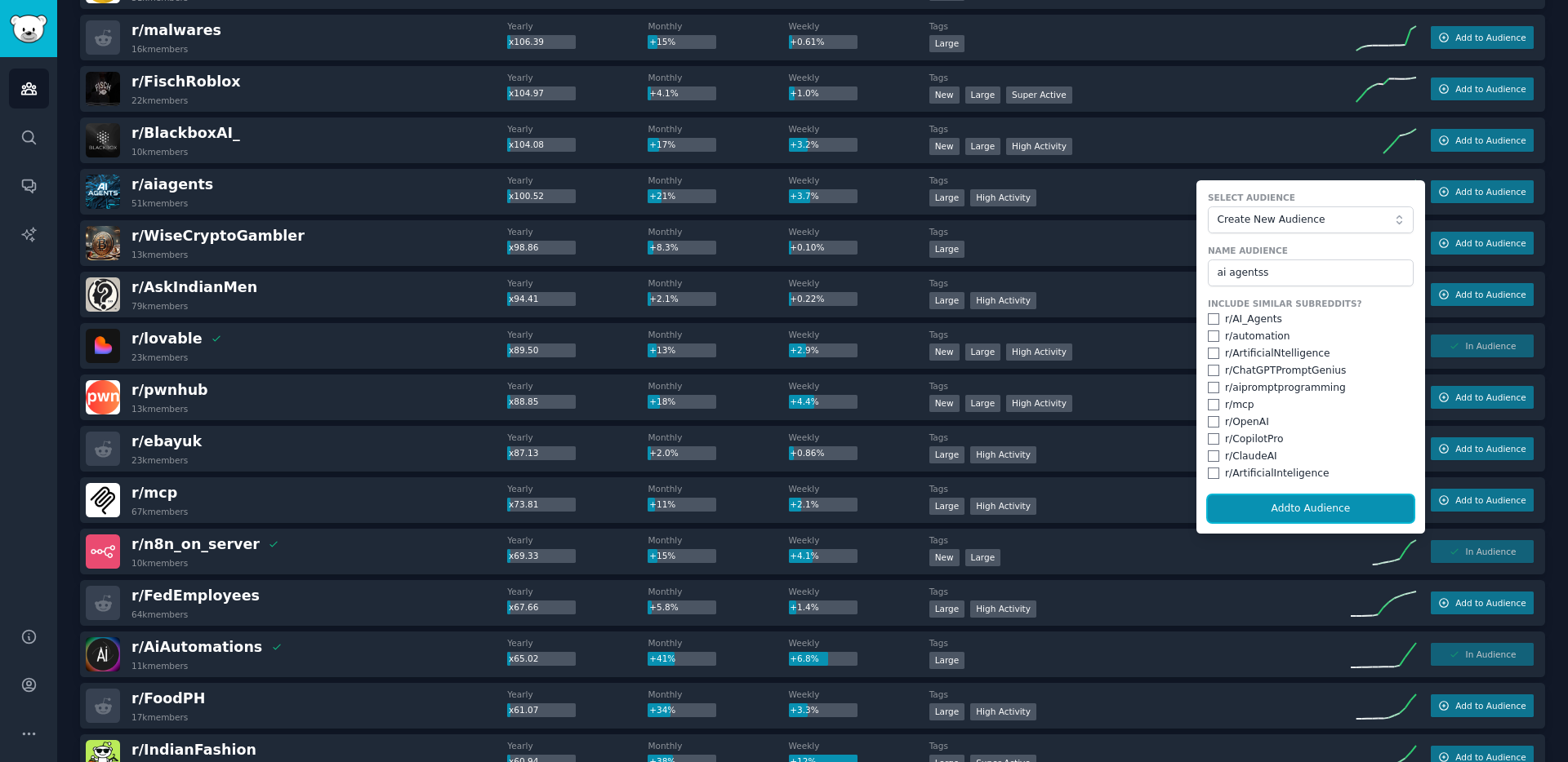
click at [1329, 511] on button "Add to Audience" at bounding box center [1311, 509] width 206 height 28
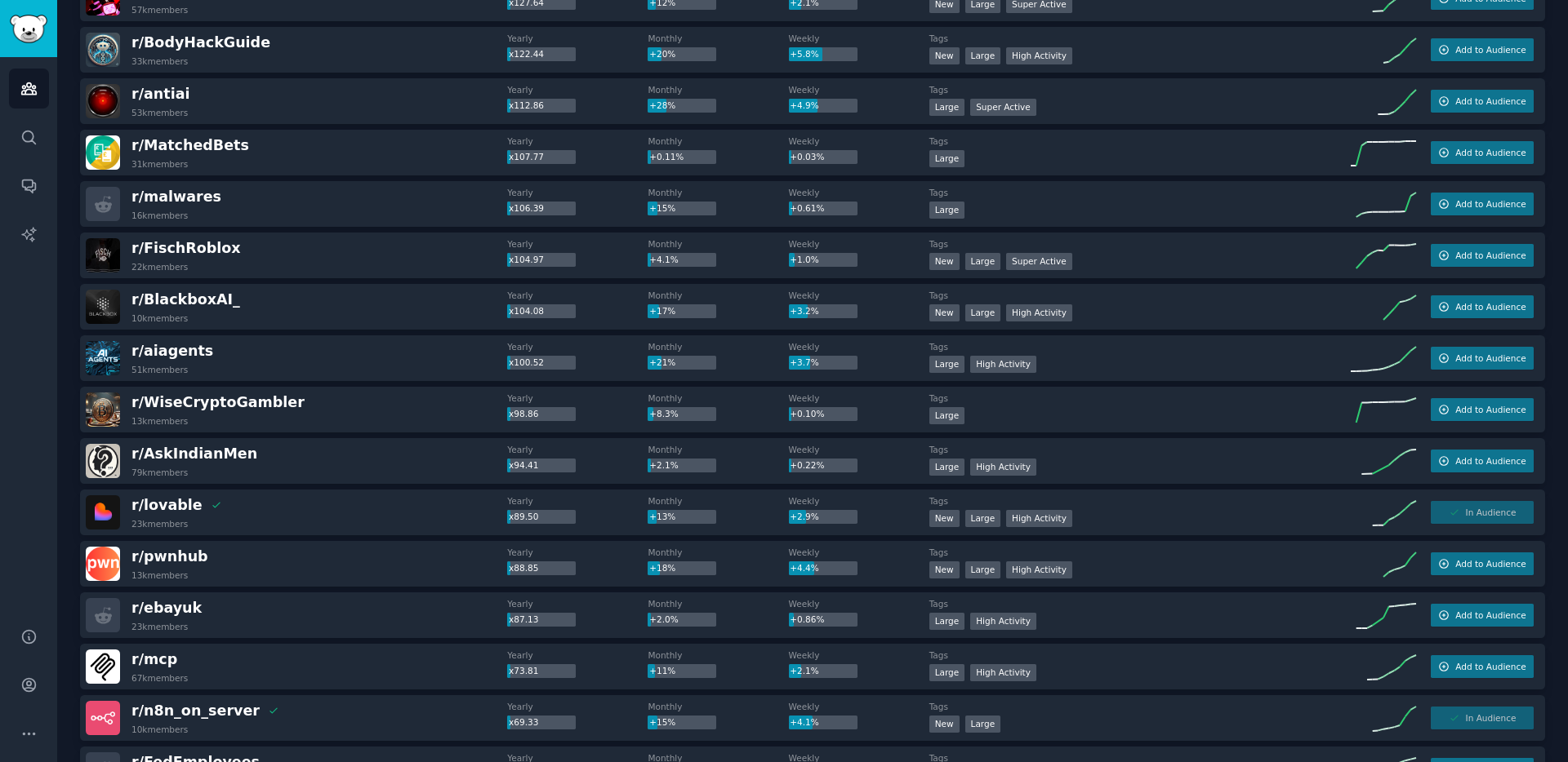
scroll to position [748, 0]
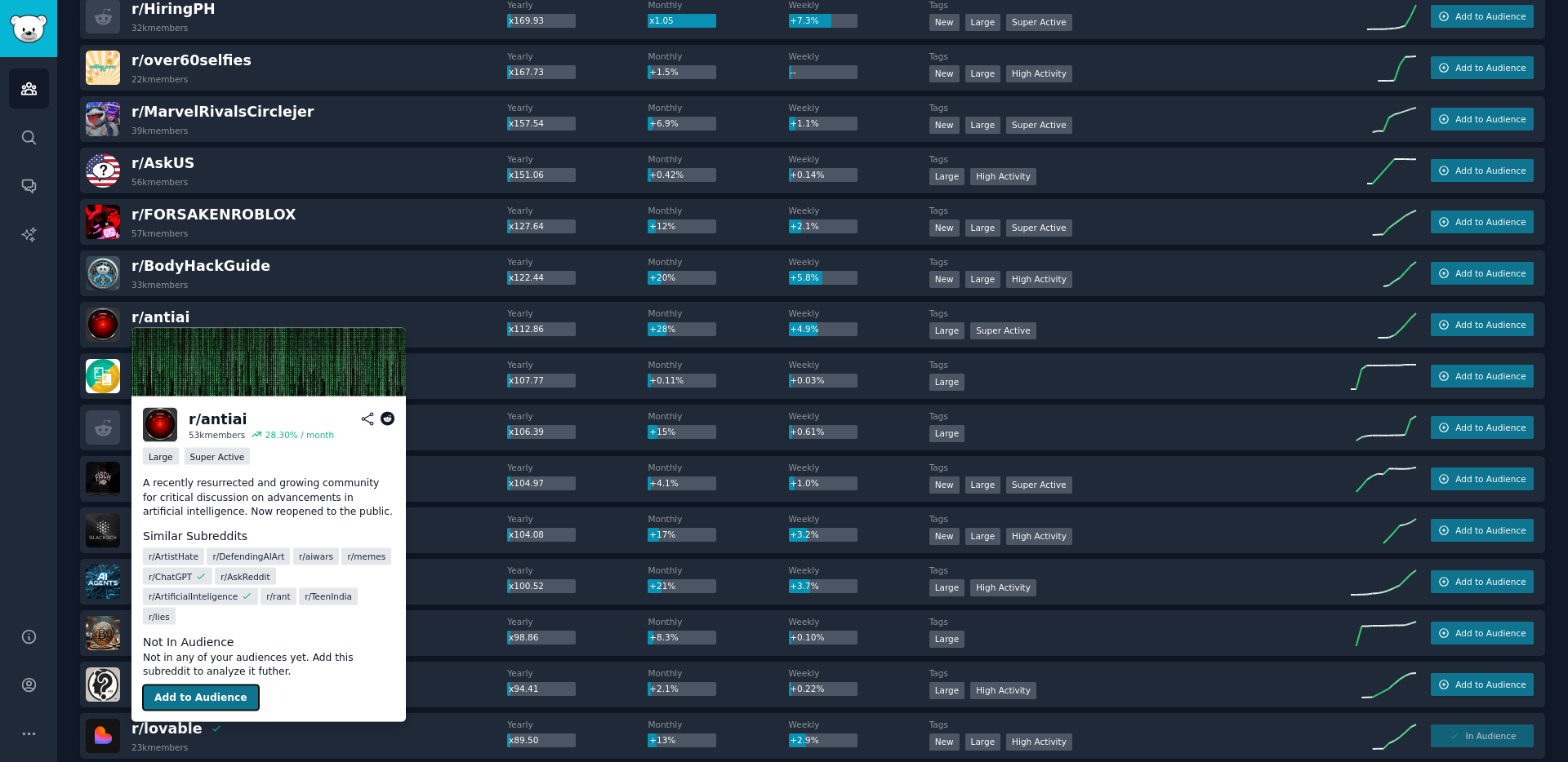
click at [205, 685] on button "Add to Audience" at bounding box center [201, 698] width 116 height 26
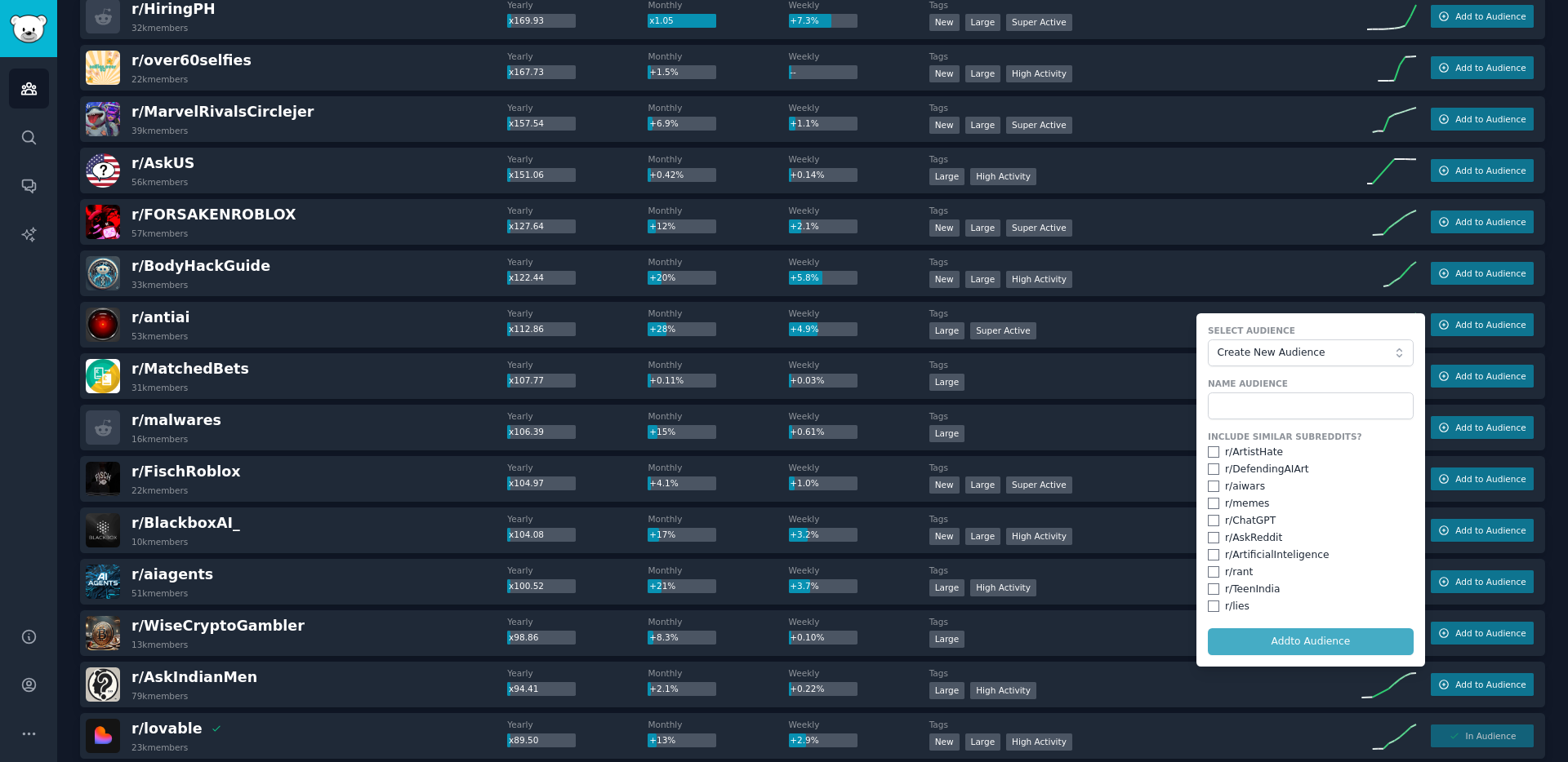
click at [204, 235] on div "57k members" at bounding box center [214, 234] width 165 height 11
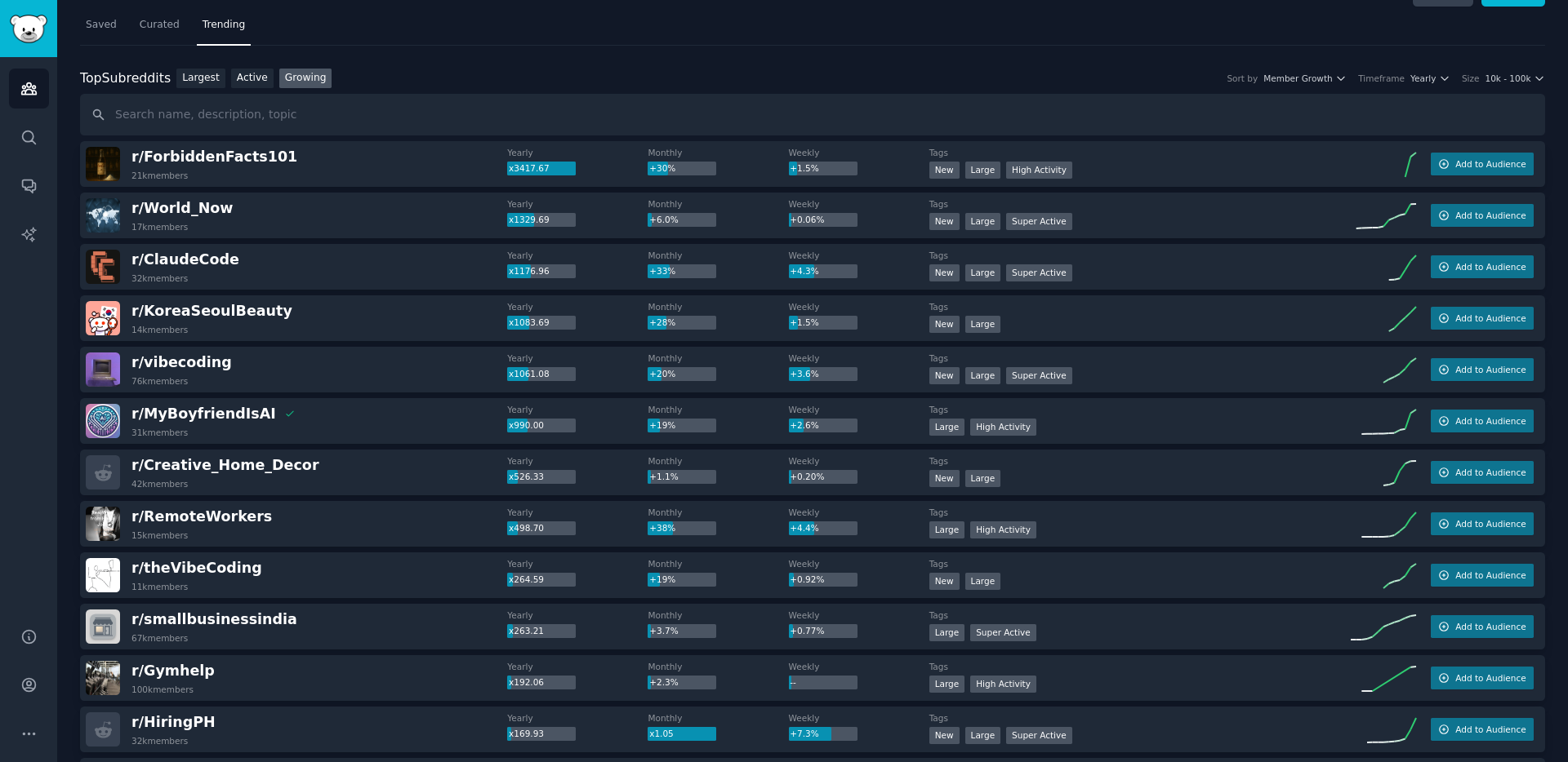
scroll to position [38, 0]
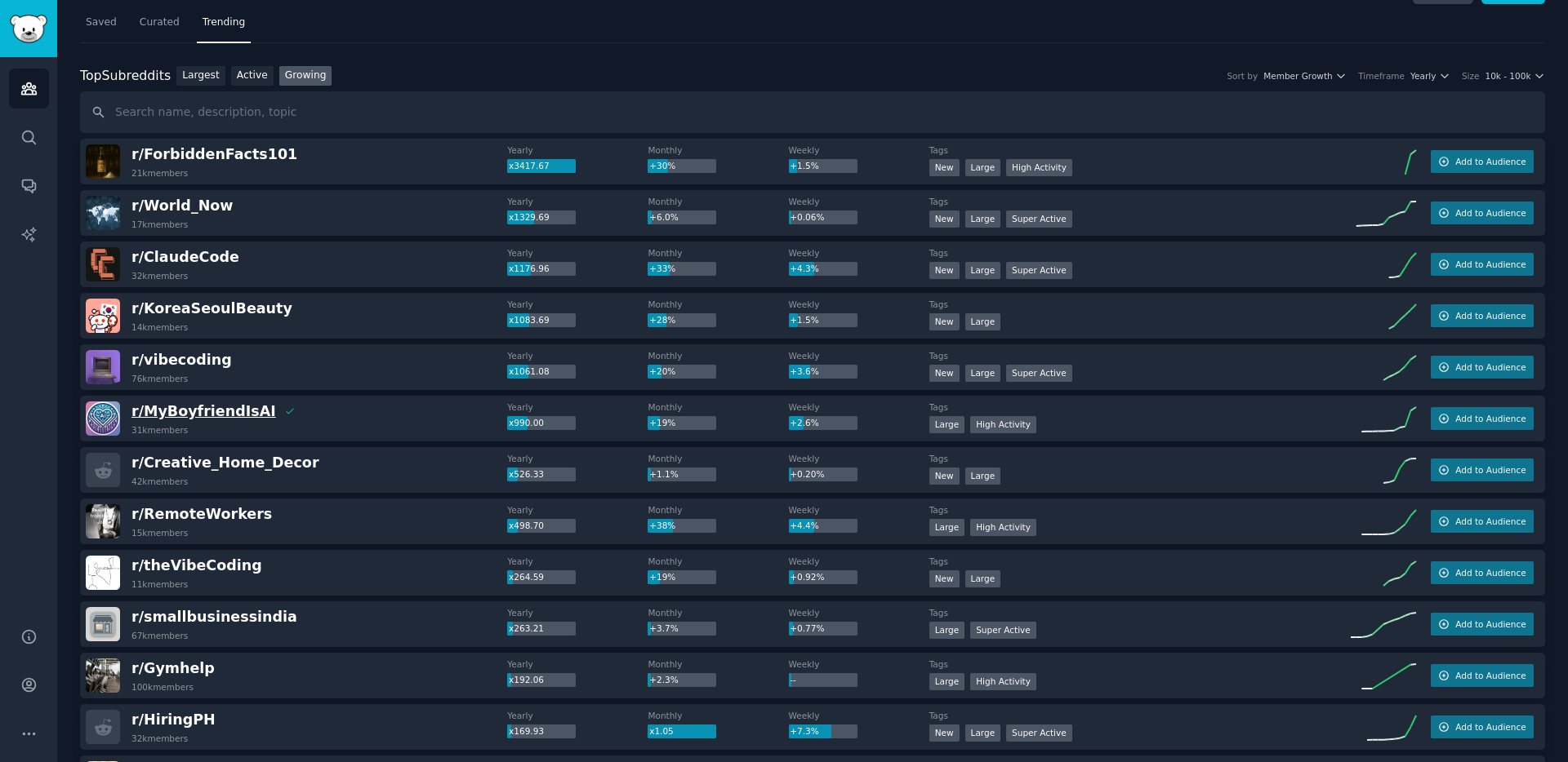
click at [177, 410] on span "r/ [PERSON_NAME]" at bounding box center [204, 411] width 145 height 16
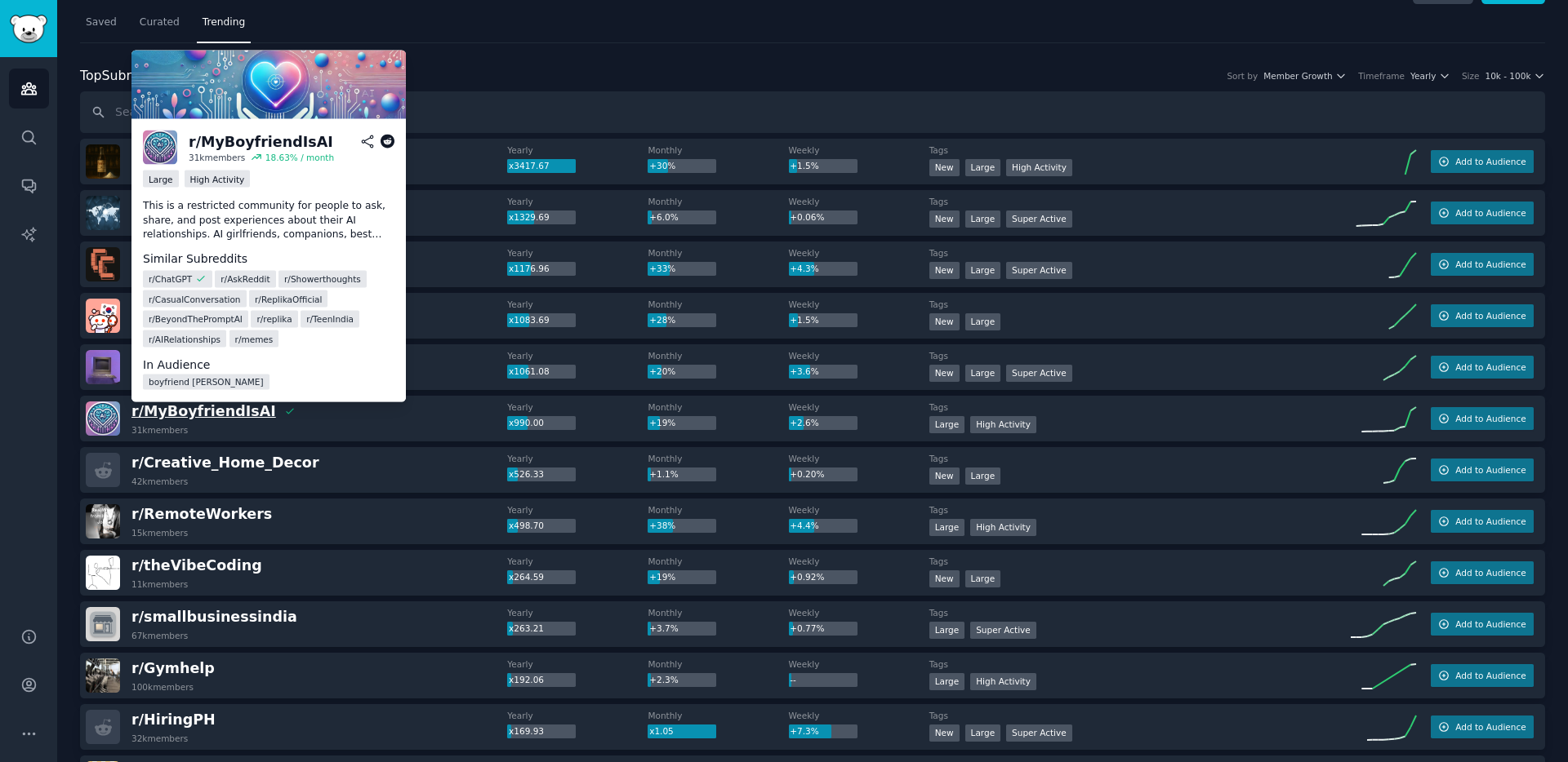
click at [177, 410] on span "r/ [PERSON_NAME]" at bounding box center [204, 411] width 145 height 16
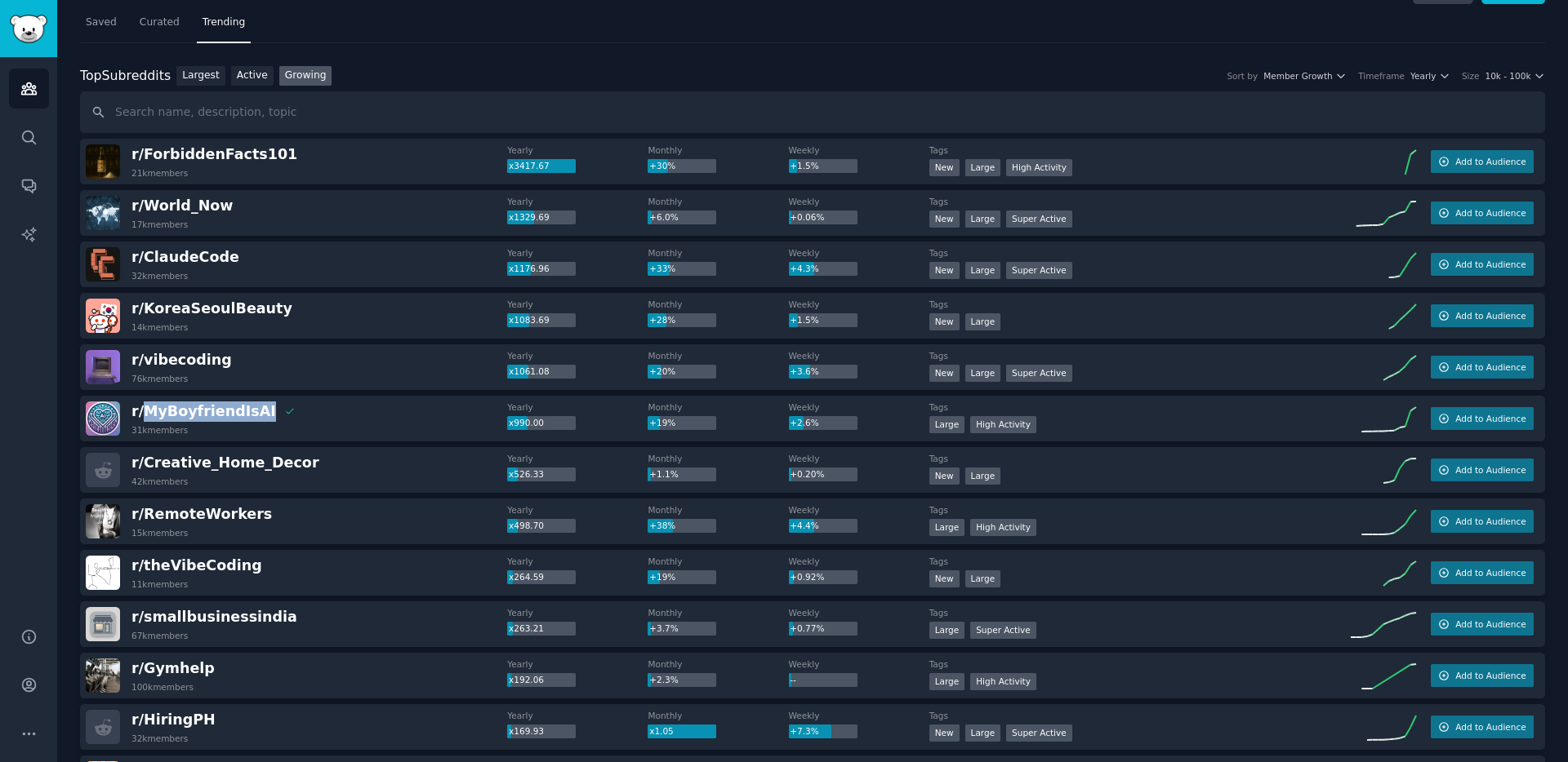
click at [104, 10] on link "Saved" at bounding box center [101, 26] width 43 height 34
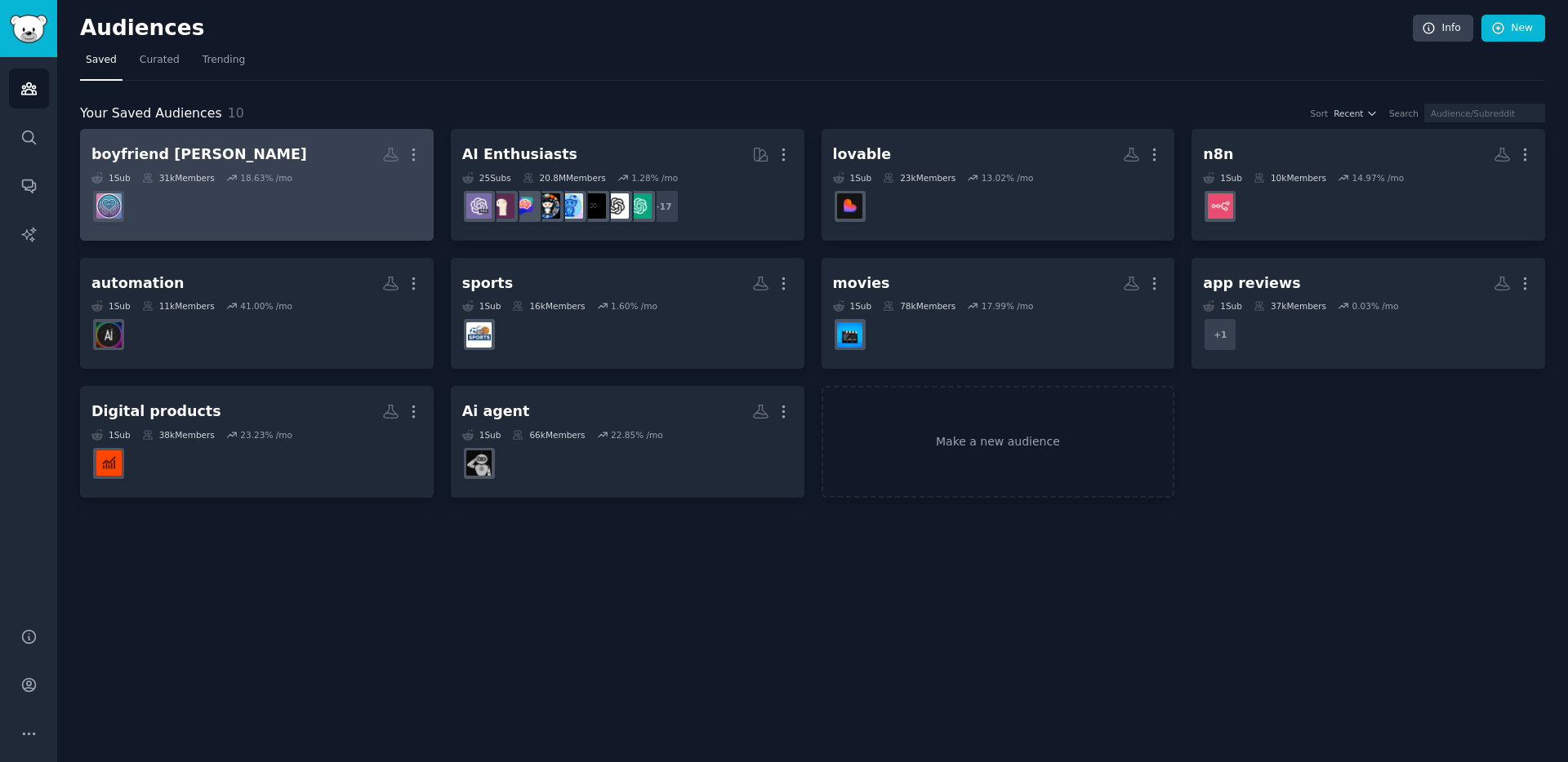
click at [243, 181] on div "18.63 % /mo" at bounding box center [267, 178] width 52 height 11
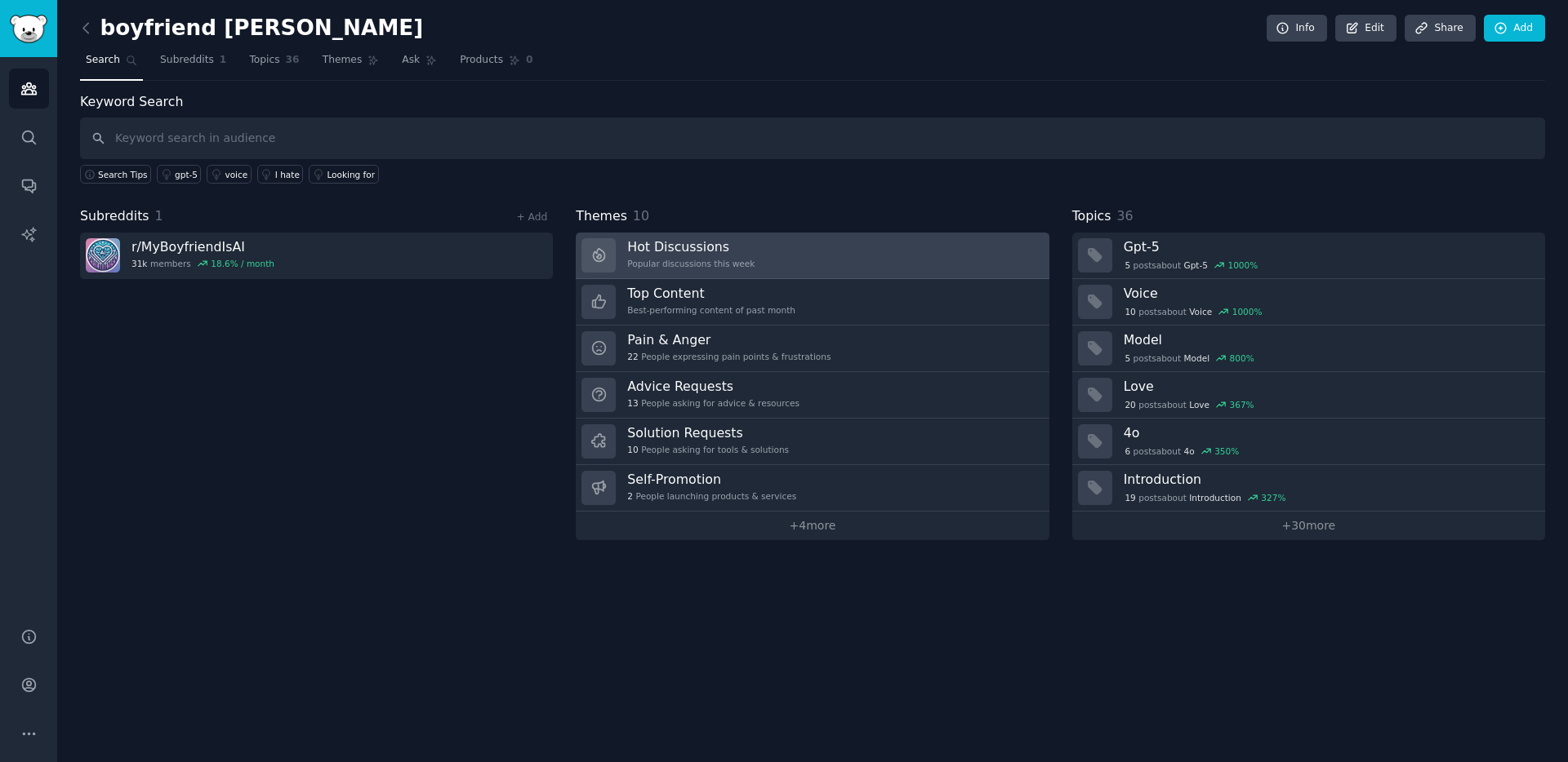
click at [708, 256] on div "Hot Discussions Popular discussions this week" at bounding box center [691, 256] width 128 height 34
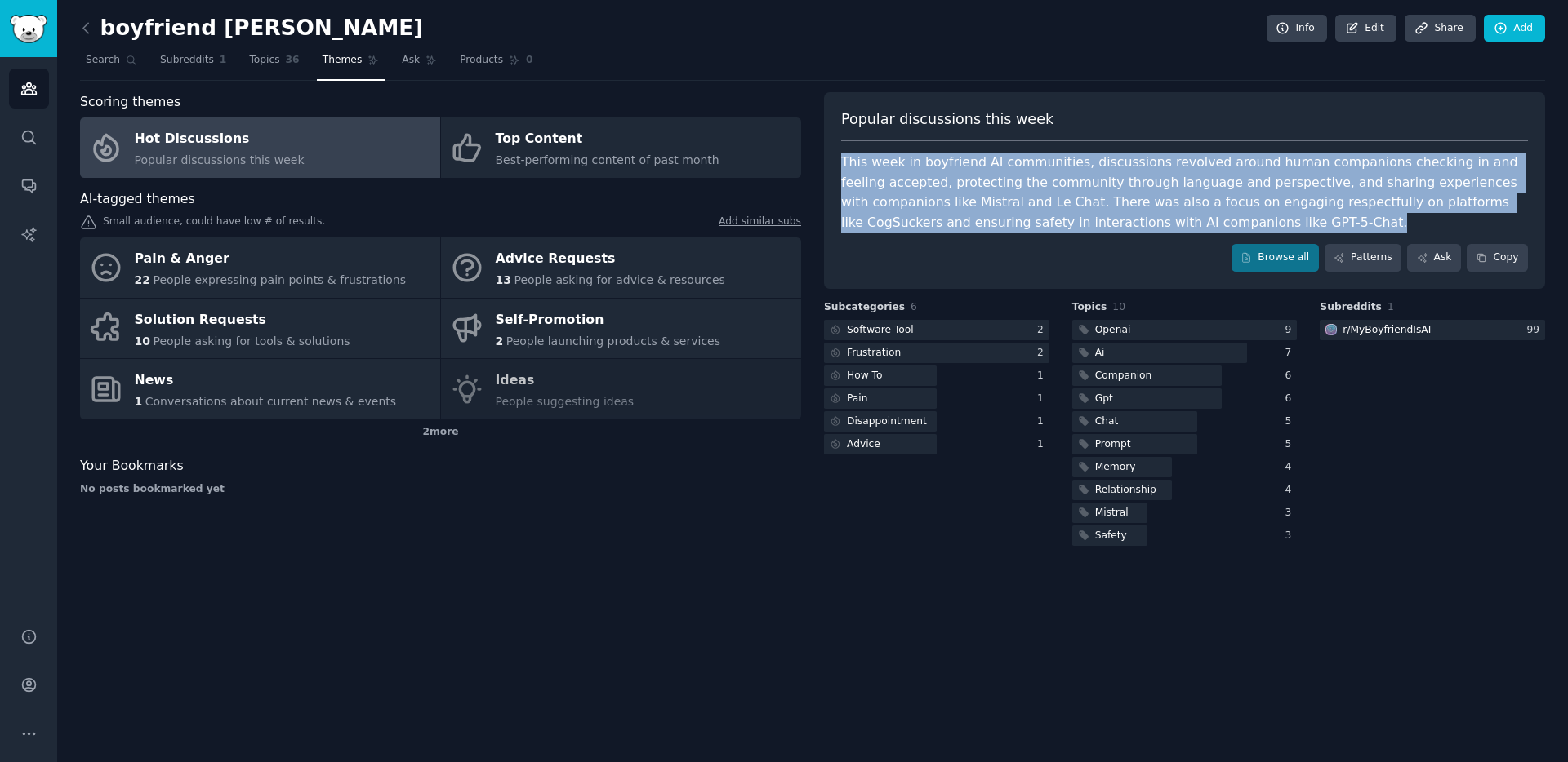
drag, startPoint x: 888, startPoint y: 165, endPoint x: 1217, endPoint y: 226, distance: 334.6
click at [1224, 226] on div "This week in boyfriend AI communities, discussions revolved around human compan…" at bounding box center [1184, 193] width 687 height 80
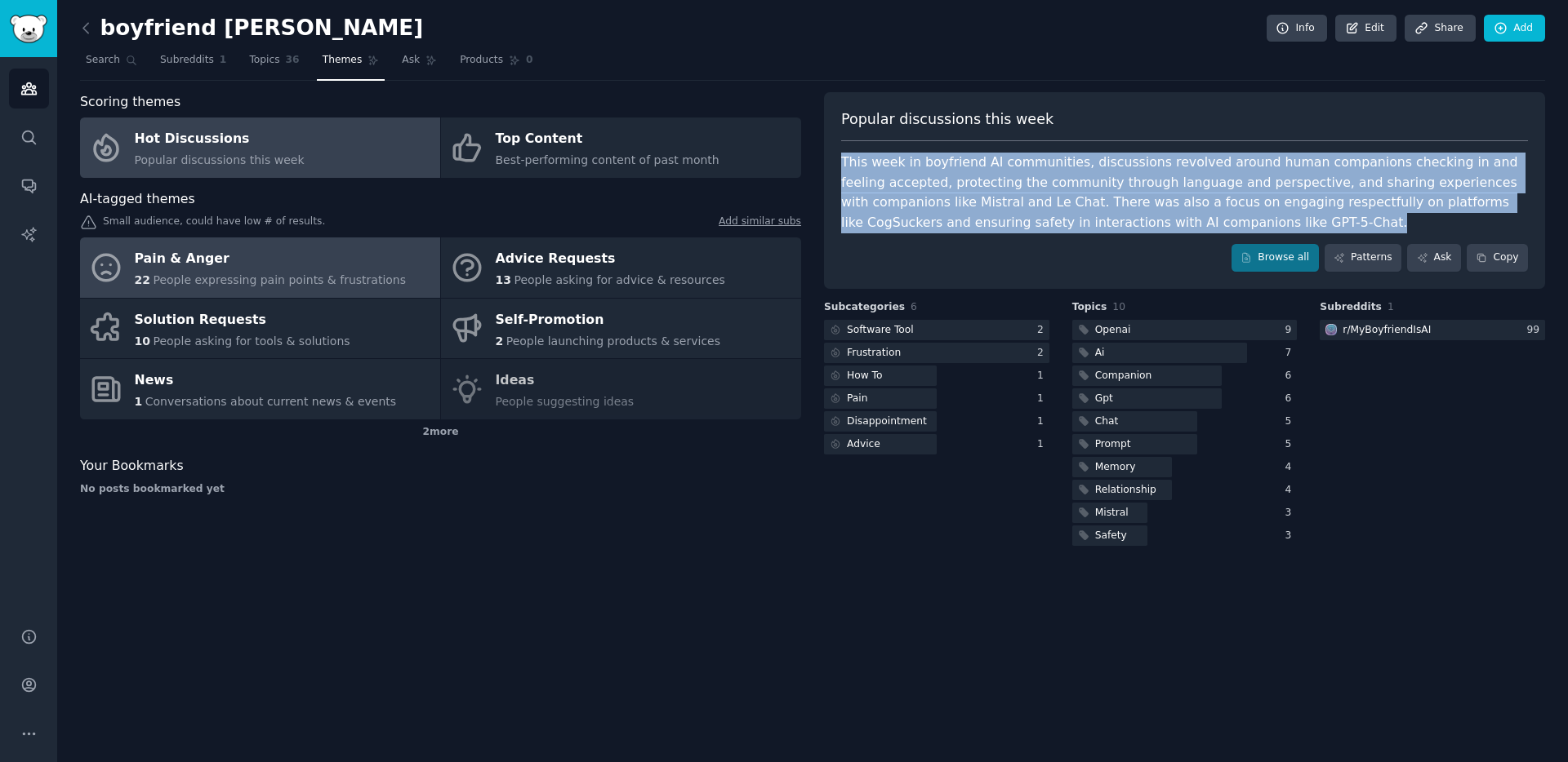
click at [375, 267] on div "Pain & Anger" at bounding box center [271, 259] width 272 height 26
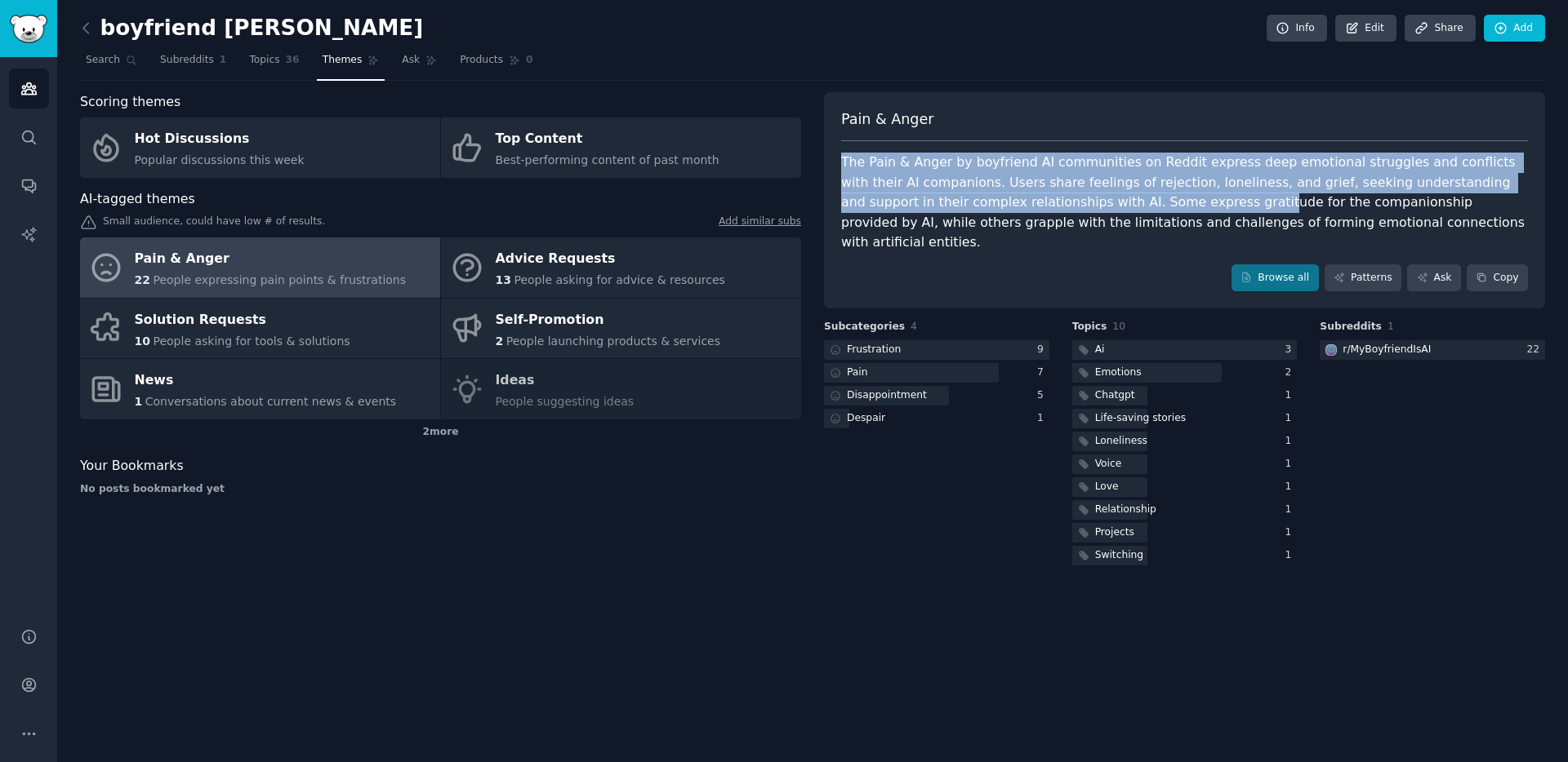
drag, startPoint x: 875, startPoint y: 162, endPoint x: 1152, endPoint y: 195, distance: 279.0
click at [1148, 197] on div "Pain & [PERSON_NAME] The Pain & Anger by boyfriend AI communities on Reddit exp…" at bounding box center [1184, 201] width 721 height 217
click at [1152, 195] on div "The Pain & Anger by boyfriend AI communities on Reddit express deep emotional s…" at bounding box center [1184, 203] width 687 height 101
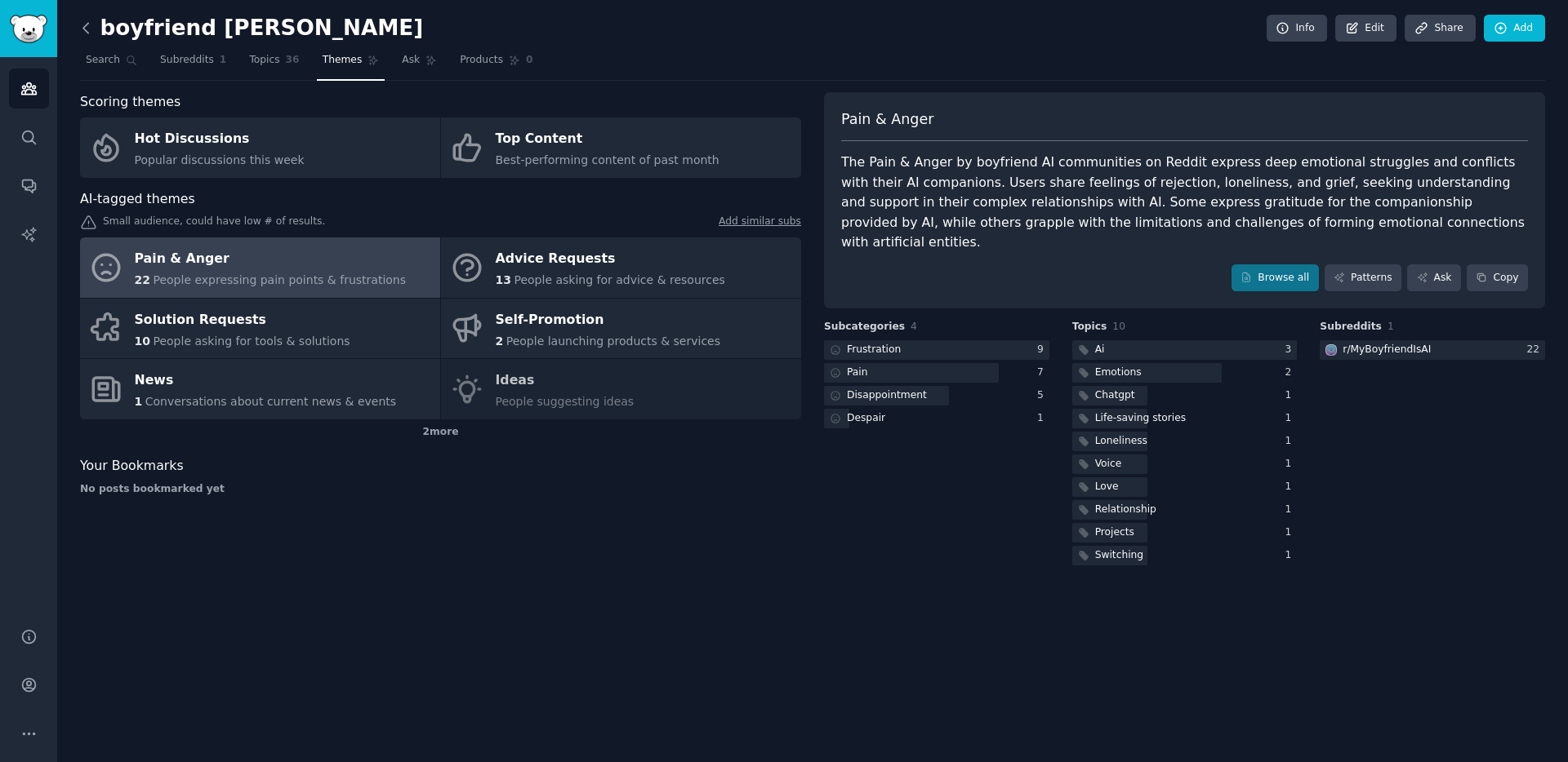
click at [92, 30] on icon at bounding box center [86, 28] width 17 height 17
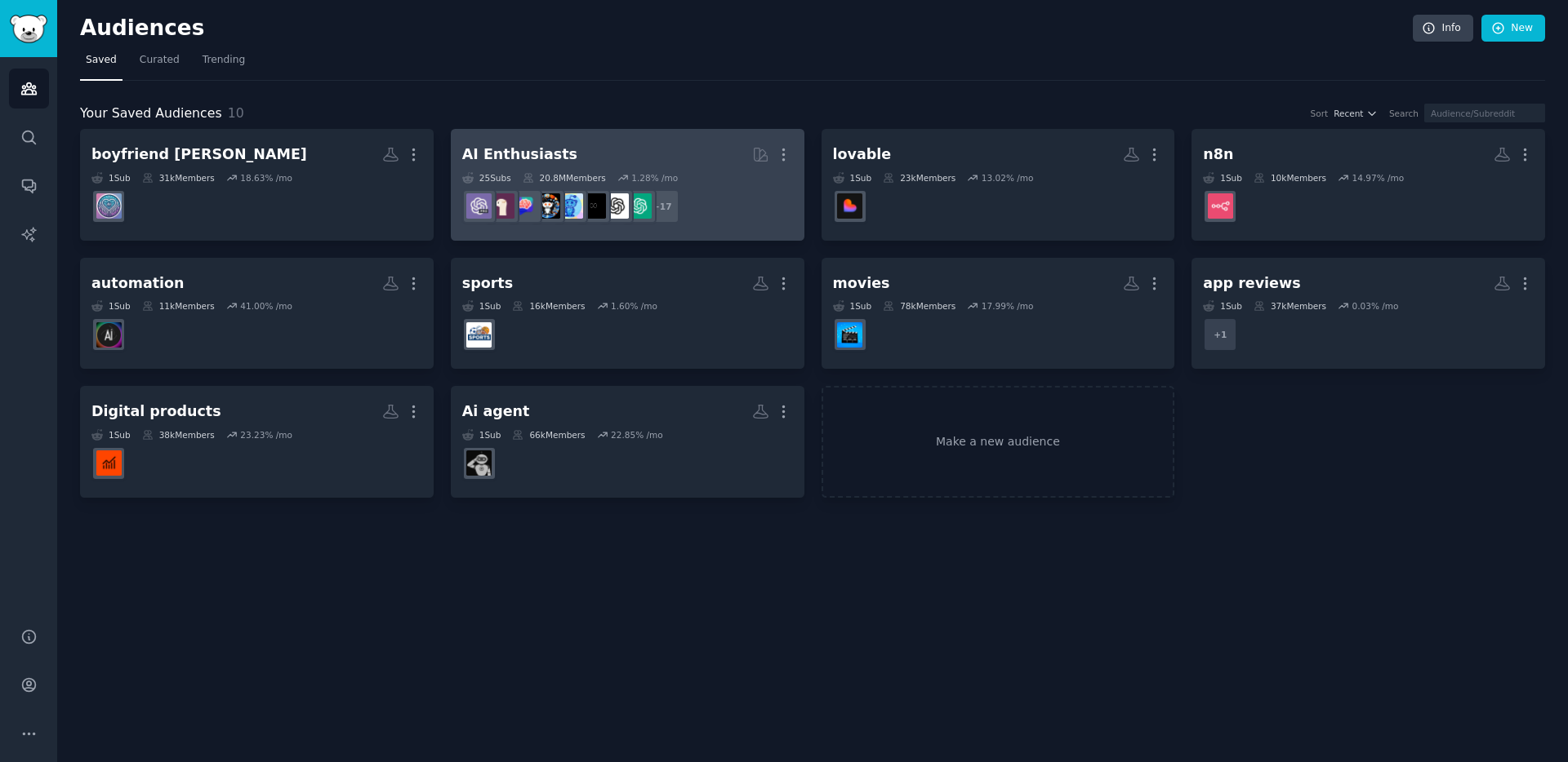
click at [676, 154] on h2 "AI Enthusiasts More" at bounding box center [627, 155] width 330 height 29
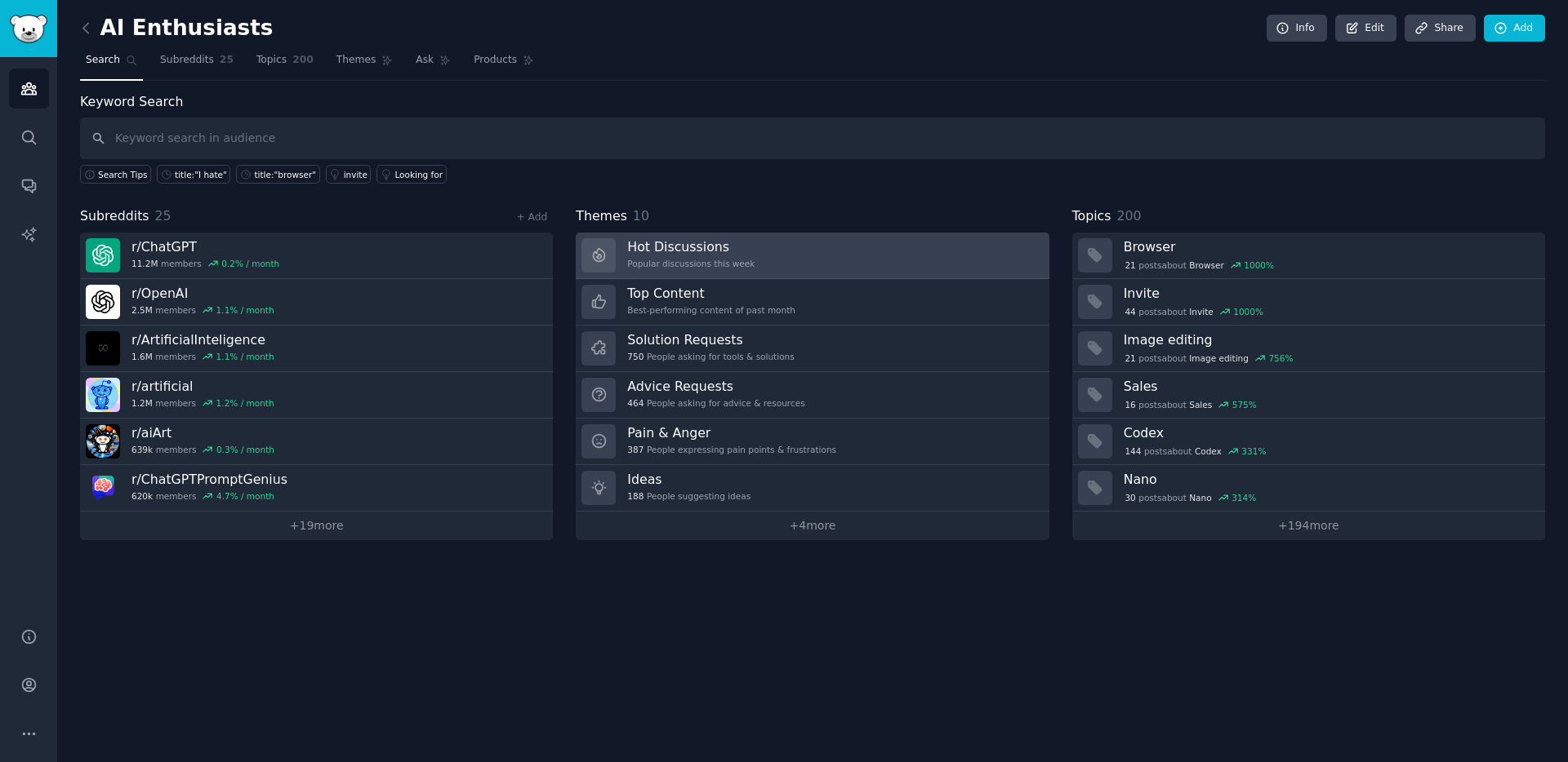
click at [826, 249] on link "Hot Discussions Popular discussions this week" at bounding box center [812, 256] width 473 height 47
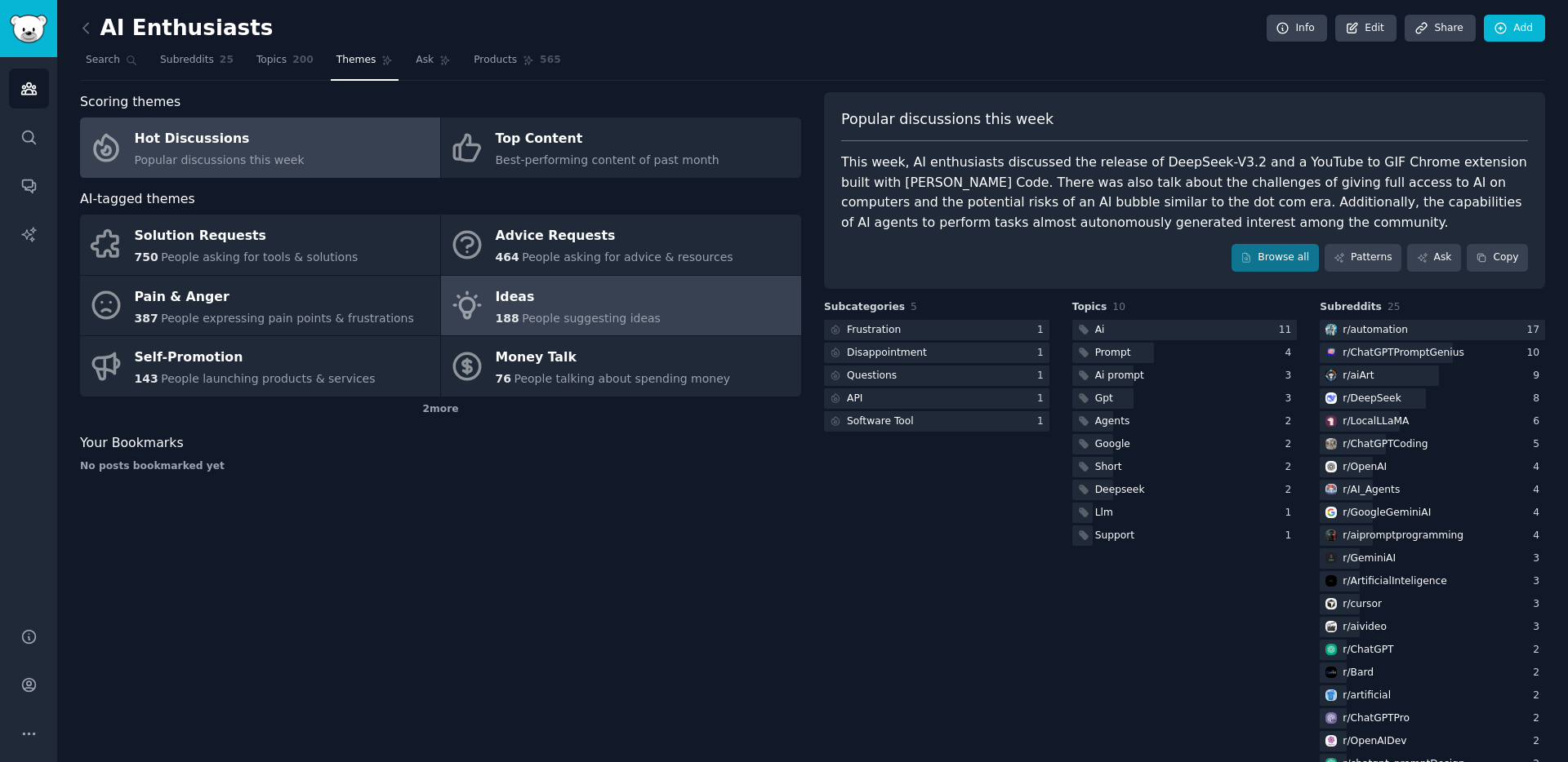
click at [611, 288] on div "Ideas" at bounding box center [578, 297] width 165 height 26
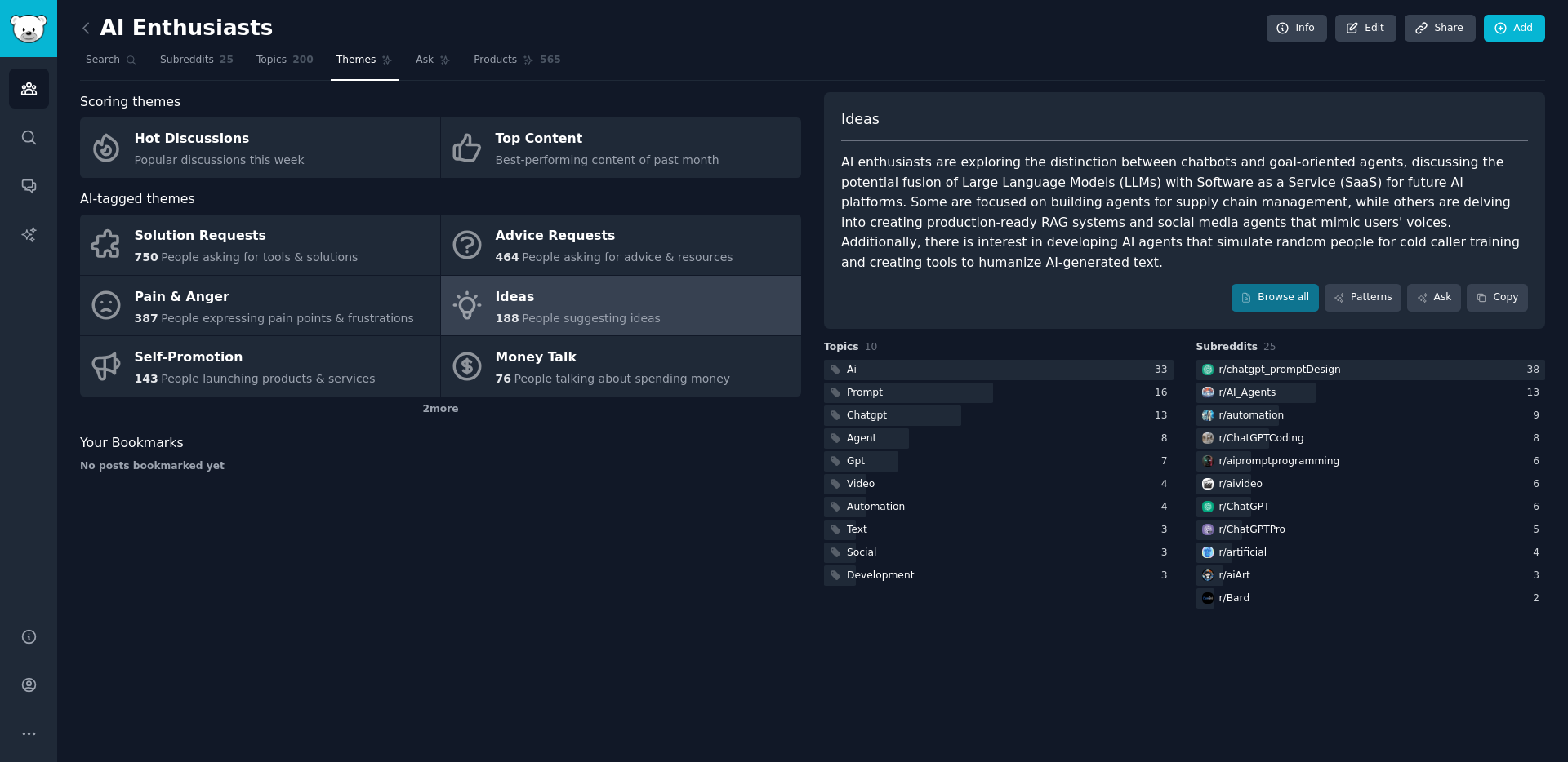
drag, startPoint x: 900, startPoint y: 168, endPoint x: 1353, endPoint y: 148, distance: 453.4
click at [1354, 146] on div "Ideas AI enthusiasts are exploring the distinction between chatbots and goal-or…" at bounding box center [1184, 211] width 721 height 237
click at [974, 360] on div at bounding box center [998, 370] width 349 height 20
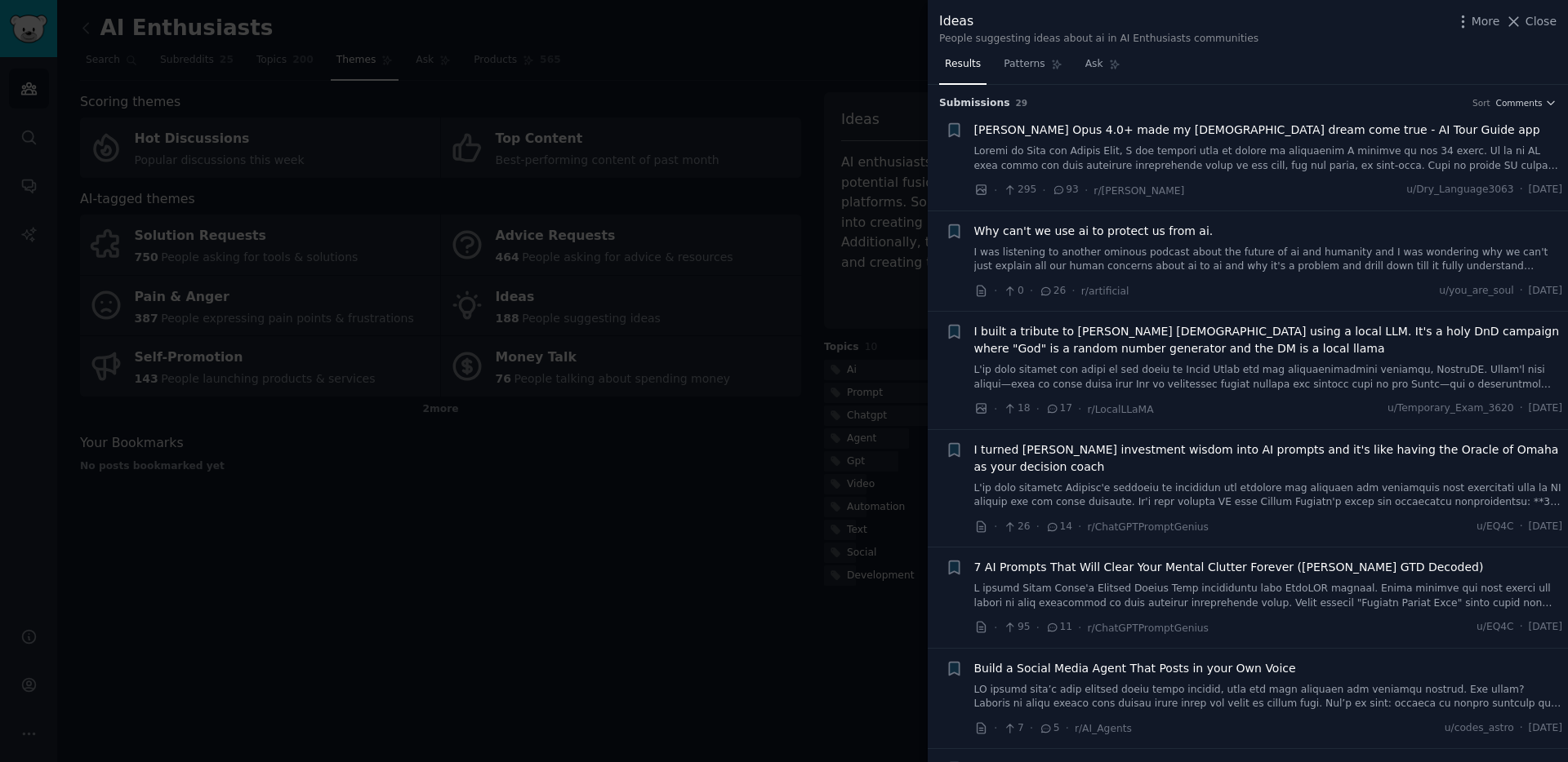
click at [780, 308] on div at bounding box center [784, 381] width 1568 height 762
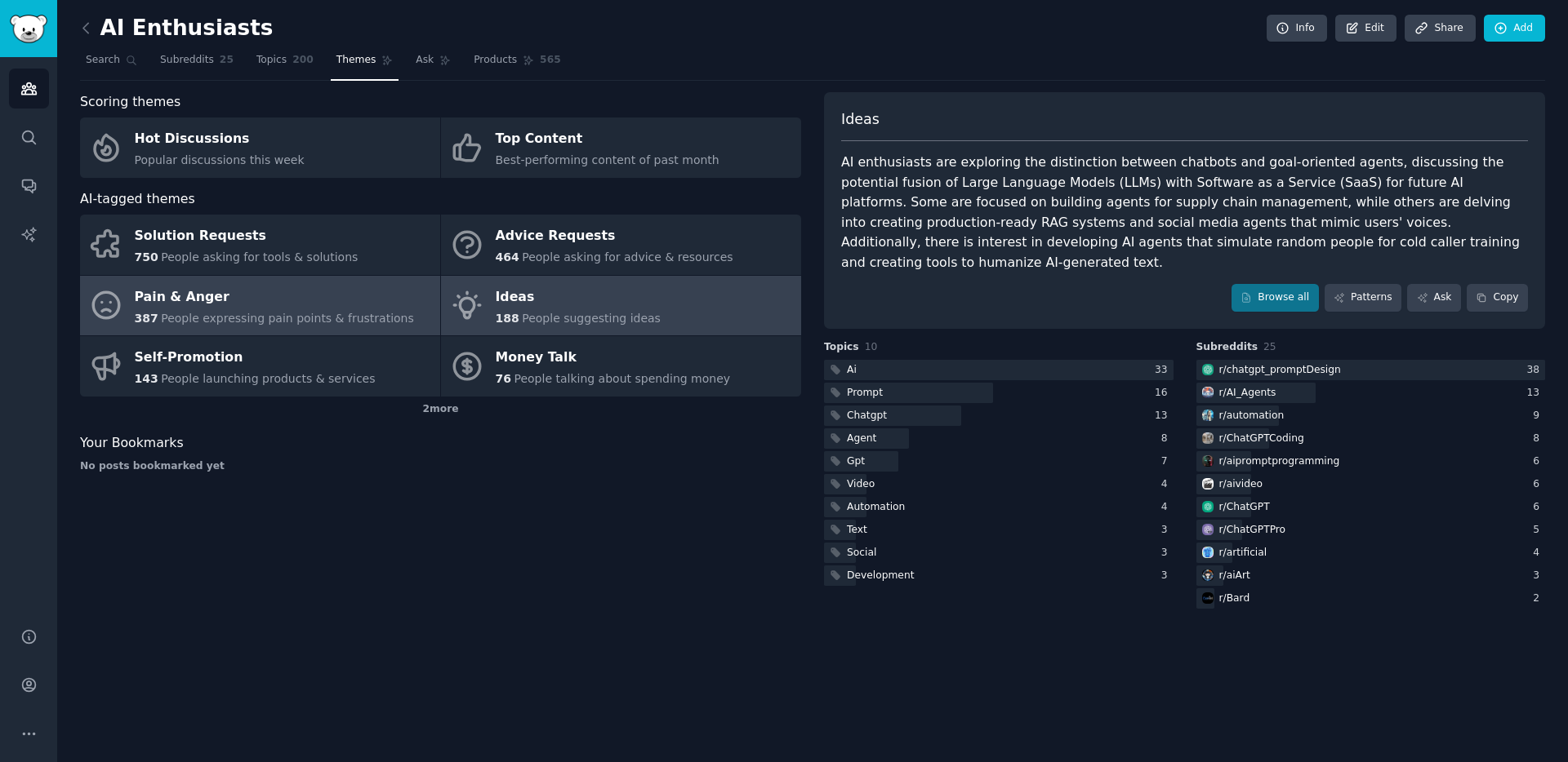
click at [352, 312] on span "People expressing pain points & frustrations" at bounding box center [287, 318] width 253 height 13
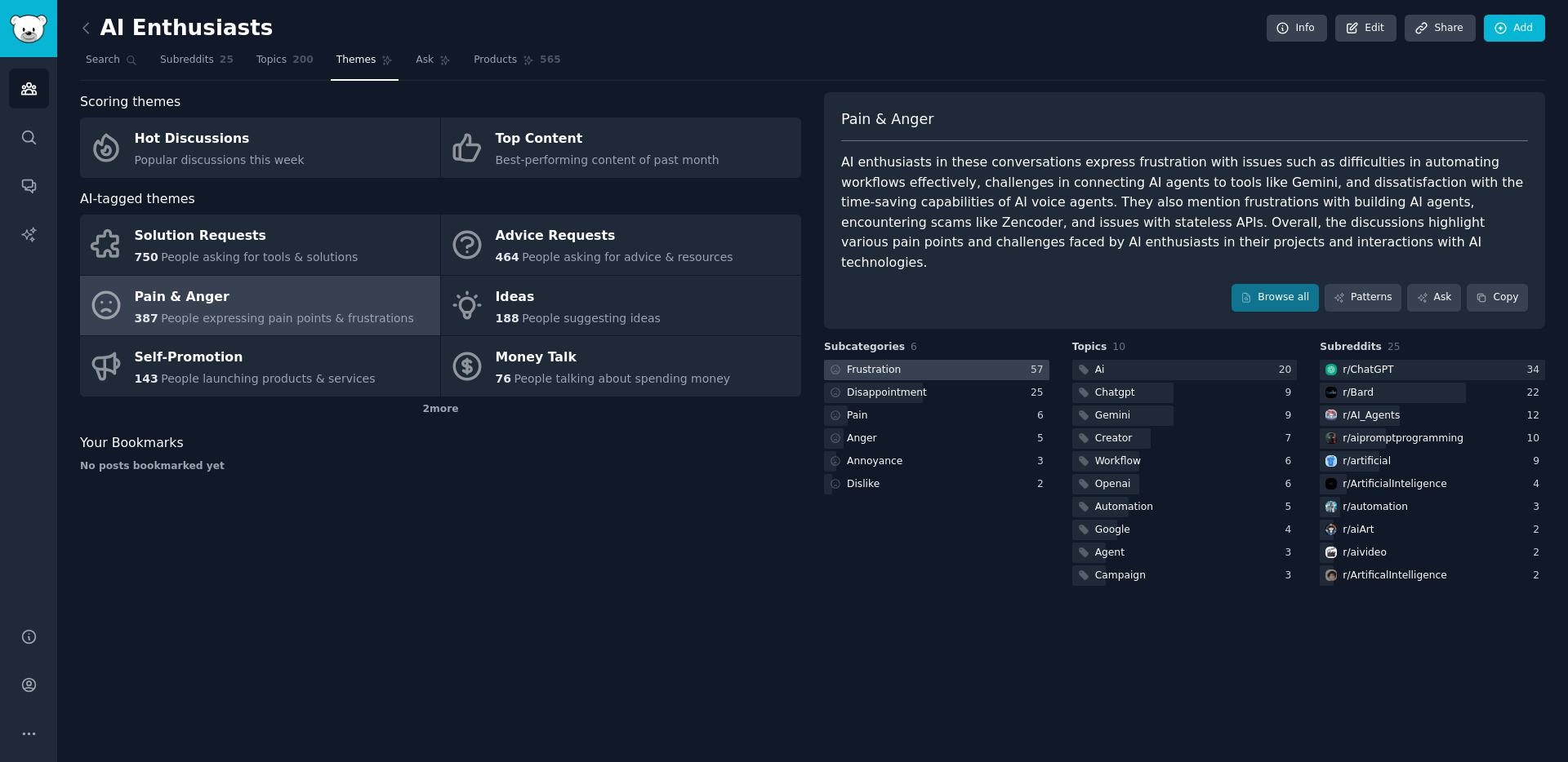
click at [979, 360] on div at bounding box center [937, 370] width 226 height 20
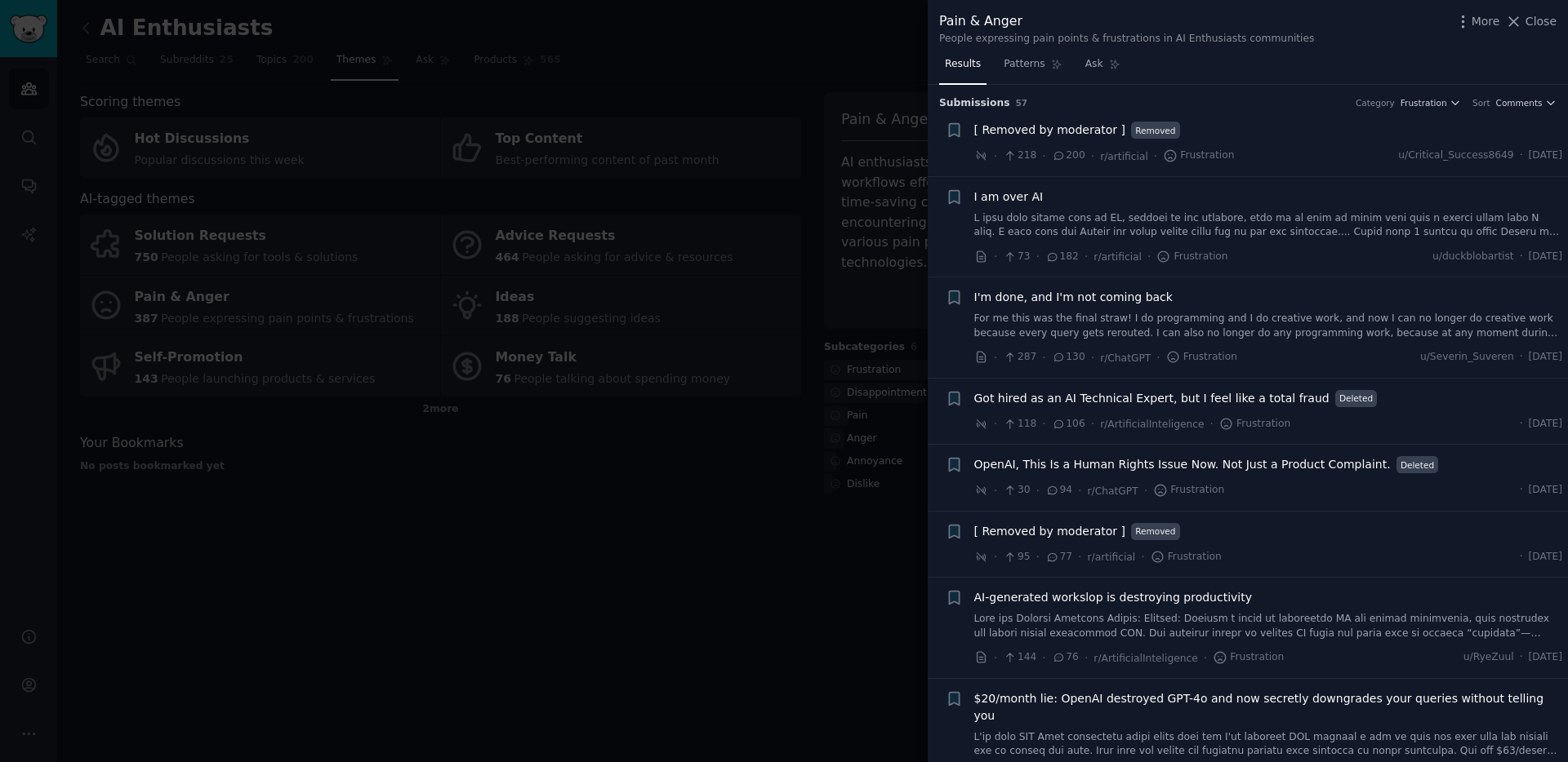
click at [880, 282] on div at bounding box center [784, 381] width 1568 height 762
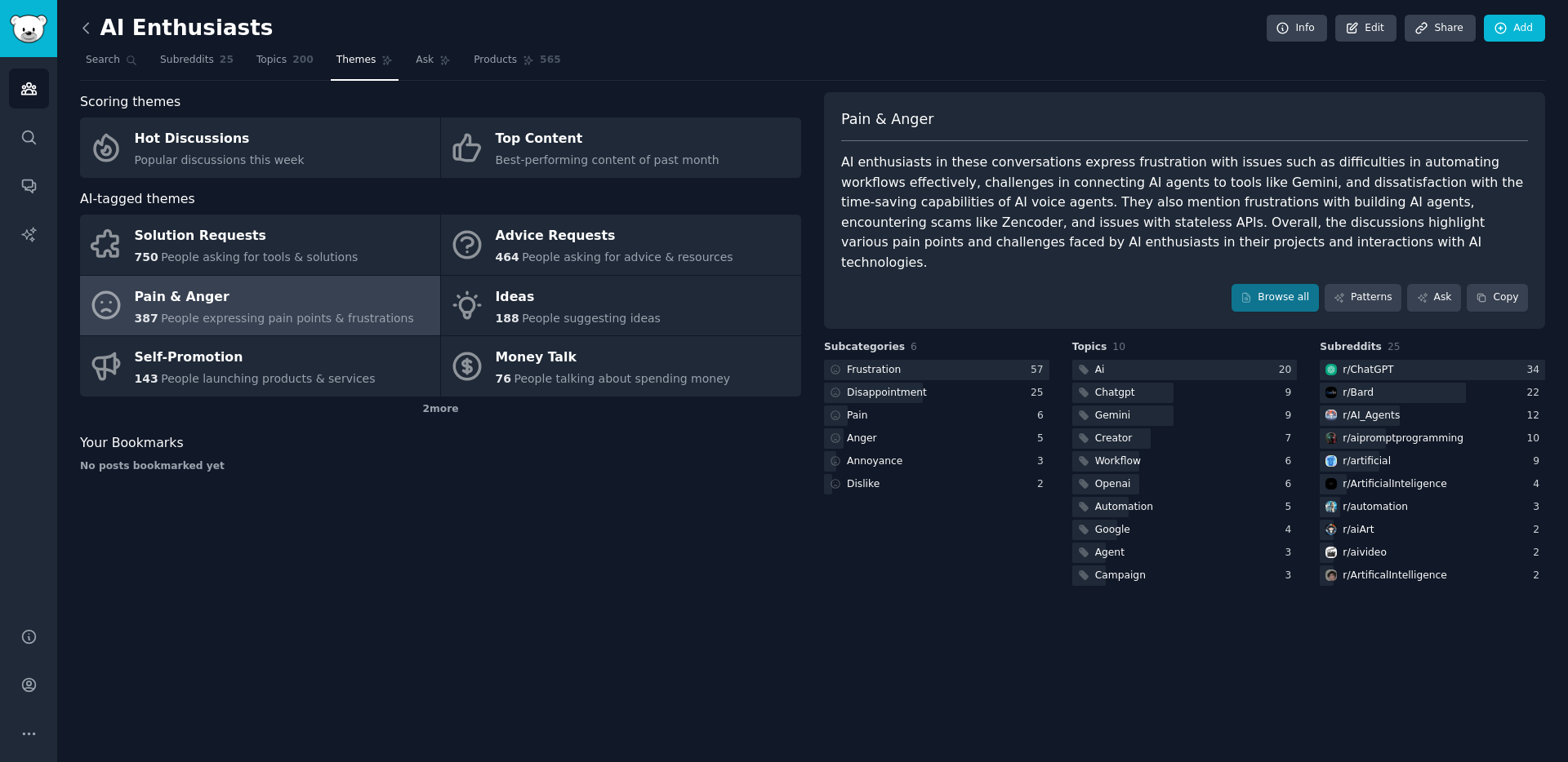
click at [78, 29] on div "AI Enthusiasts Info Edit Share Add Search Subreddits 25 Topics 200 Themes Ask P…" at bounding box center [812, 381] width 1511 height 762
click at [83, 28] on icon at bounding box center [86, 28] width 5 height 10
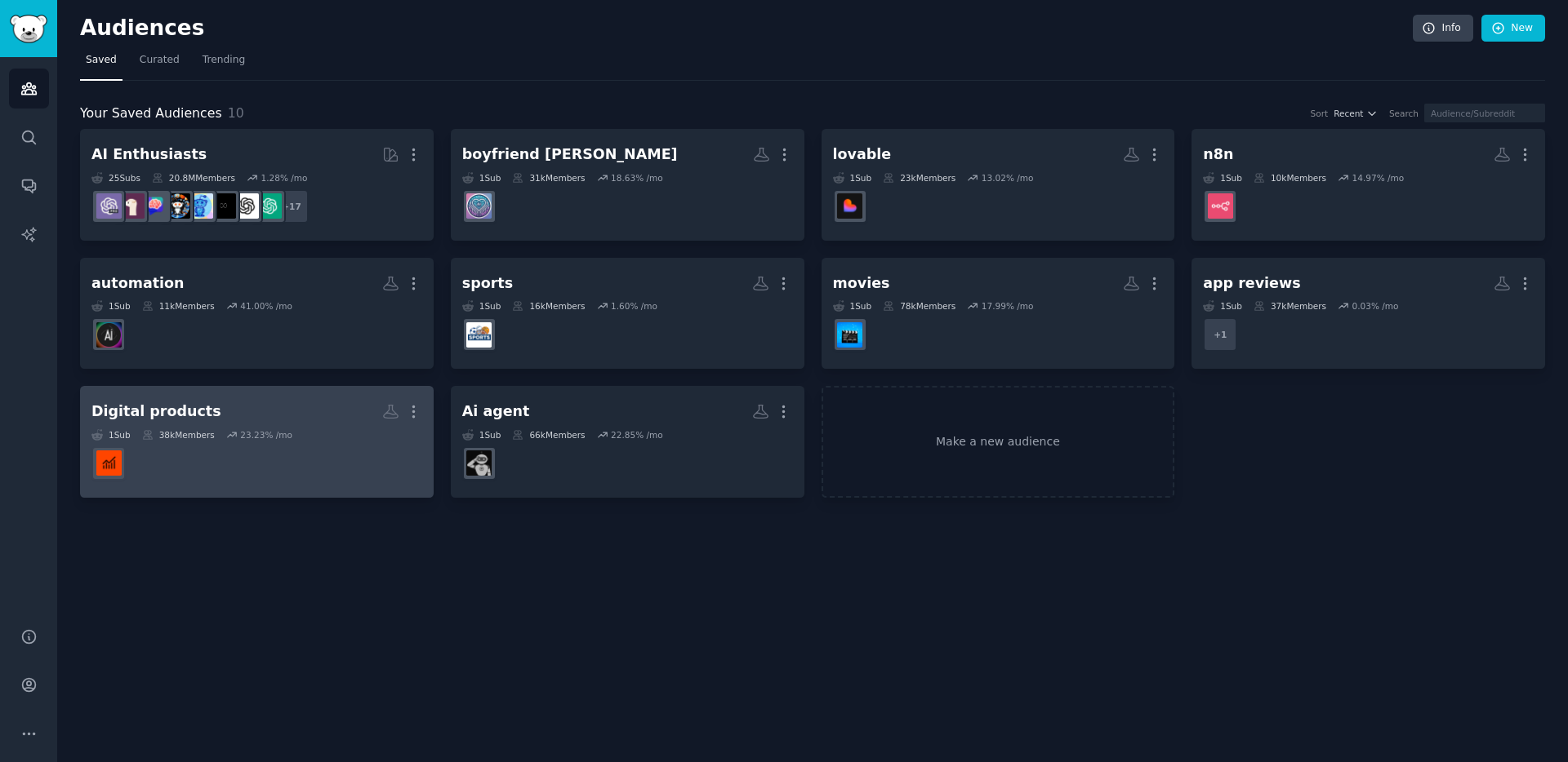
click at [348, 420] on h2 "Digital products More" at bounding box center [257, 411] width 330 height 29
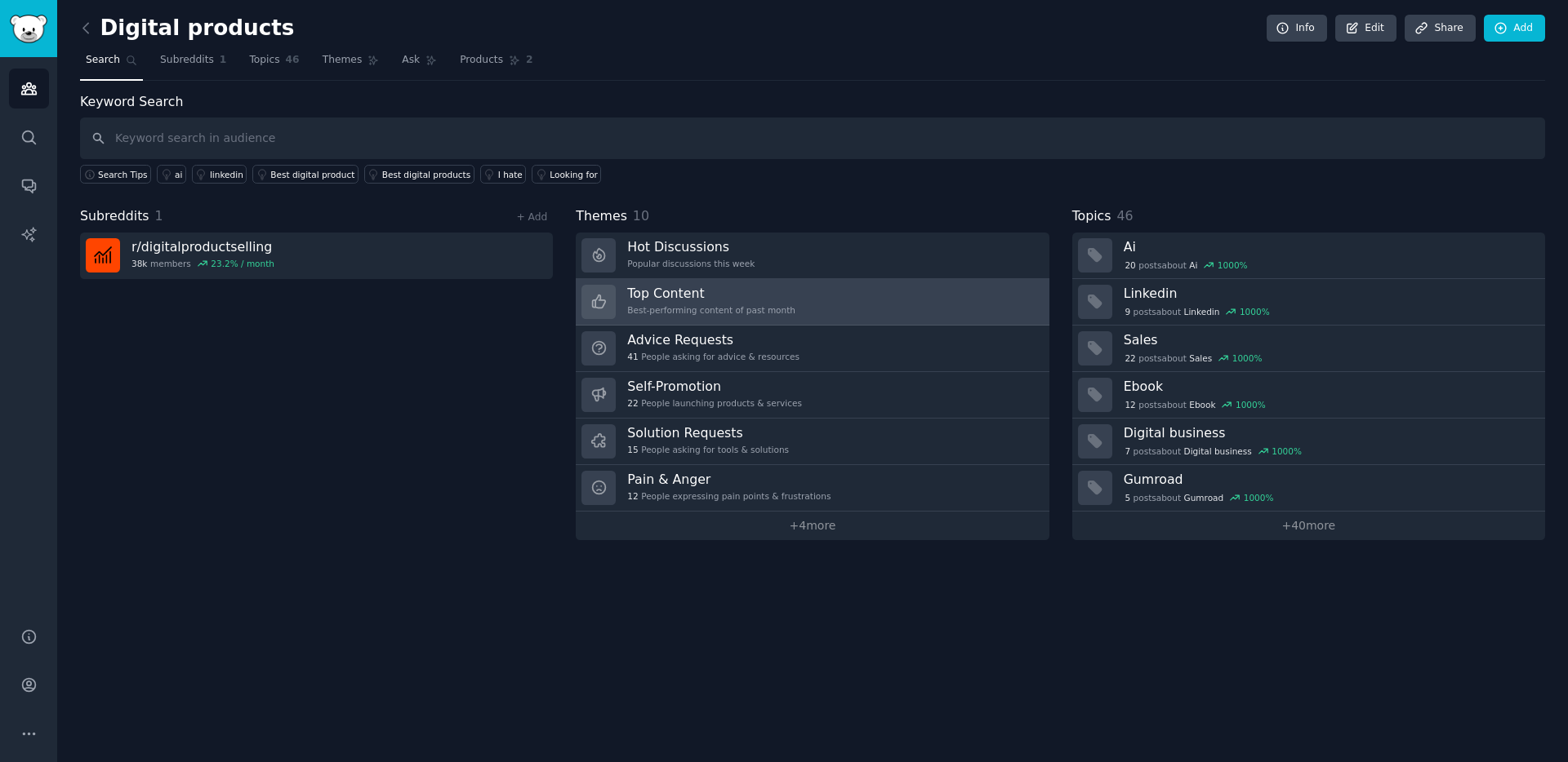
click at [762, 293] on h3 "Top Content" at bounding box center [712, 293] width 168 height 17
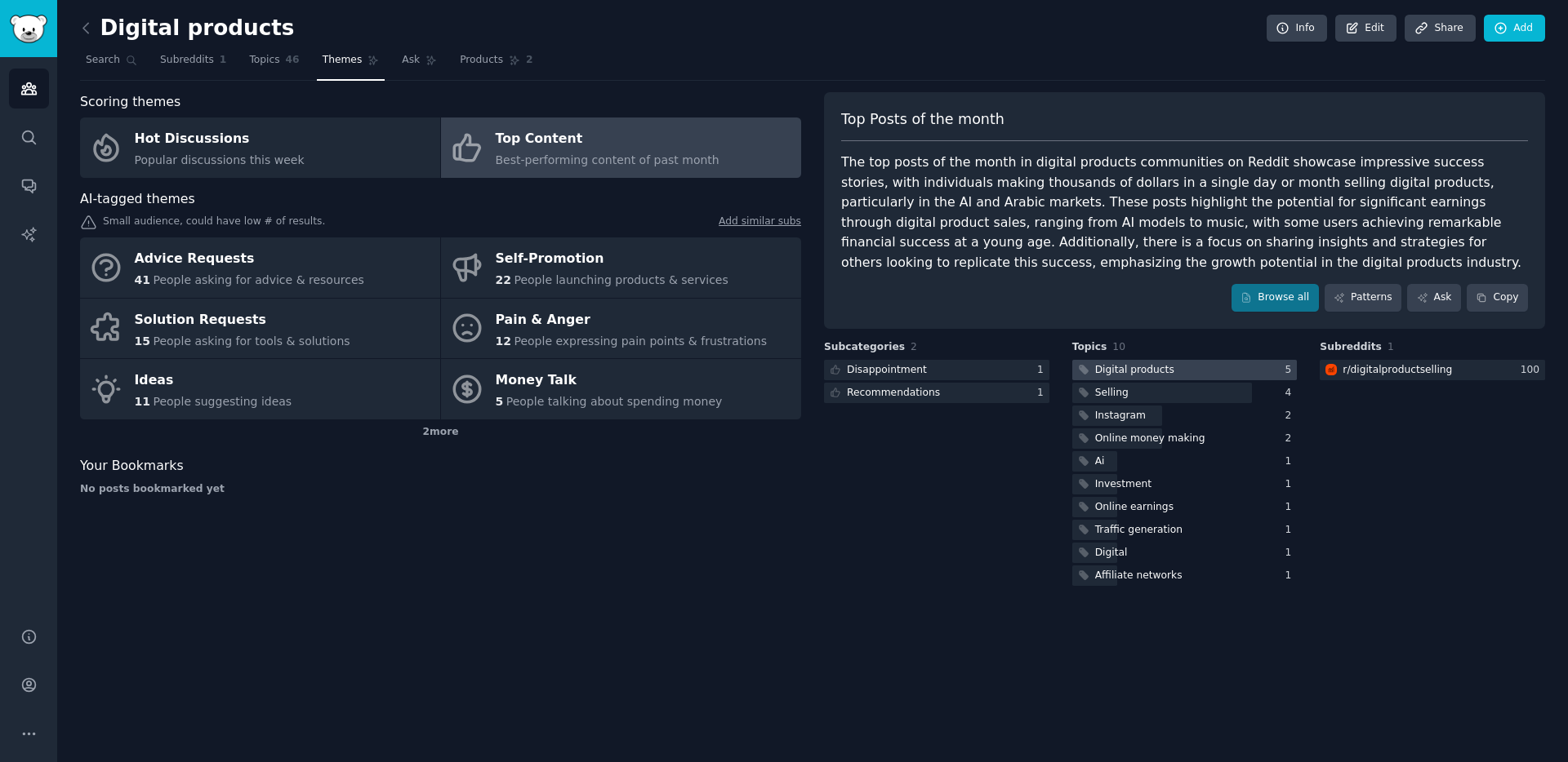
click at [1191, 371] on div at bounding box center [1185, 370] width 226 height 20
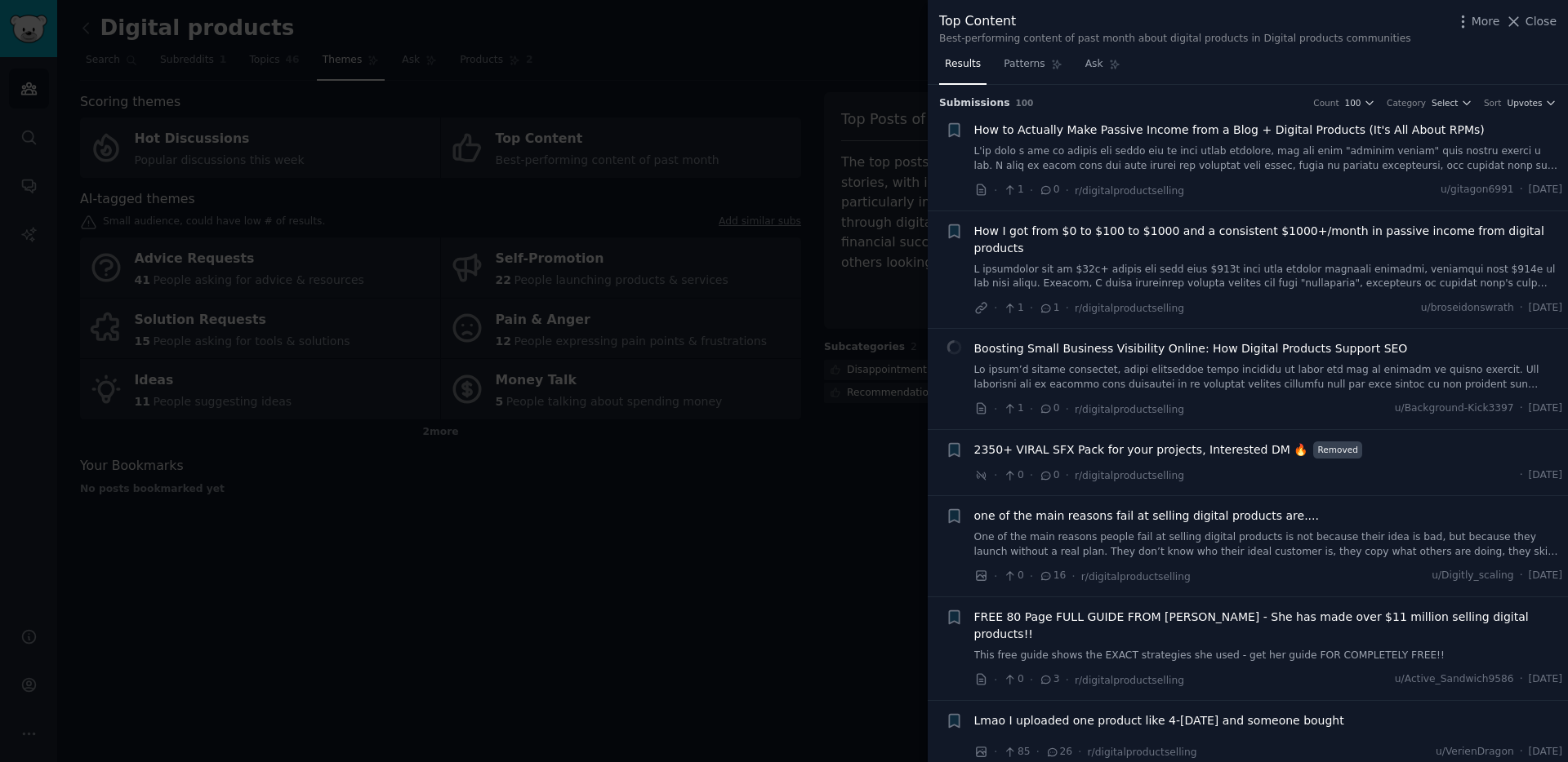
click at [834, 381] on div at bounding box center [784, 381] width 1568 height 762
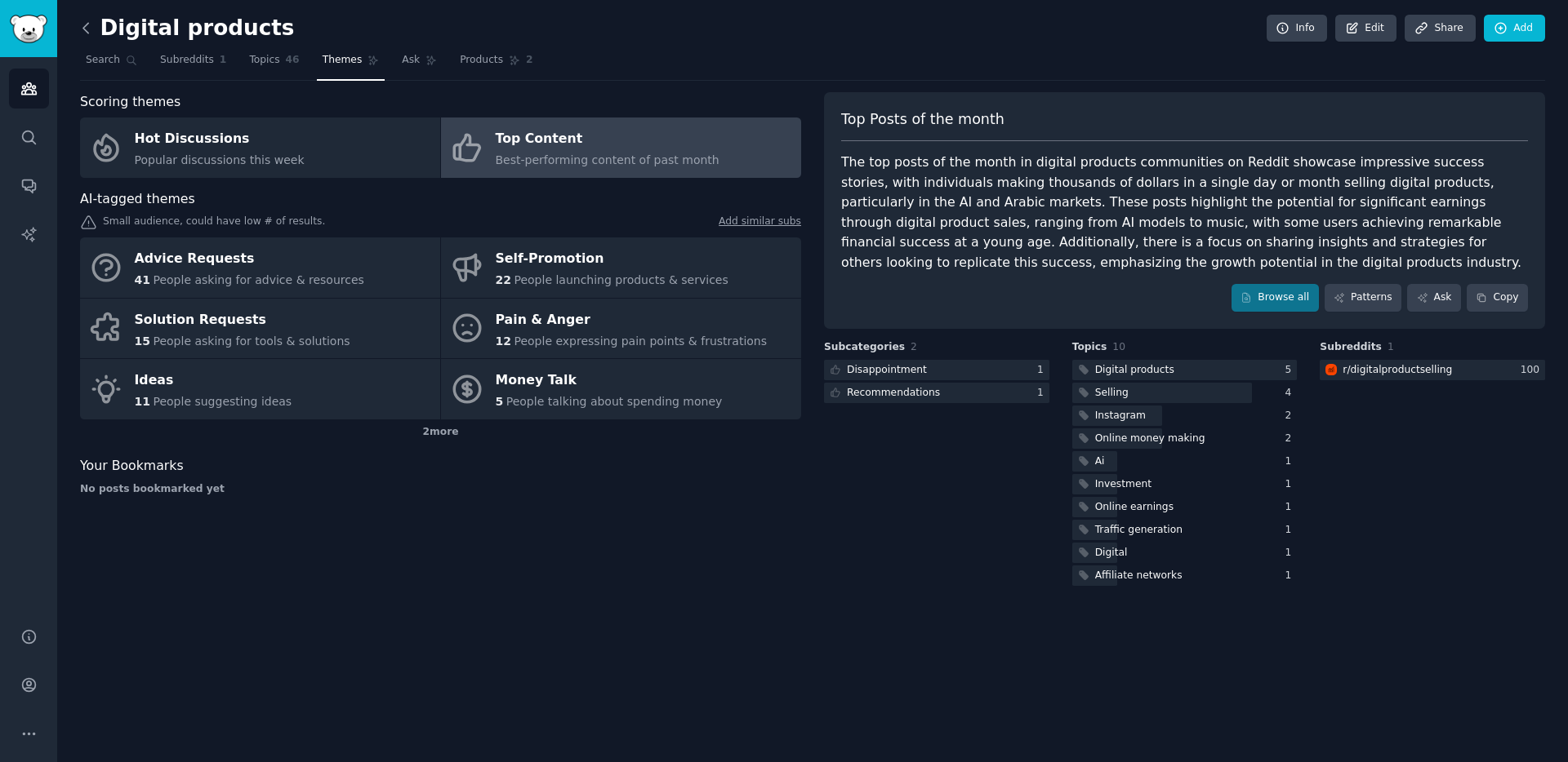
click at [81, 30] on icon at bounding box center [86, 28] width 17 height 17
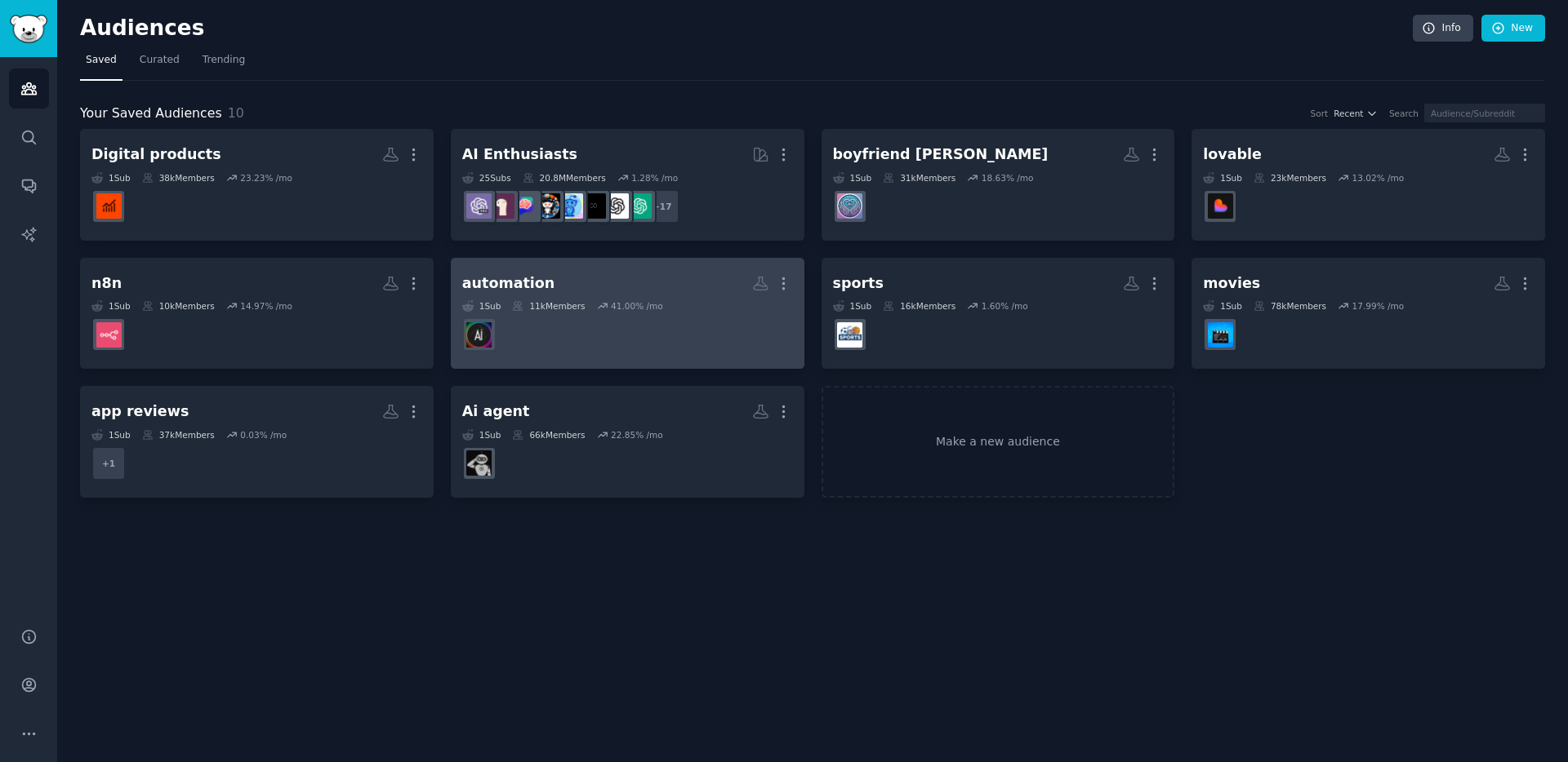
click at [639, 290] on h2 "automation More" at bounding box center [627, 283] width 330 height 29
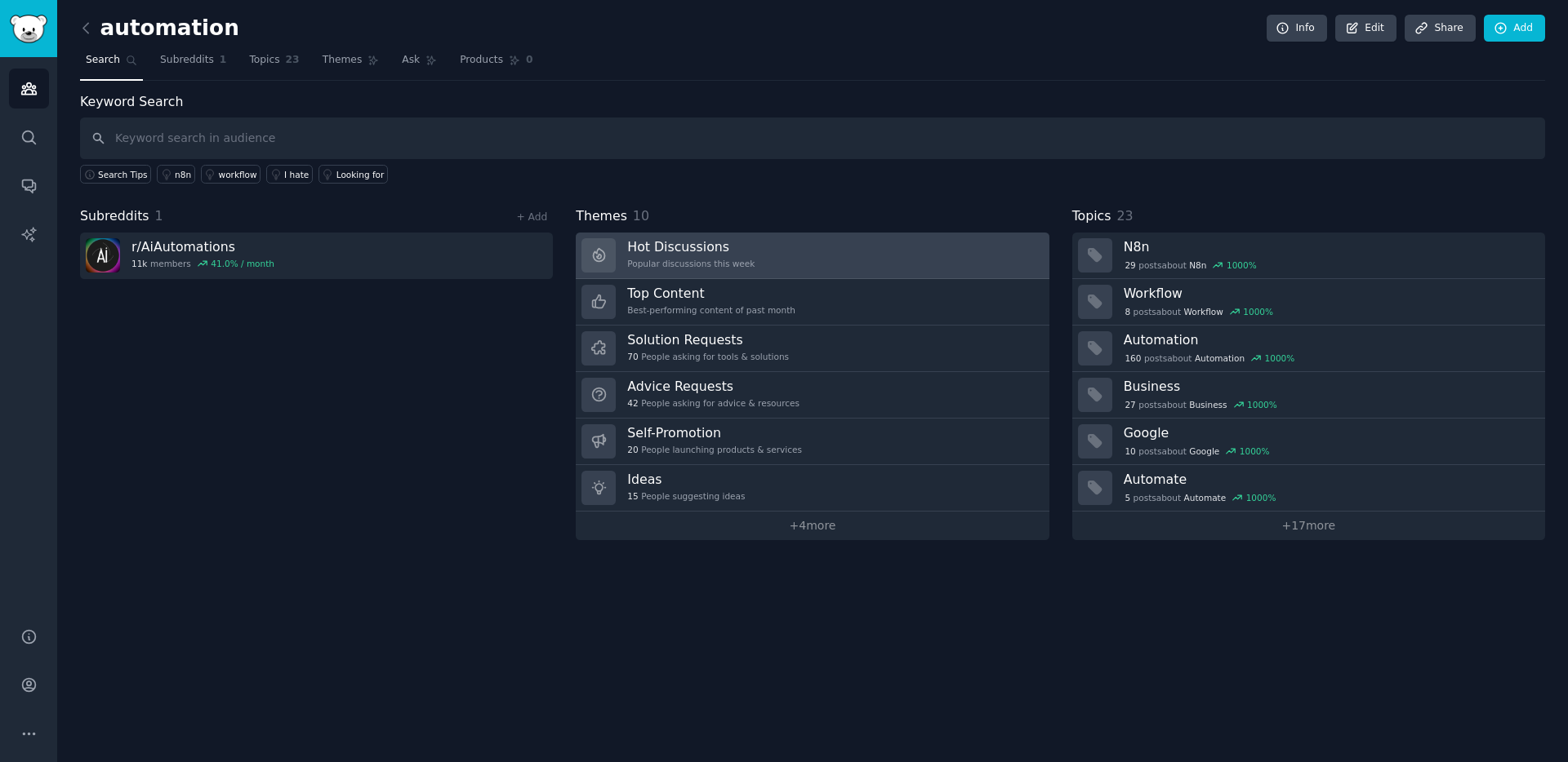
click at [858, 265] on link "Hot Discussions Popular discussions this week" at bounding box center [812, 256] width 473 height 47
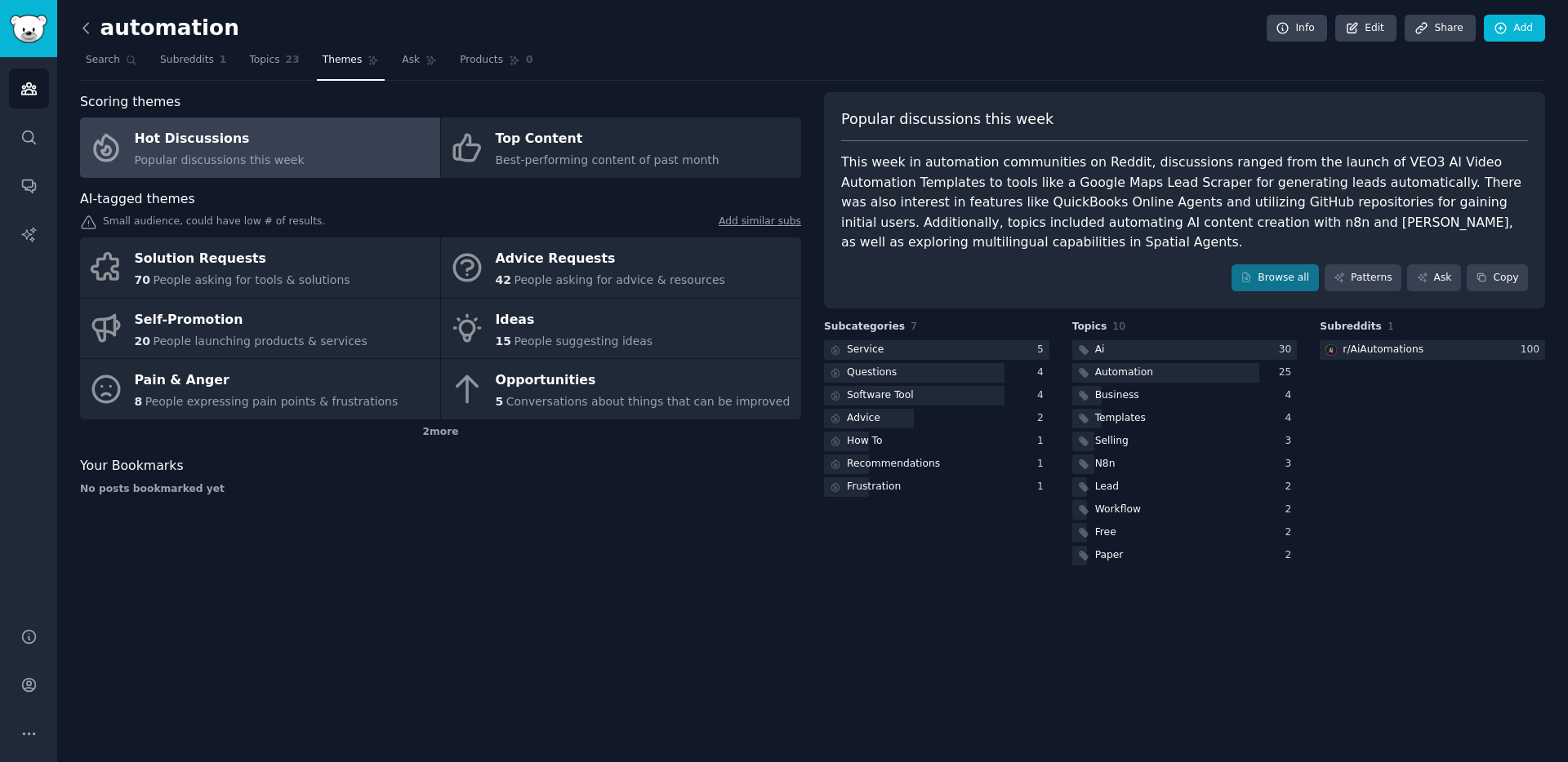
click at [93, 29] on icon at bounding box center [86, 28] width 17 height 17
